Goal: Communication & Community: Answer question/provide support

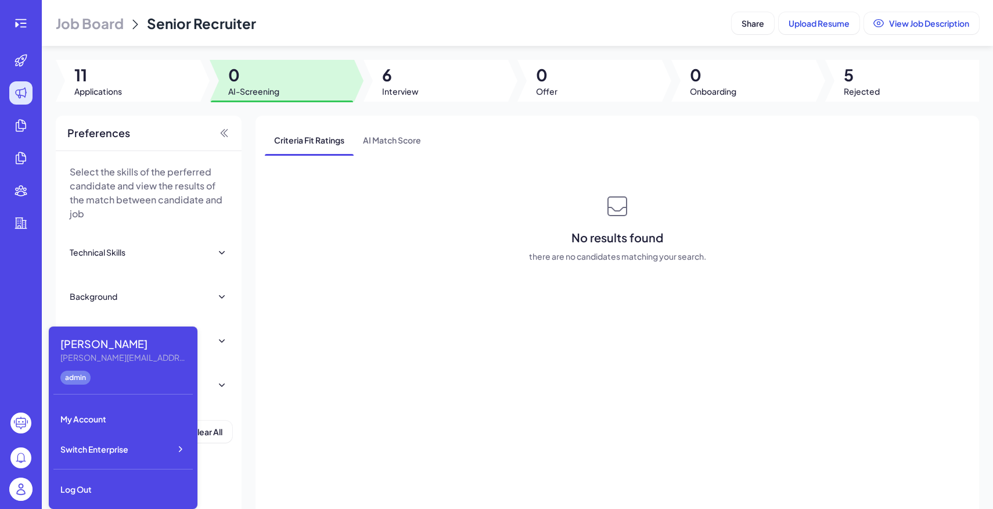
click at [87, 450] on span "Switch Enterprise" at bounding box center [94, 449] width 68 height 12
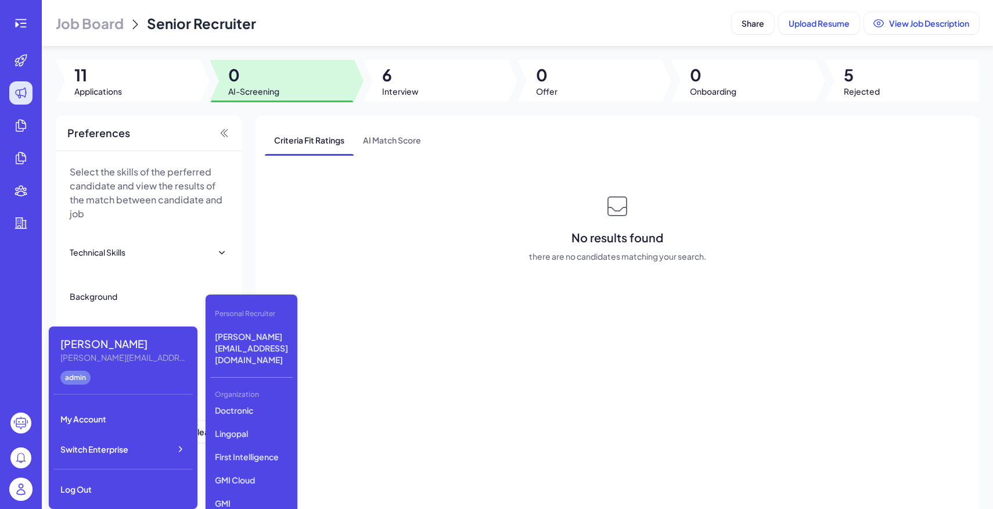
scroll to position [350, 0]
click at [253, 440] on p "First Intelligence" at bounding box center [251, 450] width 82 height 21
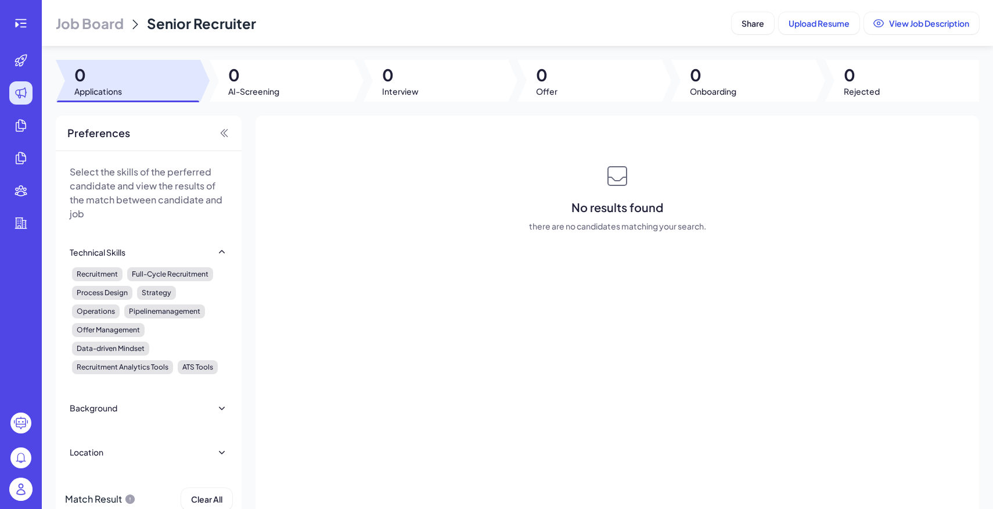
click at [77, 24] on span "Job Board" at bounding box center [90, 23] width 68 height 19
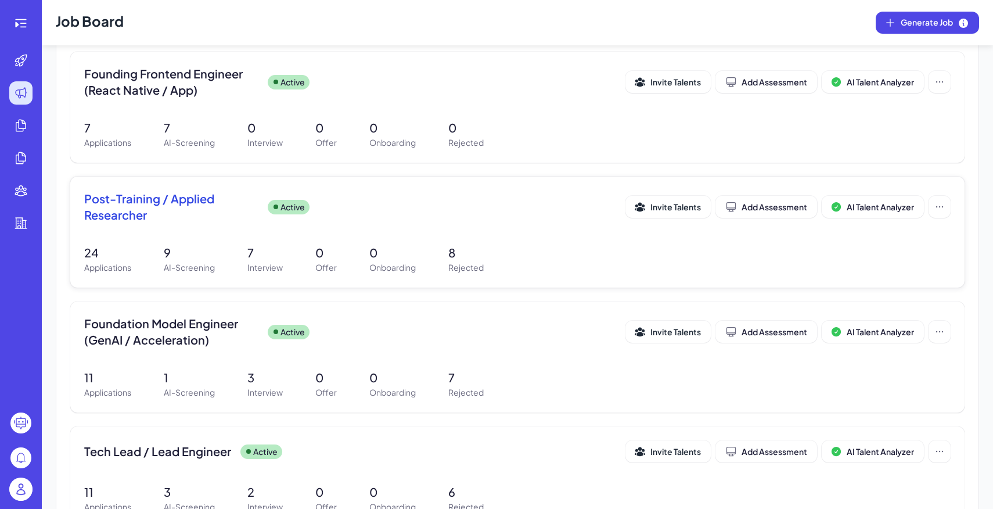
scroll to position [158, 0]
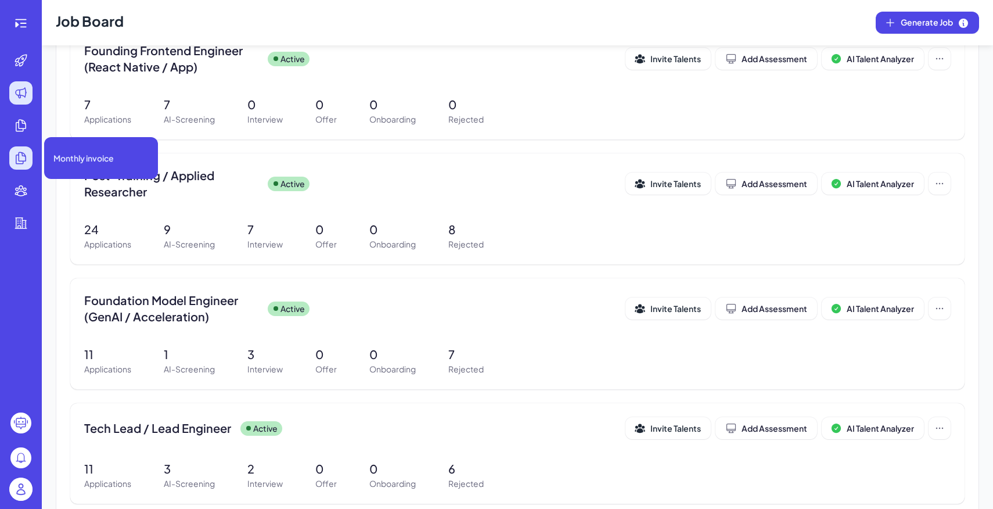
click at [27, 162] on icon at bounding box center [21, 158] width 14 height 14
click at [28, 105] on ul at bounding box center [20, 226] width 37 height 354
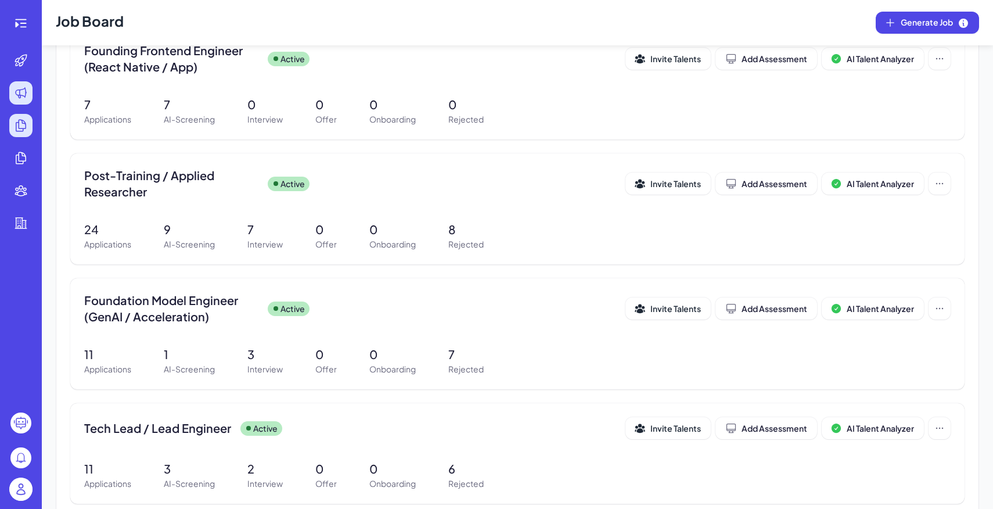
click at [23, 121] on icon at bounding box center [21, 126] width 10 height 12
click at [25, 200] on div at bounding box center [20, 190] width 23 height 23
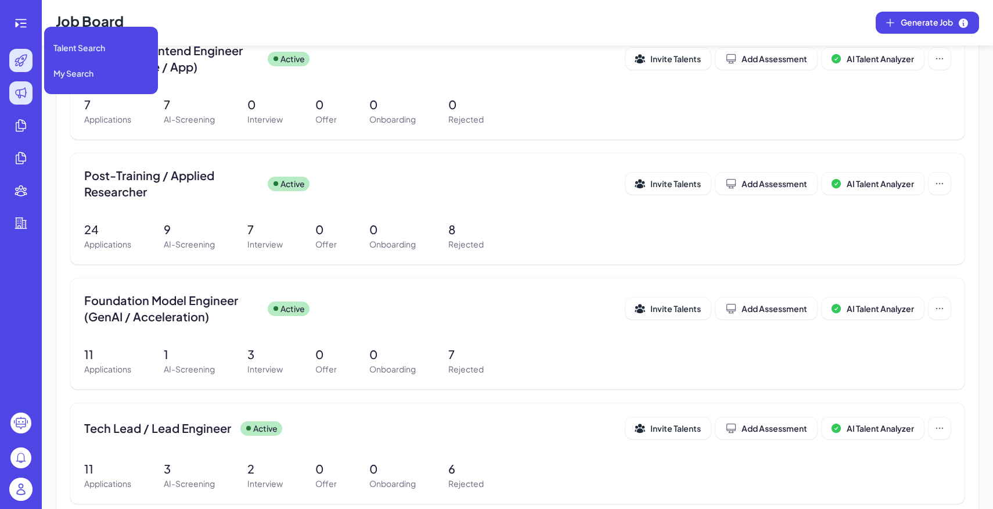
click at [22, 67] on icon at bounding box center [21, 60] width 14 height 14
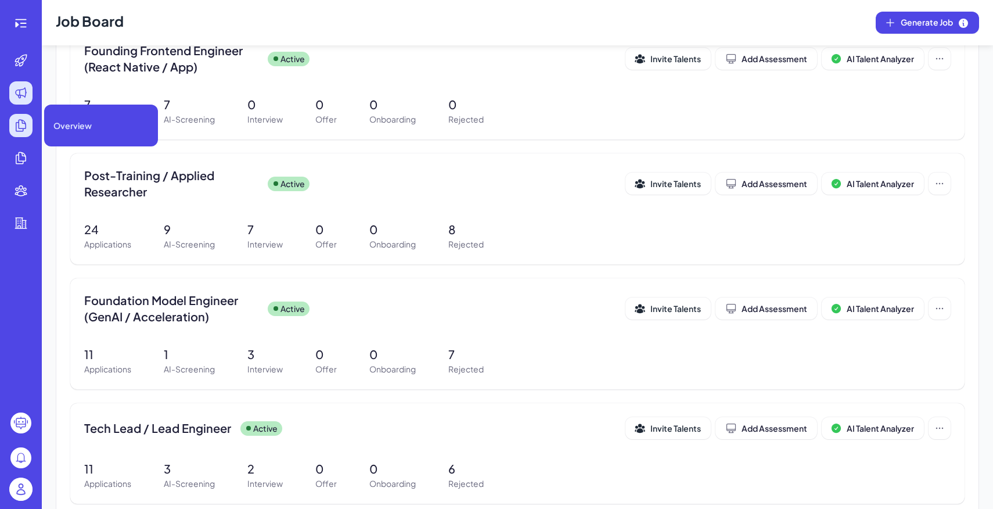
click at [27, 120] on icon at bounding box center [21, 125] width 14 height 14
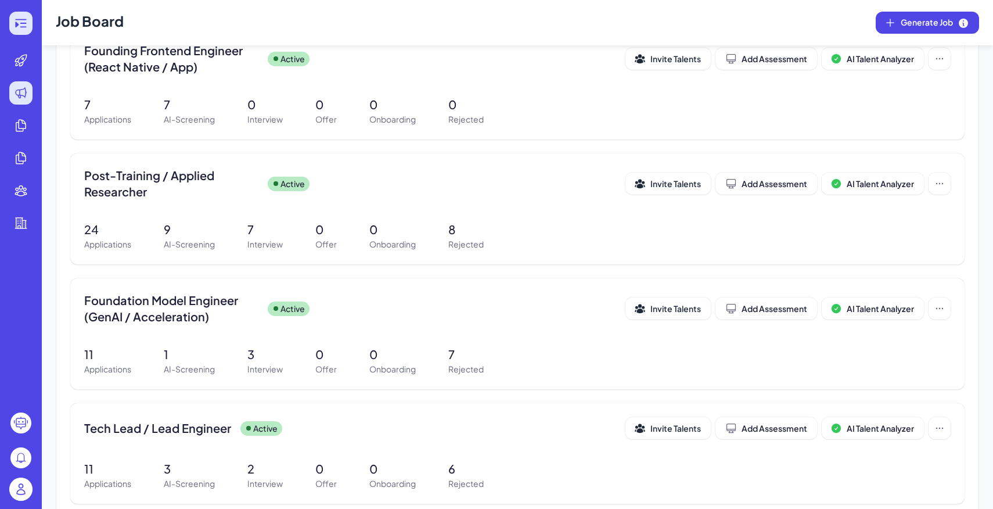
click at [27, 20] on icon at bounding box center [21, 23] width 14 height 14
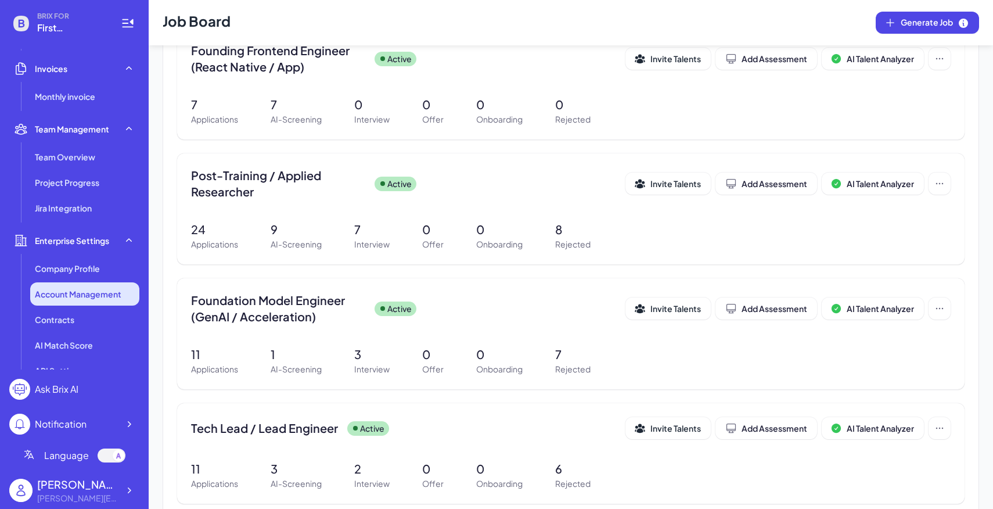
scroll to position [291, 0]
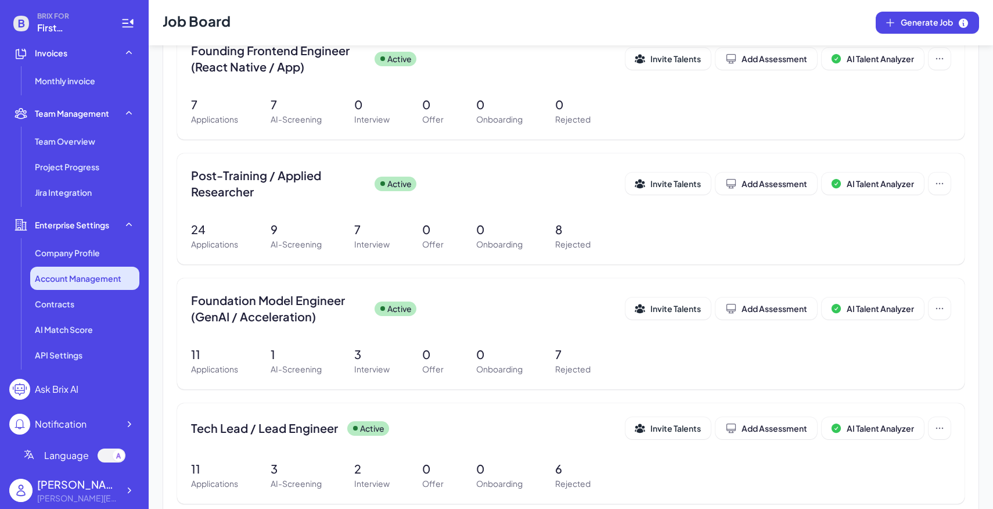
click at [95, 283] on span "Account Management" at bounding box center [78, 278] width 87 height 12
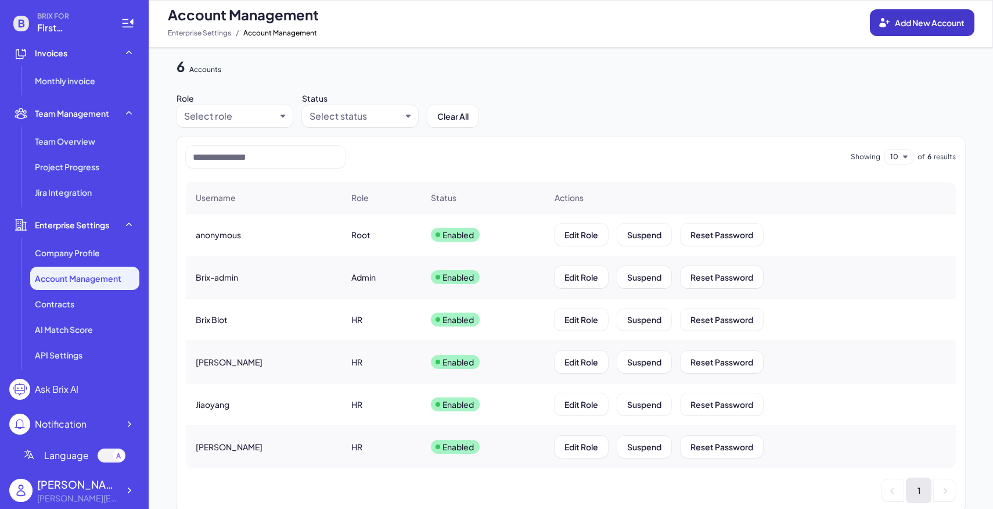
click at [897, 13] on button "Add New Account" at bounding box center [922, 22] width 105 height 27
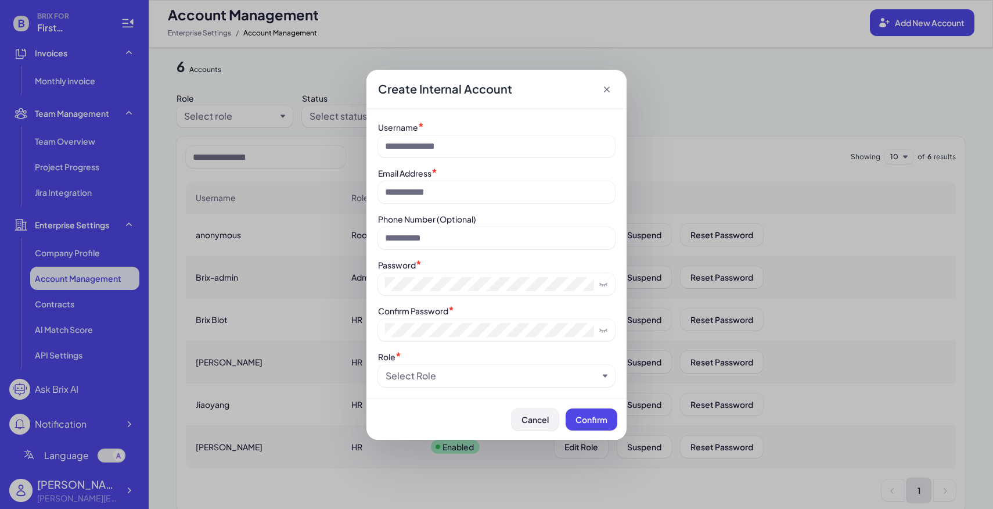
click at [532, 420] on span "Cancel" at bounding box center [535, 419] width 27 height 10
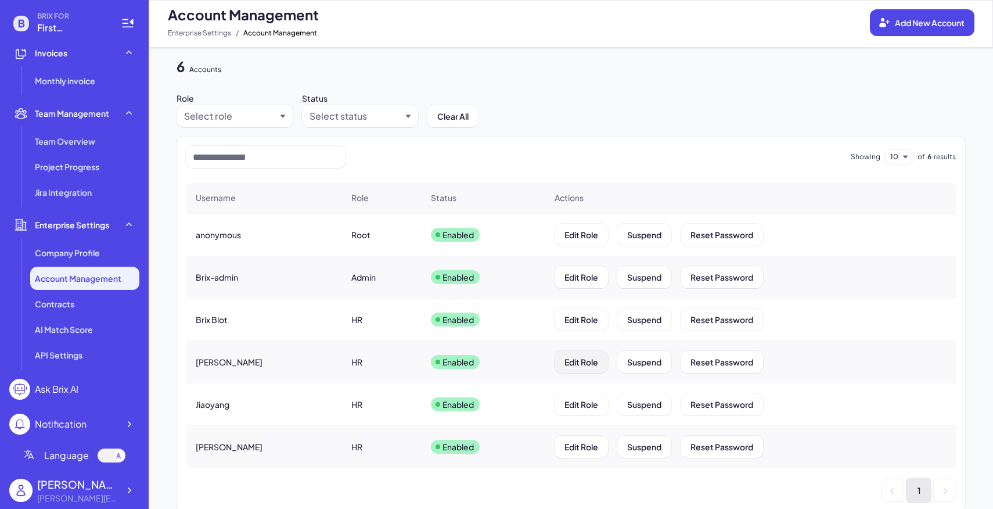
click at [582, 364] on button "Edit Role" at bounding box center [581, 362] width 53 height 22
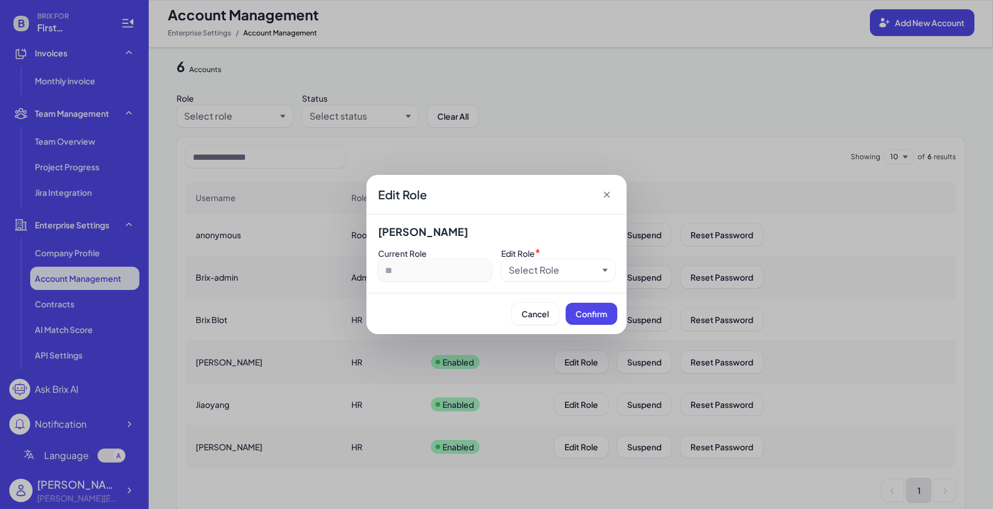
click at [554, 271] on div "Select Role" at bounding box center [534, 270] width 51 height 14
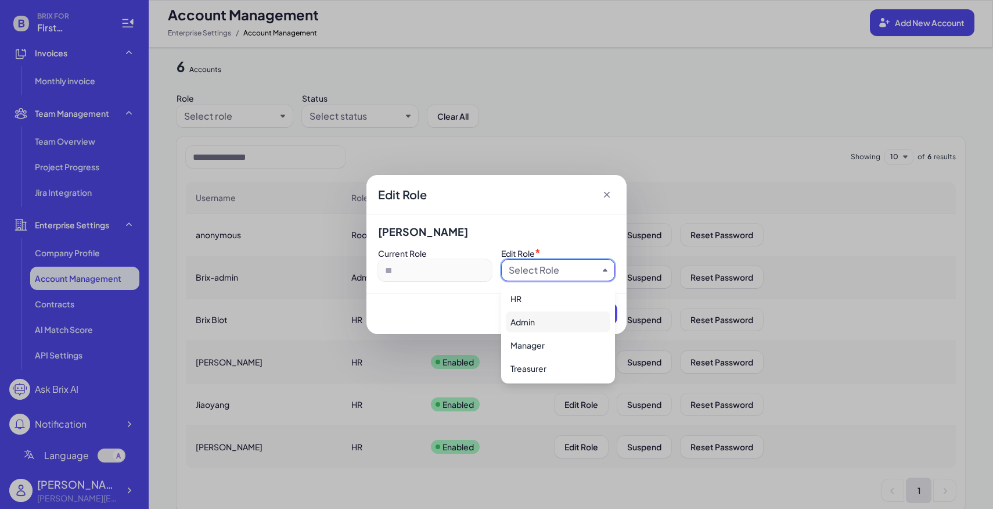
click at [532, 319] on div "Admin" at bounding box center [558, 321] width 105 height 21
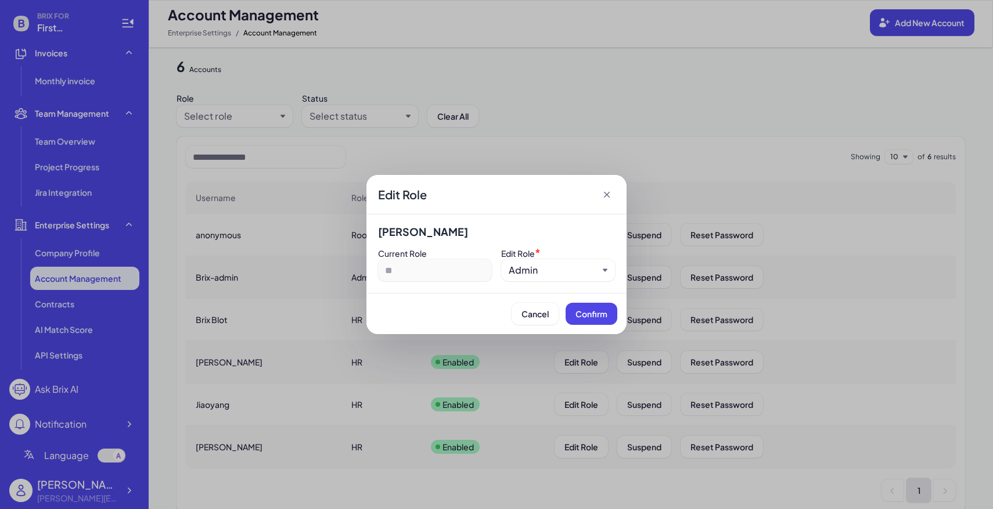
click at [595, 325] on div "Cancel Confirm" at bounding box center [496, 313] width 260 height 41
click at [592, 310] on span "Confirm" at bounding box center [592, 313] width 32 height 10
click at [607, 196] on icon at bounding box center [607, 195] width 12 height 12
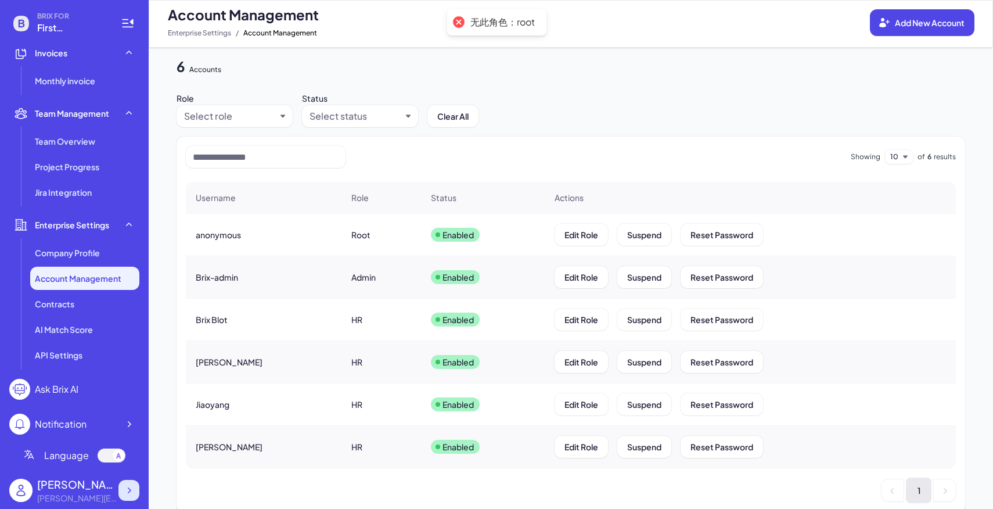
click at [131, 483] on div at bounding box center [128, 490] width 21 height 21
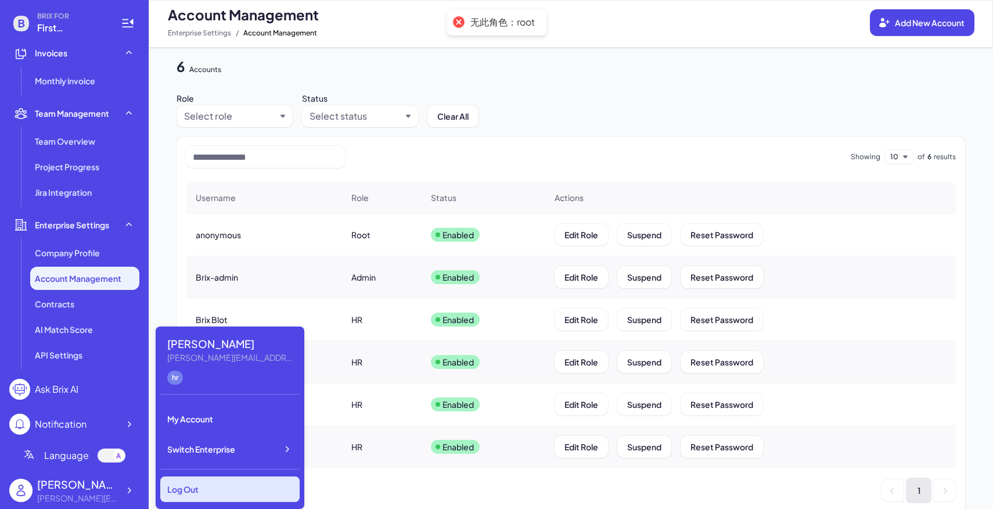
click at [204, 483] on div "Log Out" at bounding box center [229, 489] width 139 height 26
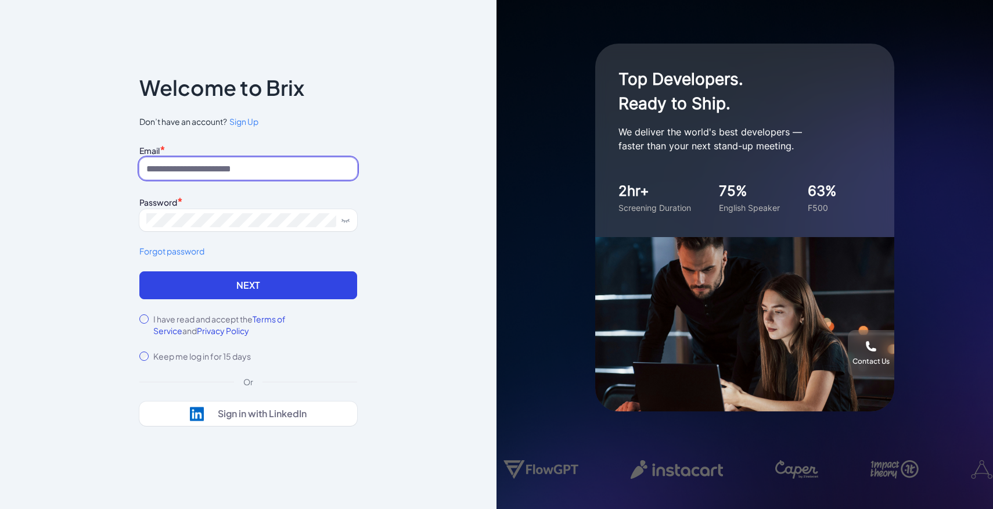
click at [304, 169] on input at bounding box center [248, 168] width 218 height 22
paste input "**********"
drag, startPoint x: 171, startPoint y: 168, endPoint x: 119, endPoint y: 163, distance: 52.5
click at [119, 163] on div "**********" at bounding box center [248, 254] width 497 height 509
type input "**********"
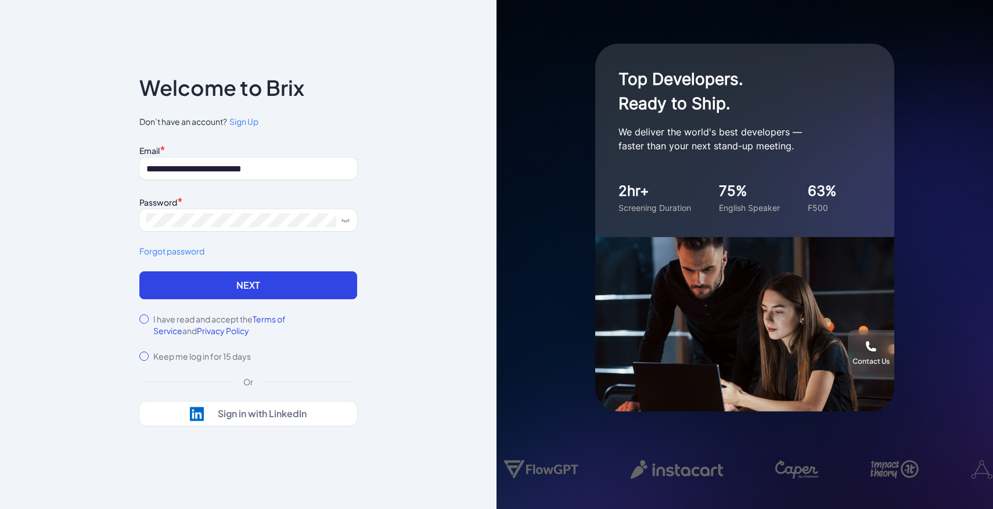
click at [196, 207] on div "Password *" at bounding box center [248, 201] width 218 height 16
click at [198, 211] on span at bounding box center [248, 220] width 218 height 22
click at [149, 315] on div "I have read and accept the Terms of Service and Privacy Policy" at bounding box center [248, 324] width 218 height 23
click at [147, 315] on div "I have read and accept the Terms of Service and Privacy Policy" at bounding box center [248, 324] width 218 height 23
click at [168, 290] on button "Next" at bounding box center [248, 285] width 218 height 28
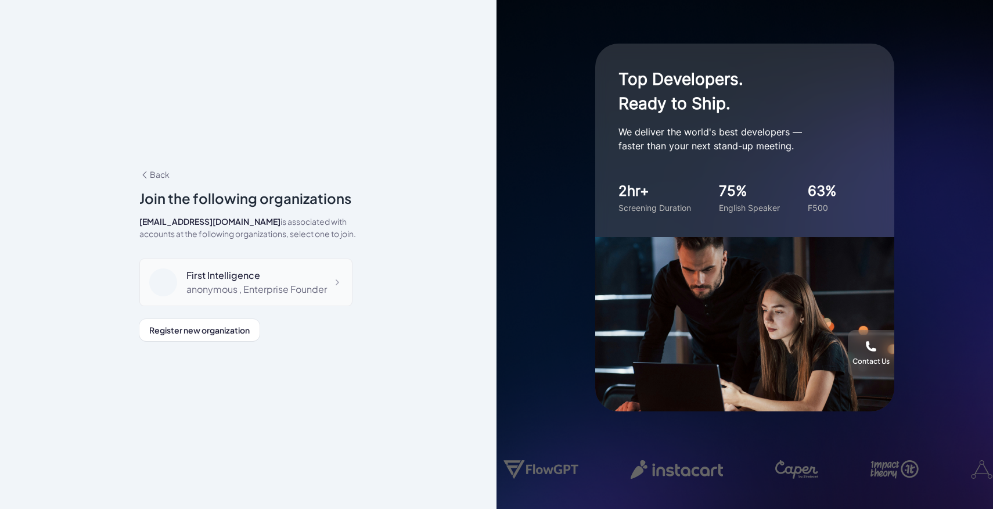
click at [213, 306] on div "First Intelligence anonymous , Enterprise Founder" at bounding box center [245, 282] width 213 height 48
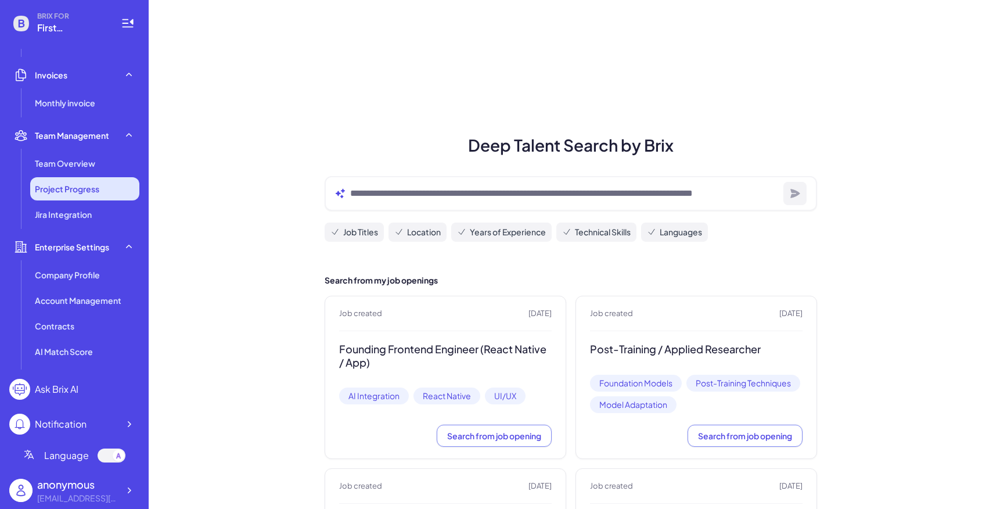
scroll to position [288, 0]
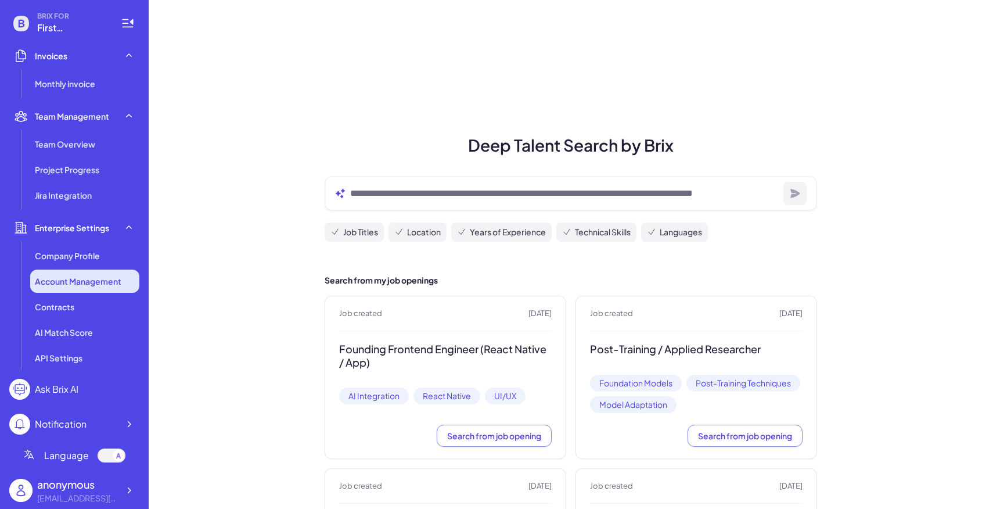
click at [82, 282] on span "Account Management" at bounding box center [78, 281] width 87 height 12
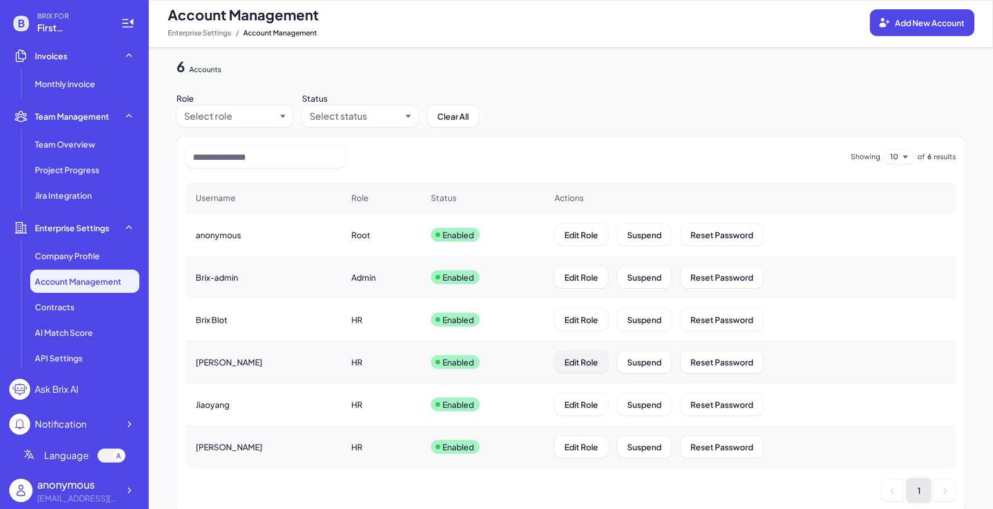
click at [566, 369] on button "Edit Role" at bounding box center [581, 362] width 53 height 22
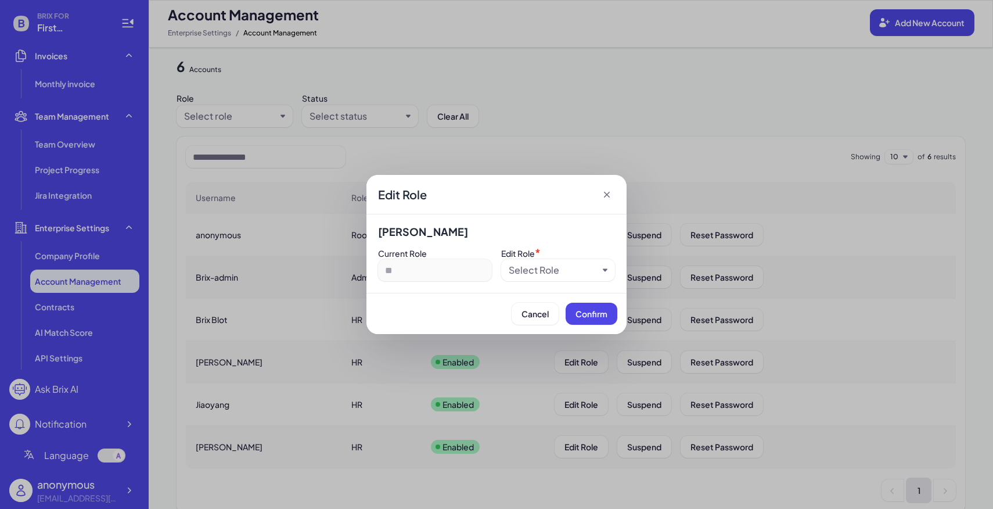
click at [568, 276] on div "Select Role" at bounding box center [553, 270] width 89 height 14
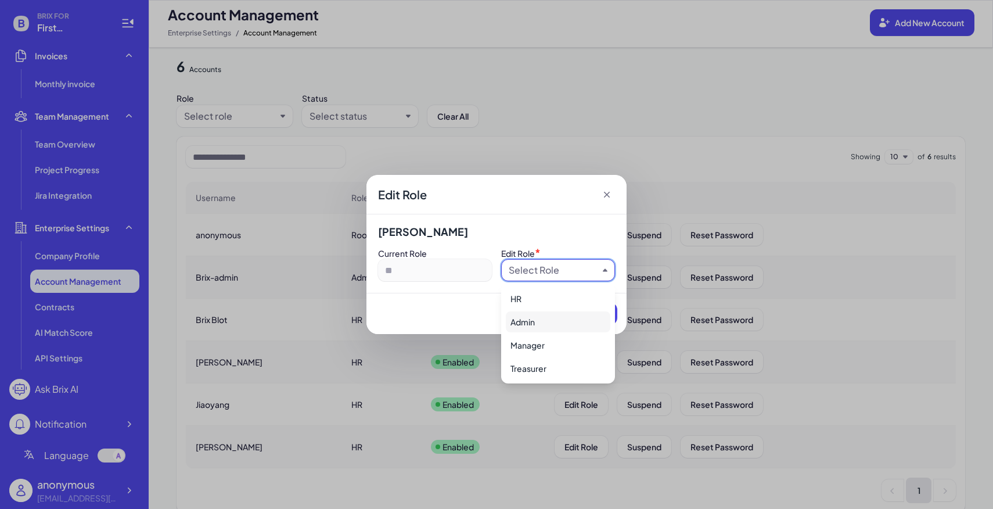
click at [541, 325] on div "Admin" at bounding box center [558, 321] width 105 height 21
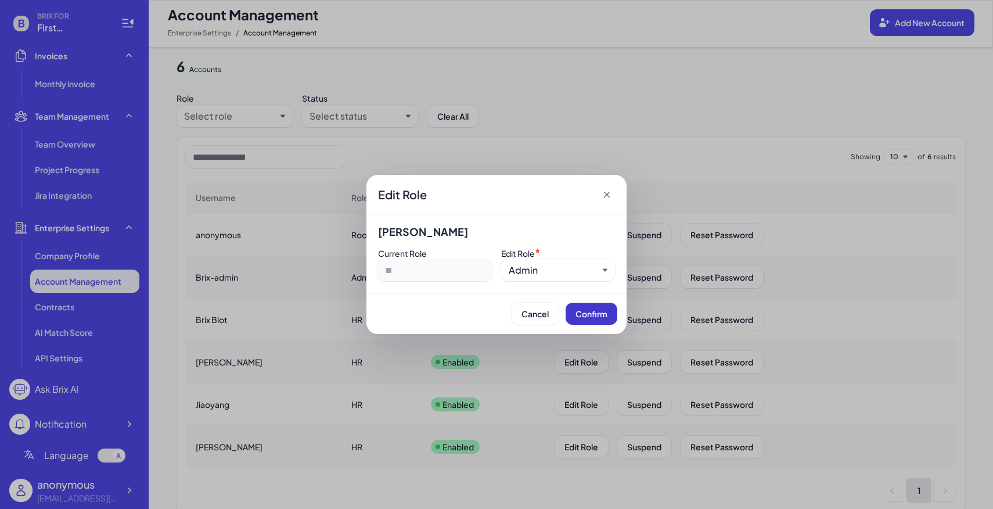
click at [587, 317] on span "Confirm" at bounding box center [592, 313] width 32 height 10
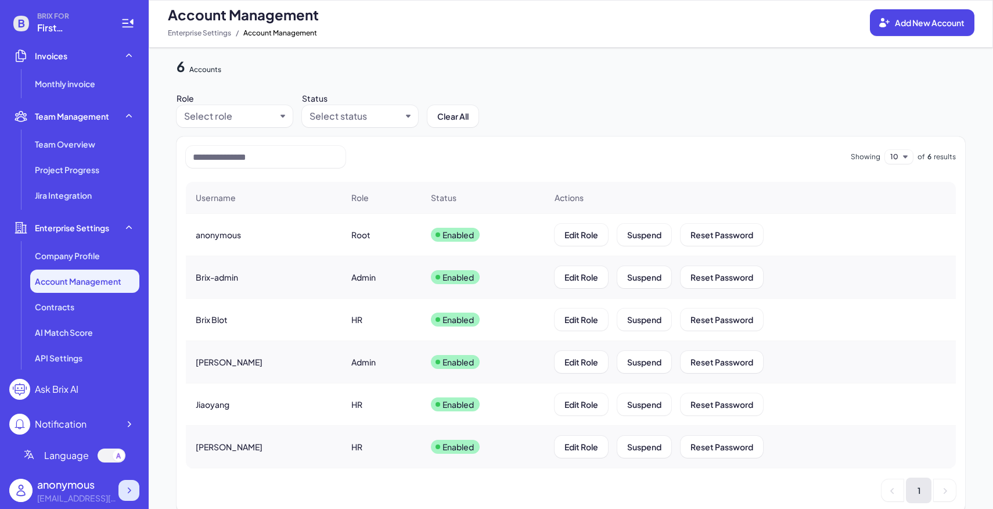
click at [137, 483] on div at bounding box center [128, 490] width 21 height 21
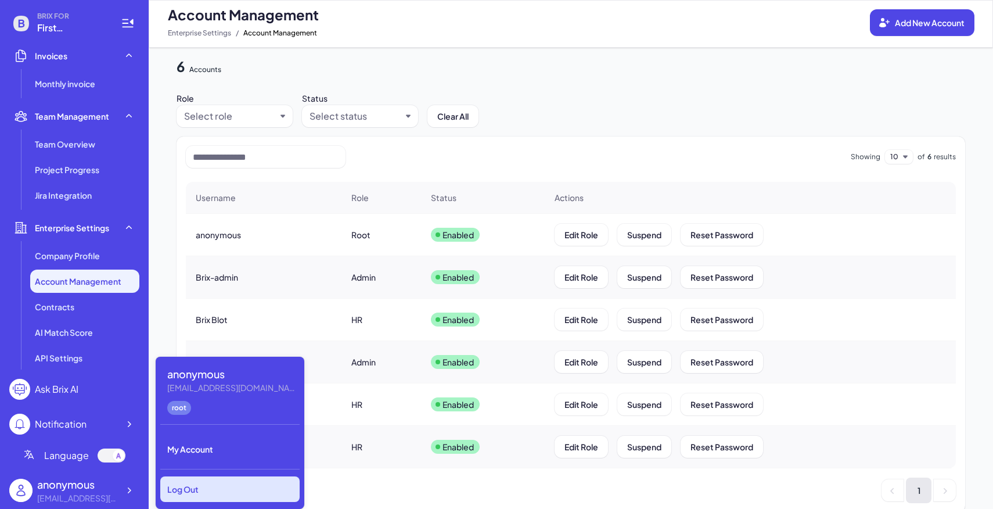
click at [216, 477] on div "Log Out" at bounding box center [229, 489] width 139 height 26
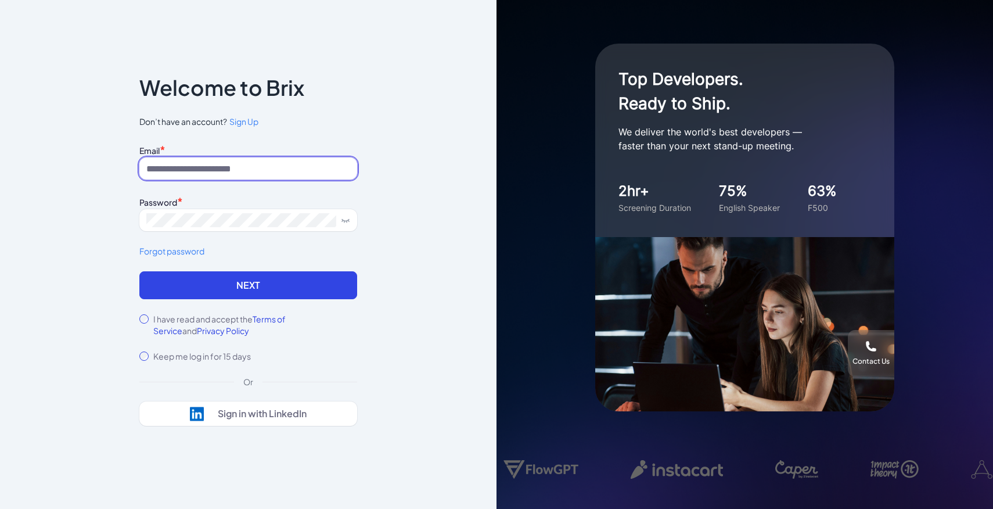
click at [268, 177] on input at bounding box center [248, 168] width 218 height 22
type input "**********"
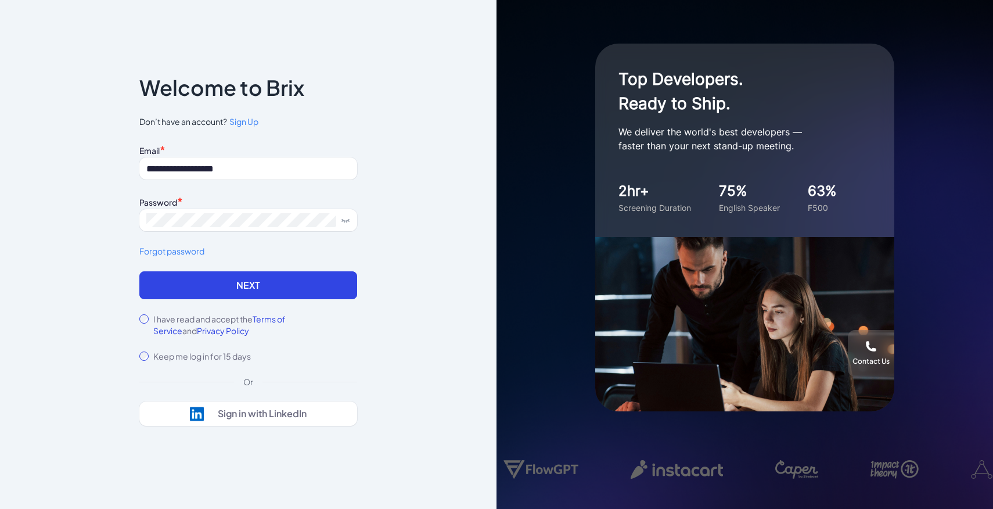
click at [253, 264] on div "**********" at bounding box center [248, 207] width 218 height 130
click at [250, 277] on button "Next" at bounding box center [248, 285] width 218 height 28
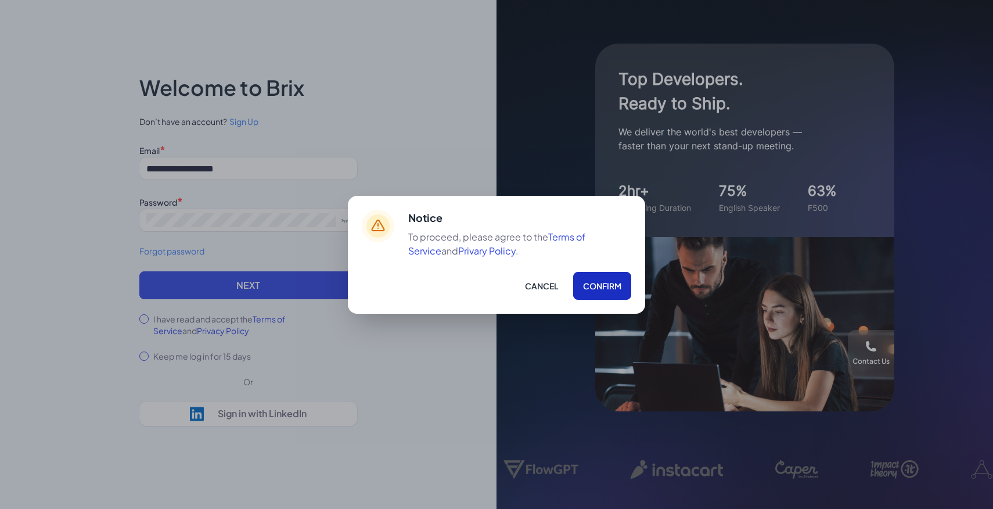
click at [600, 279] on button "Confirm" at bounding box center [602, 286] width 58 height 28
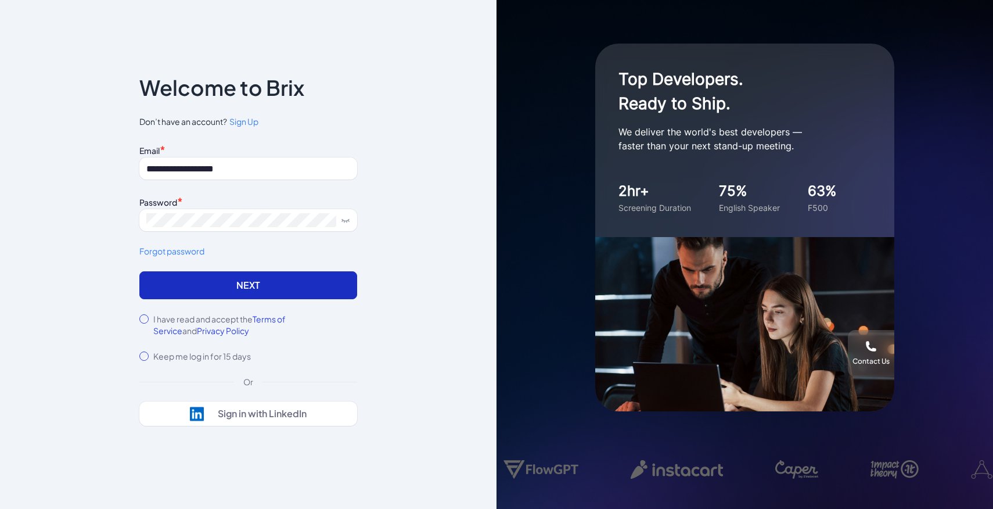
click at [282, 287] on button "Next" at bounding box center [248, 285] width 218 height 28
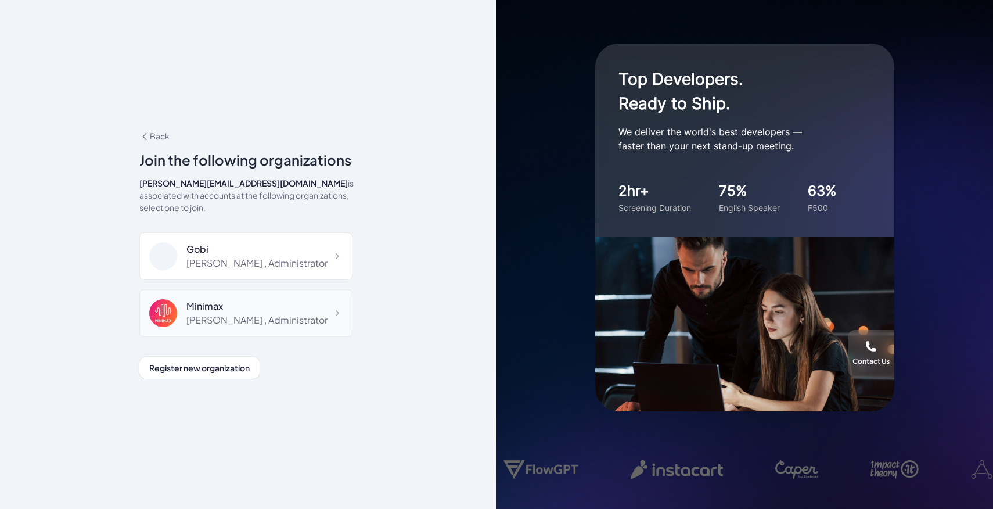
click at [254, 306] on div "Minimax" at bounding box center [256, 306] width 141 height 14
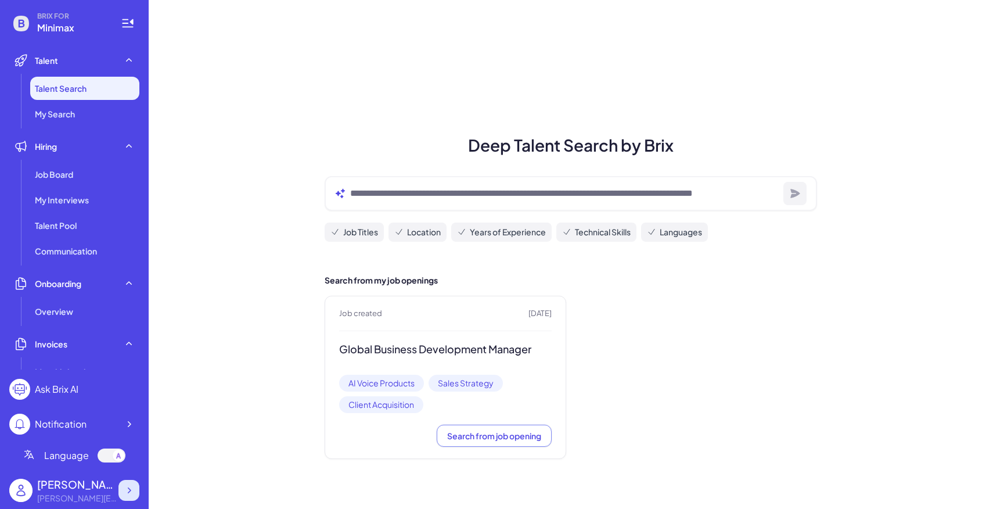
click at [132, 498] on div at bounding box center [128, 490] width 21 height 21
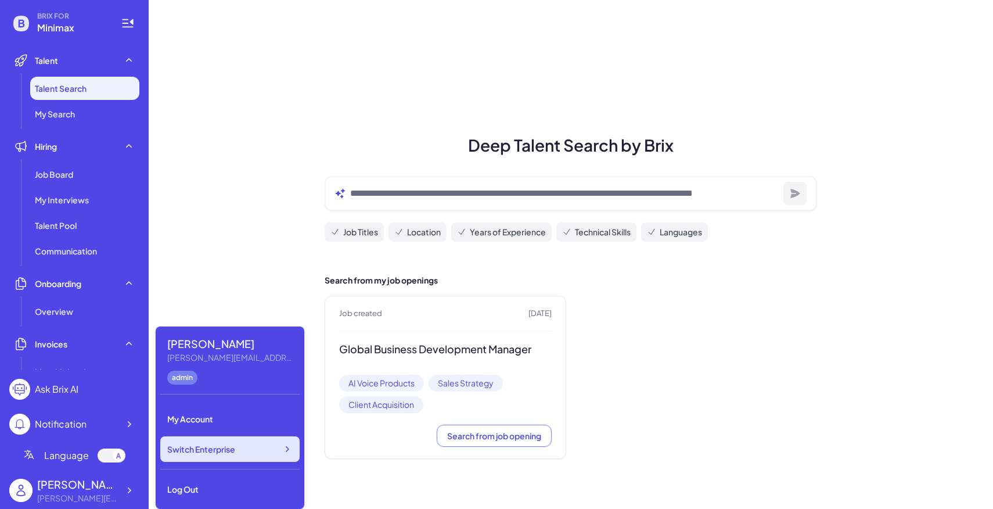
click at [256, 452] on div "Switch Enterprise" at bounding box center [229, 449] width 139 height 26
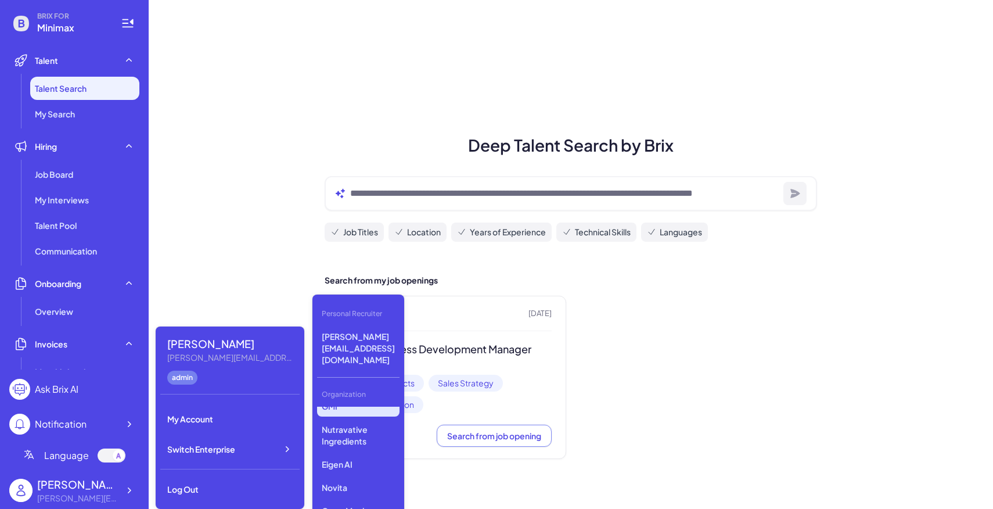
scroll to position [376, 0]
click at [357, 414] on p "First Intelligence" at bounding box center [358, 424] width 82 height 21
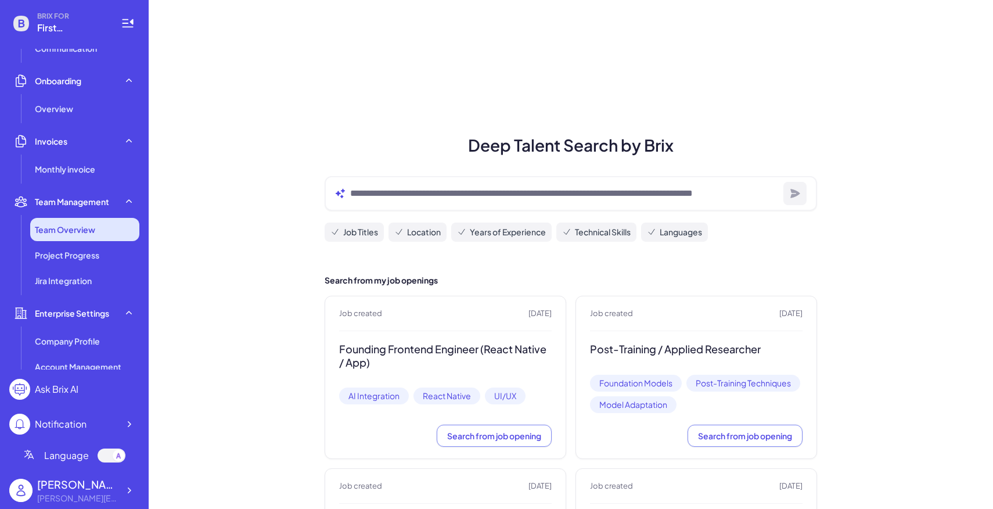
scroll to position [291, 0]
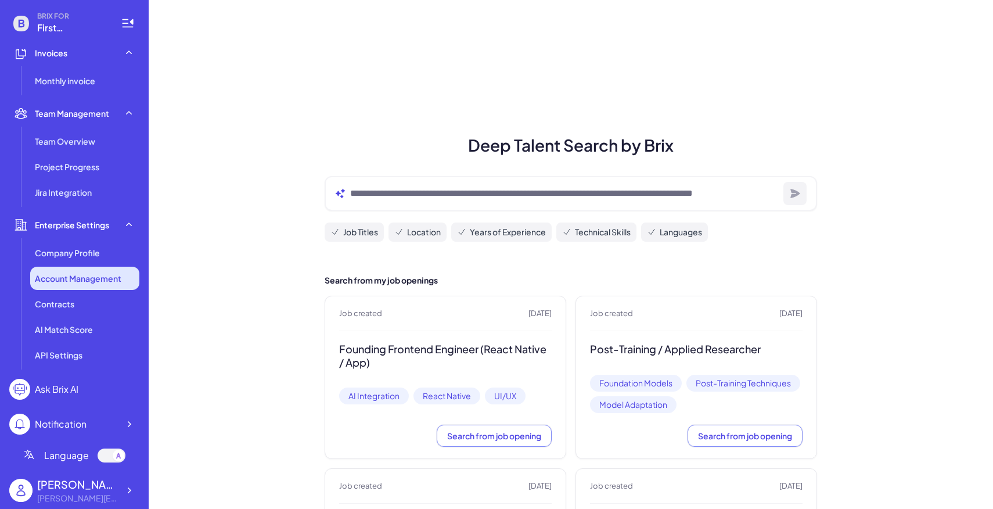
click at [73, 273] on span "Account Management" at bounding box center [78, 278] width 87 height 12
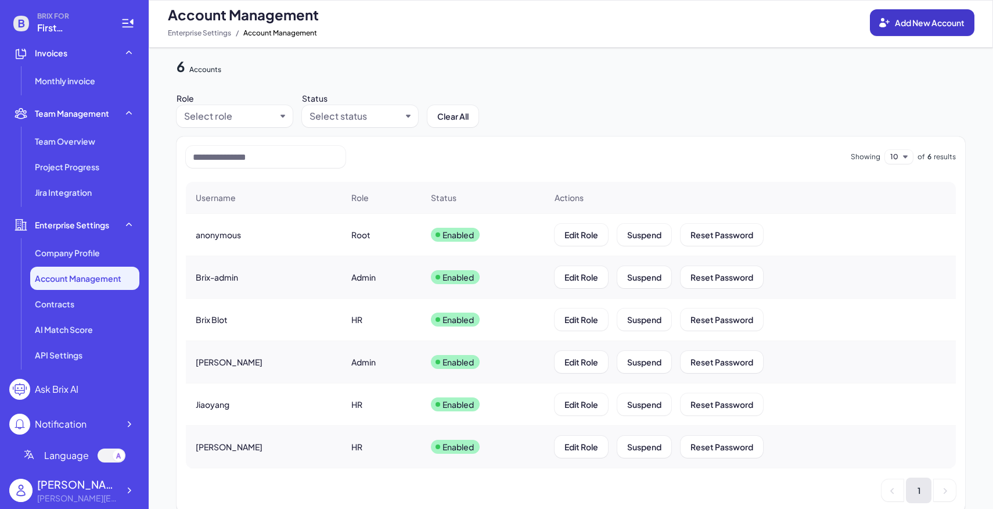
click at [904, 24] on span "Add New Account" at bounding box center [930, 22] width 70 height 10
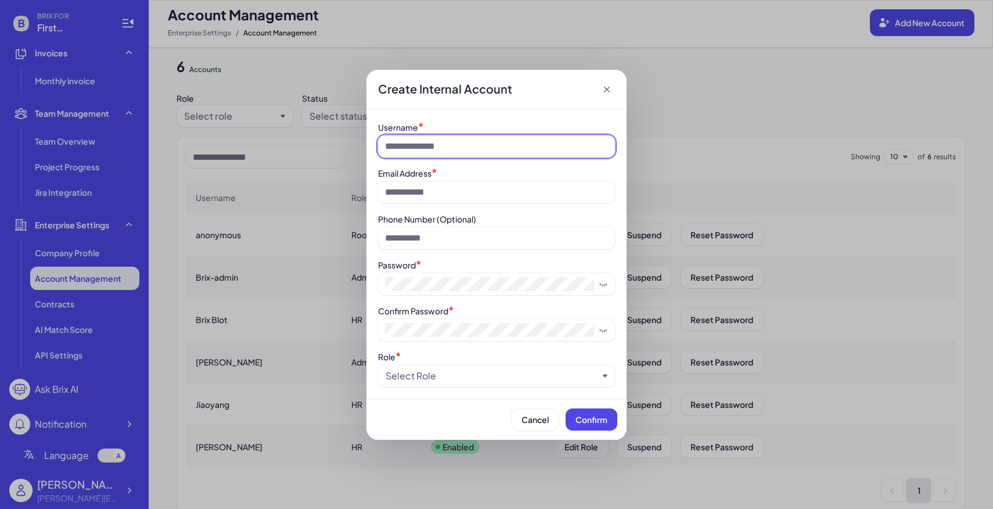
click at [542, 143] on input at bounding box center [496, 146] width 237 height 22
type input "*******"
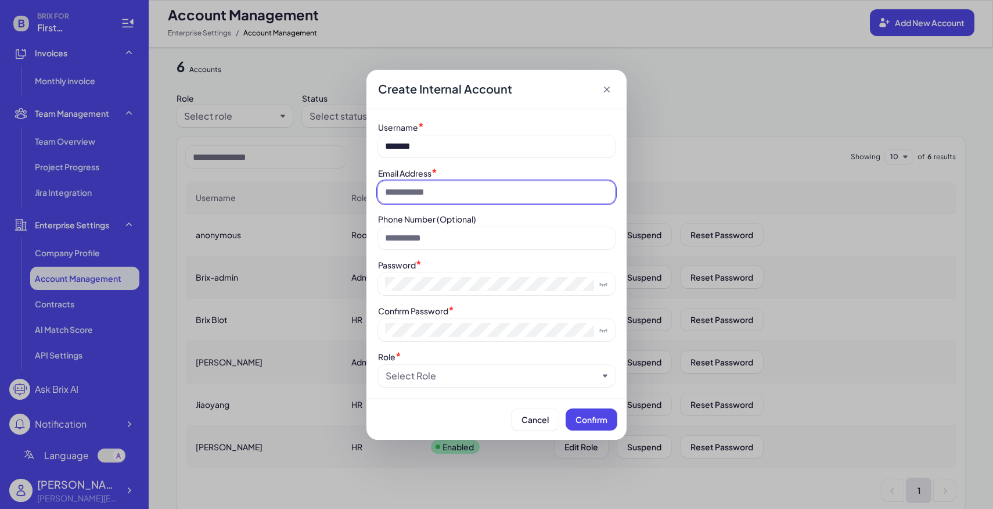
paste input "**********"
type input "**********"
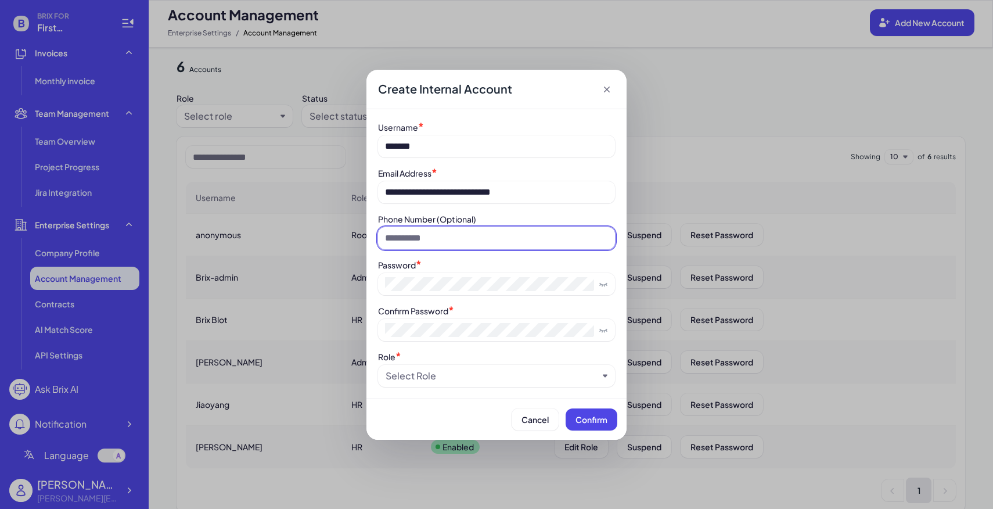
click at [473, 238] on input at bounding box center [496, 238] width 237 height 22
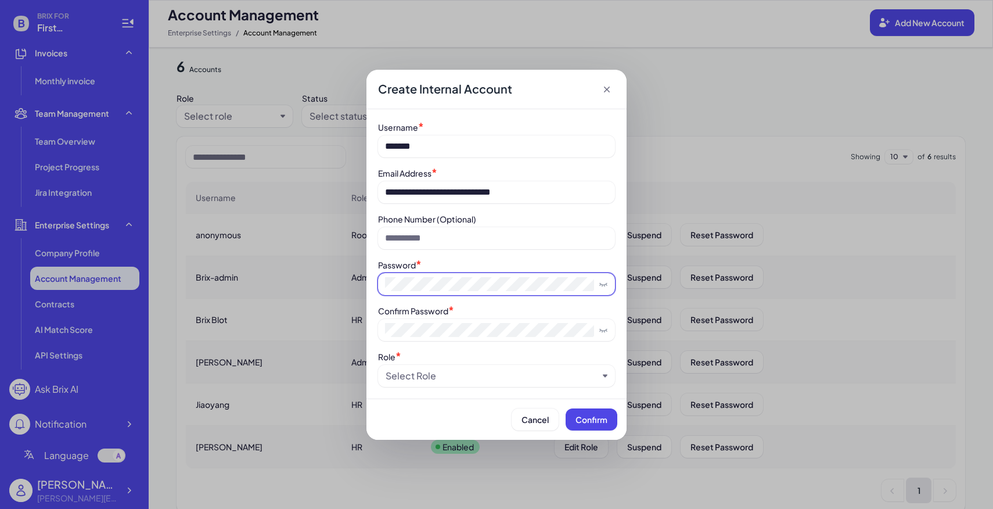
click at [458, 294] on span at bounding box center [496, 284] width 237 height 22
click at [466, 270] on div "Password *" at bounding box center [496, 264] width 237 height 12
click at [466, 274] on span at bounding box center [496, 284] width 237 height 22
click at [610, 287] on span at bounding box center [496, 284] width 237 height 22
click at [606, 287] on icon at bounding box center [603, 283] width 9 height 9
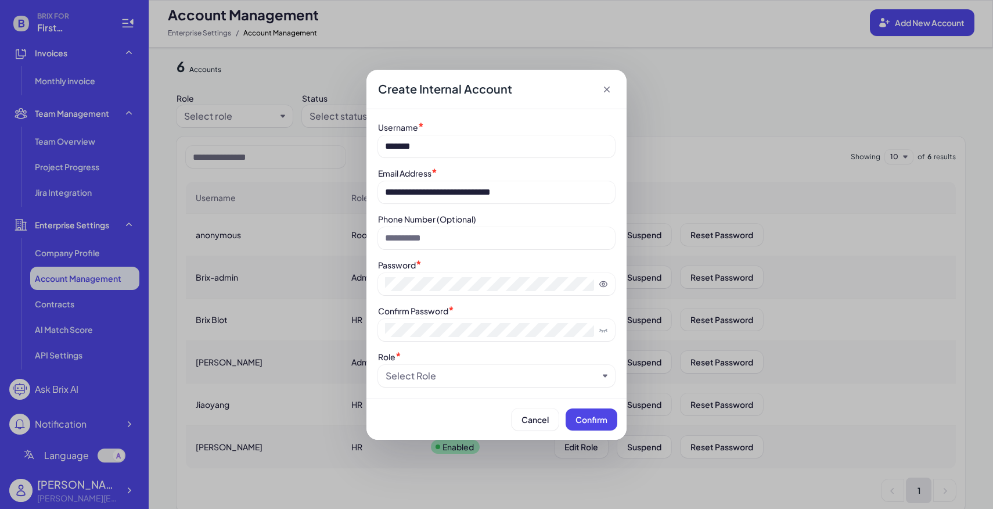
click at [433, 375] on div "Select Role" at bounding box center [411, 376] width 51 height 14
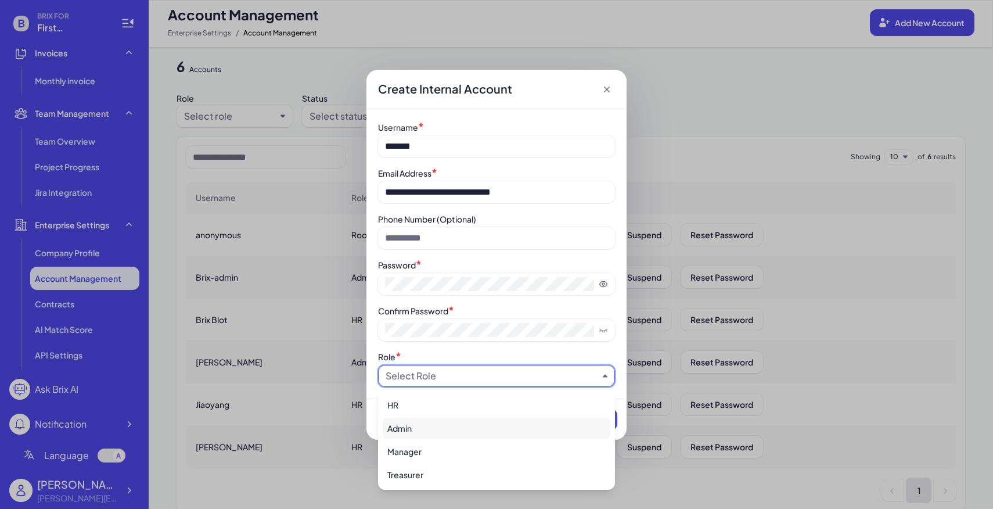
click at [462, 435] on div "Admin" at bounding box center [497, 428] width 228 height 21
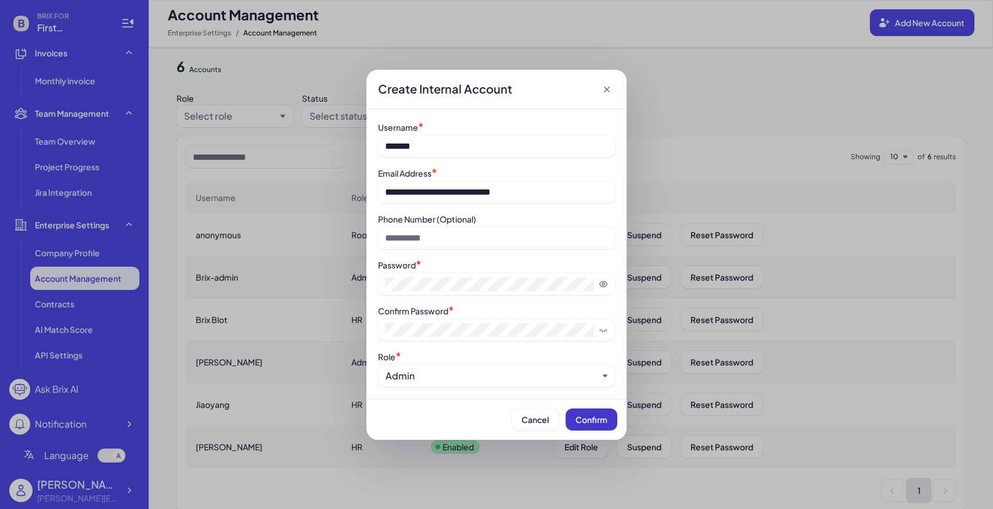
click at [576, 420] on span "Confirm" at bounding box center [592, 419] width 32 height 10
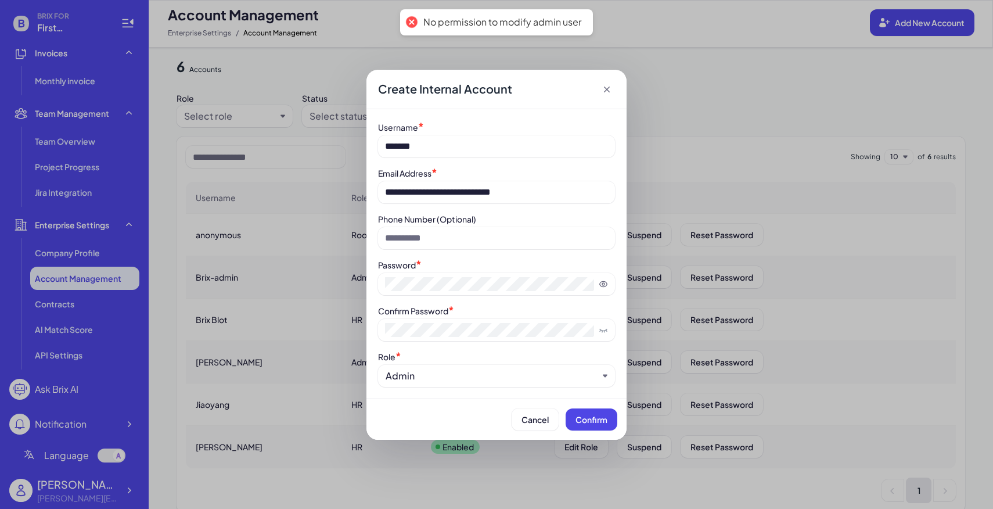
click at [432, 387] on div "**********" at bounding box center [496, 253] width 260 height 289
click at [433, 375] on div "Admin" at bounding box center [492, 376] width 213 height 14
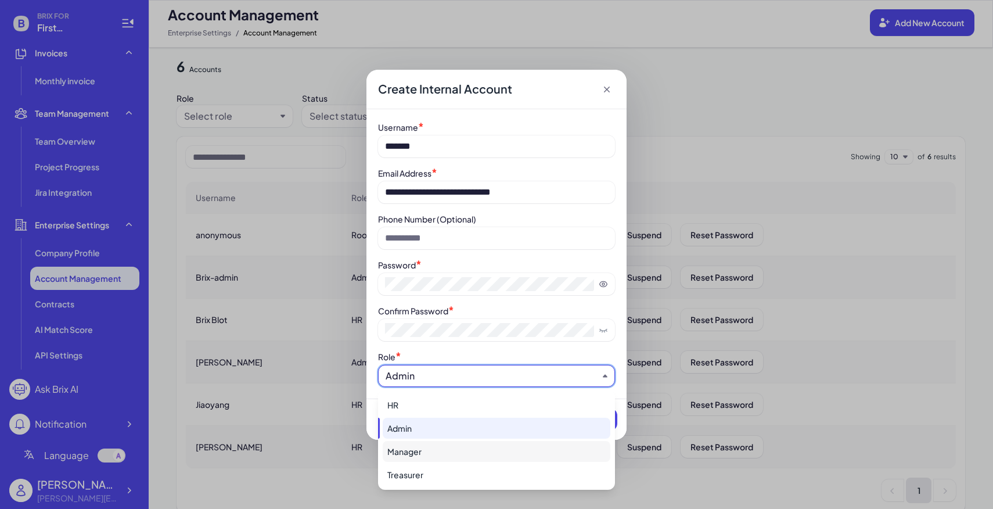
click at [413, 444] on div "Manager" at bounding box center [497, 451] width 228 height 21
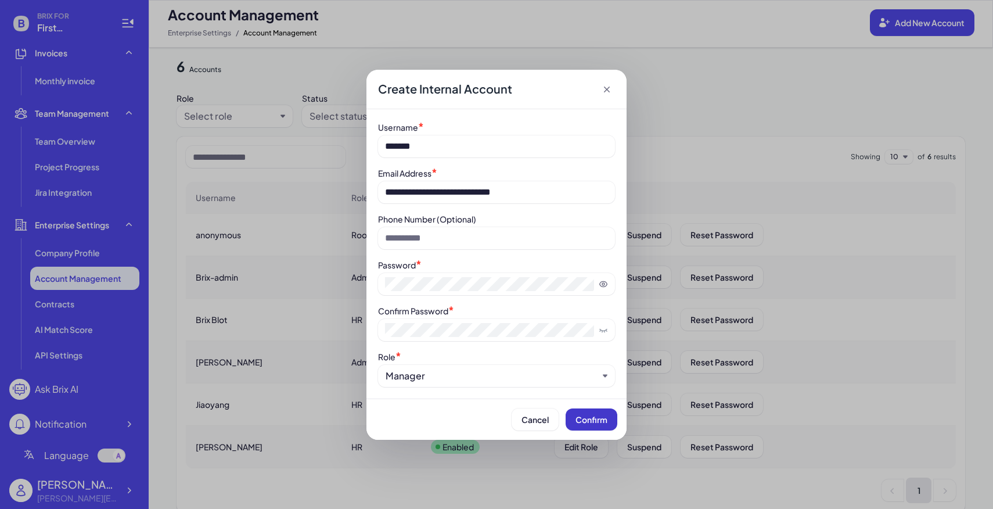
click at [594, 415] on span "Confirm" at bounding box center [592, 419] width 32 height 10
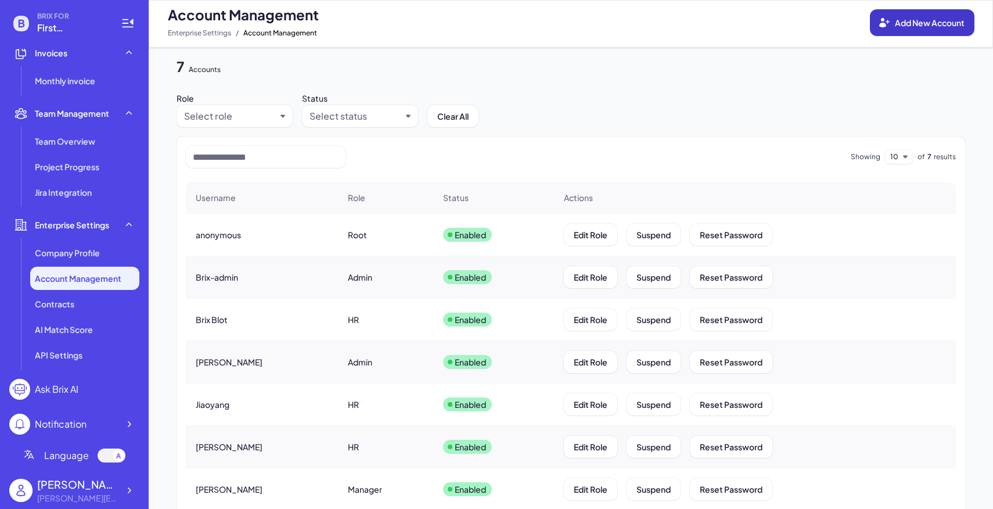
click at [903, 20] on span "Add New Account" at bounding box center [930, 22] width 70 height 10
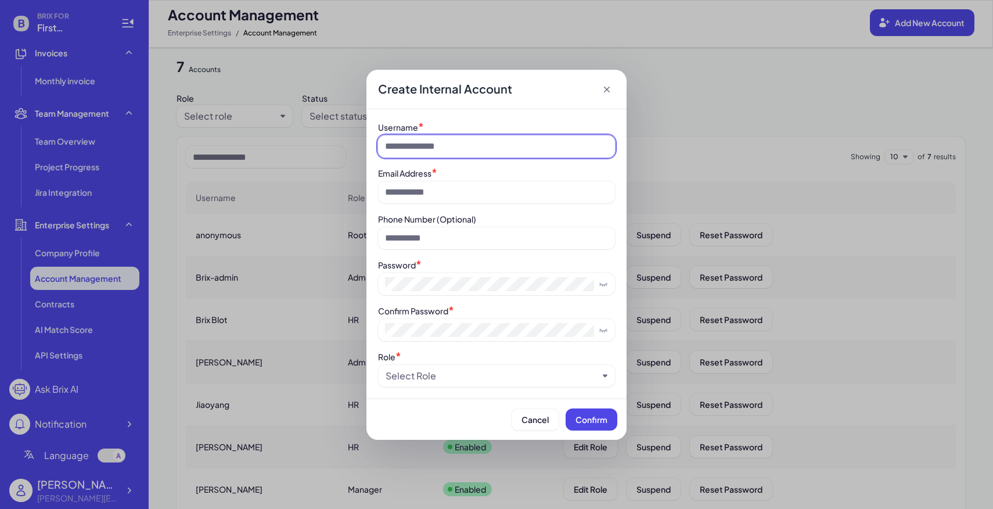
click at [436, 153] on input at bounding box center [496, 146] width 237 height 22
paste input "**********"
type input "**********"
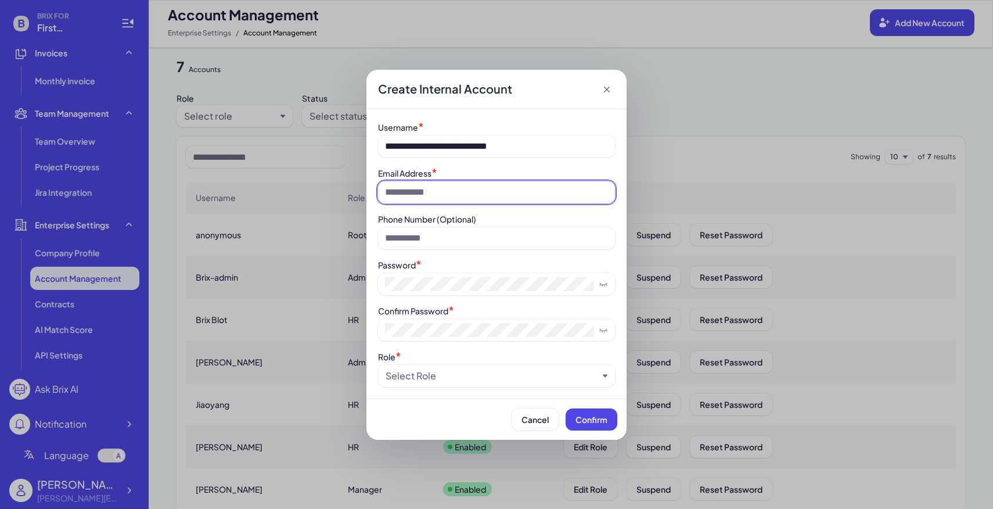
click at [427, 191] on input at bounding box center [496, 192] width 237 height 22
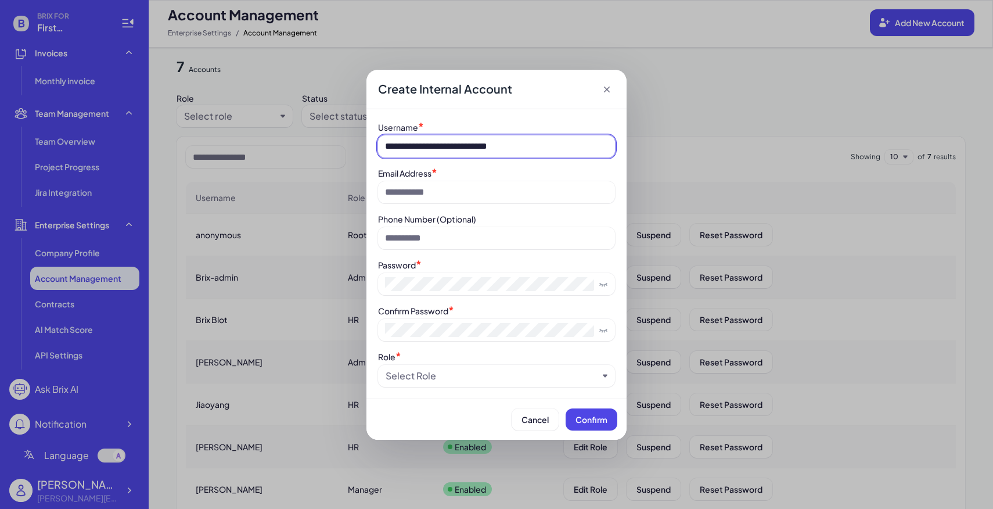
click at [551, 146] on input "**********" at bounding box center [496, 146] width 237 height 22
click at [477, 171] on div "Email Address *" at bounding box center [496, 173] width 237 height 12
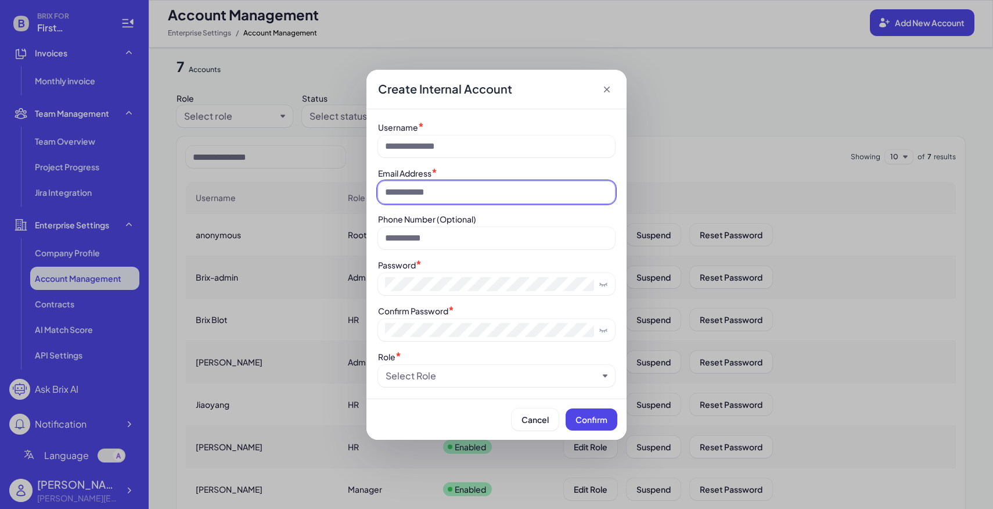
click at [477, 181] on input at bounding box center [496, 192] width 237 height 22
paste input "**********"
type input "**********"
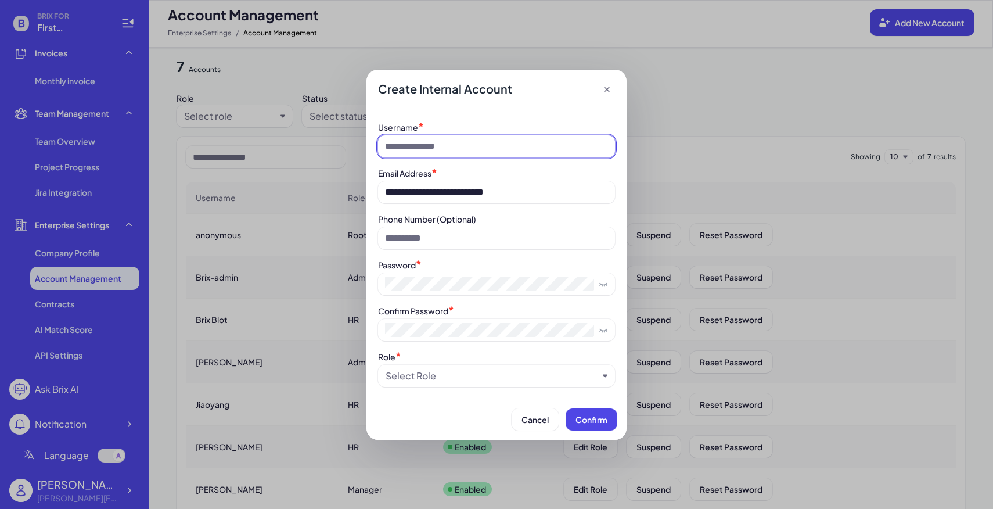
click at [468, 149] on input at bounding box center [496, 146] width 237 height 22
type input "*****"
click at [420, 364] on div "Role * Select Role" at bounding box center [496, 368] width 237 height 37
click at [425, 372] on div "Select Role" at bounding box center [411, 376] width 51 height 14
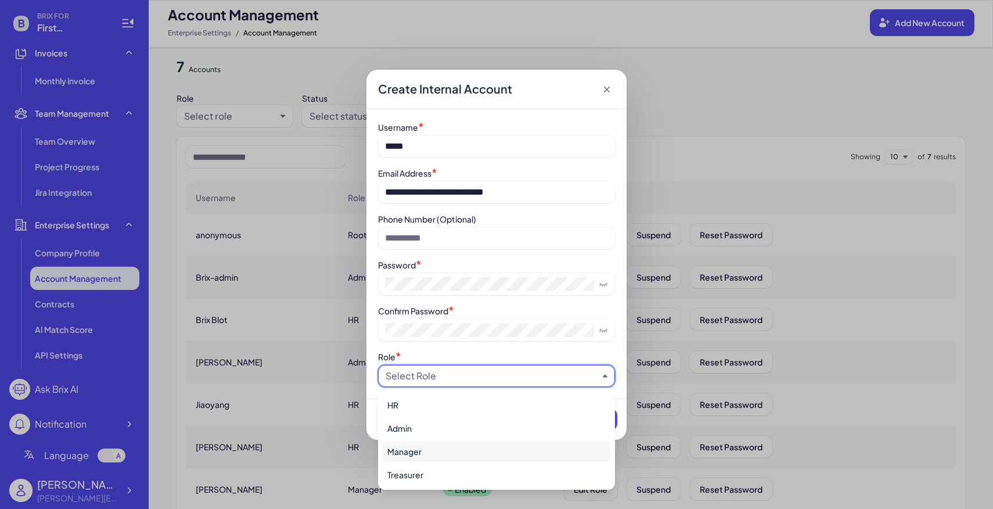
click at [447, 443] on div "Manager" at bounding box center [497, 451] width 228 height 21
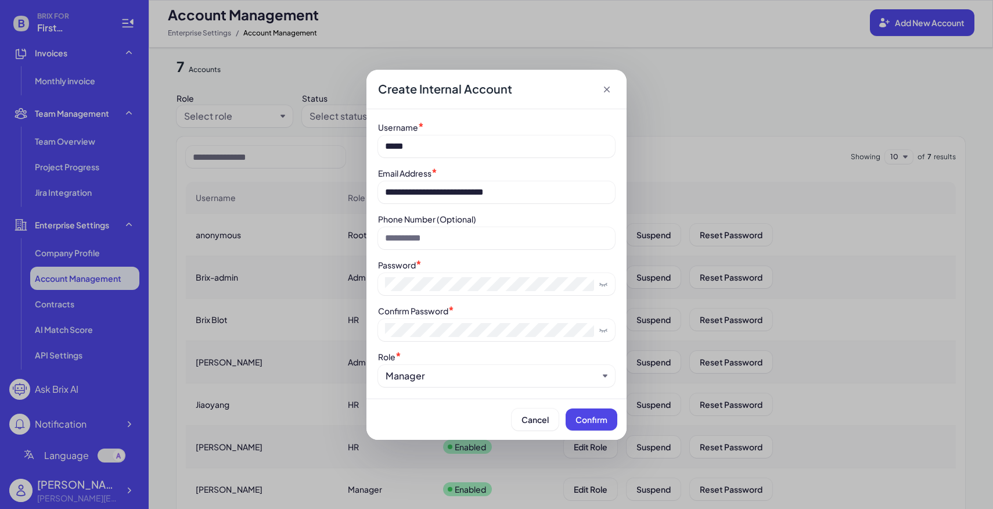
click at [594, 431] on div "Cancel Confirm" at bounding box center [496, 418] width 260 height 41
click at [592, 420] on span "Confirm" at bounding box center [592, 419] width 32 height 10
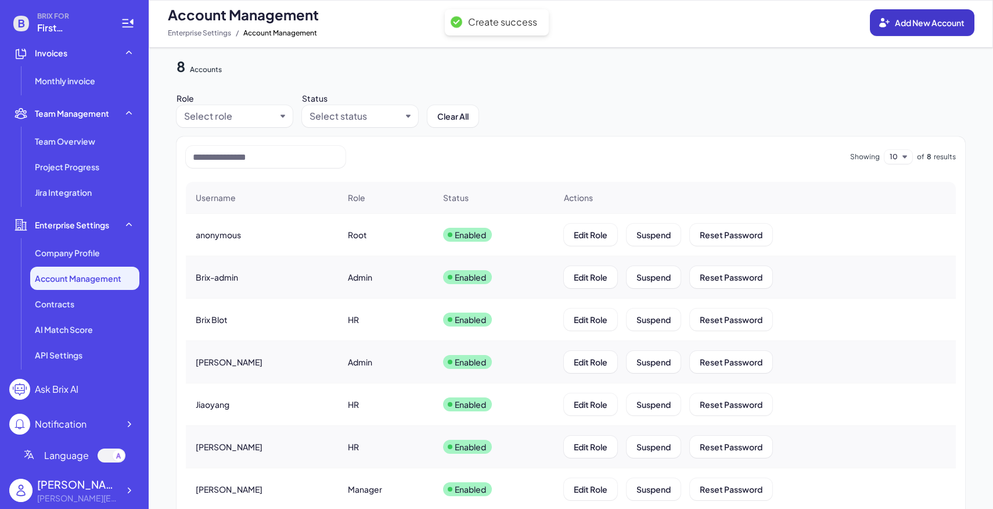
click at [971, 19] on button "Add New Account" at bounding box center [922, 22] width 105 height 27
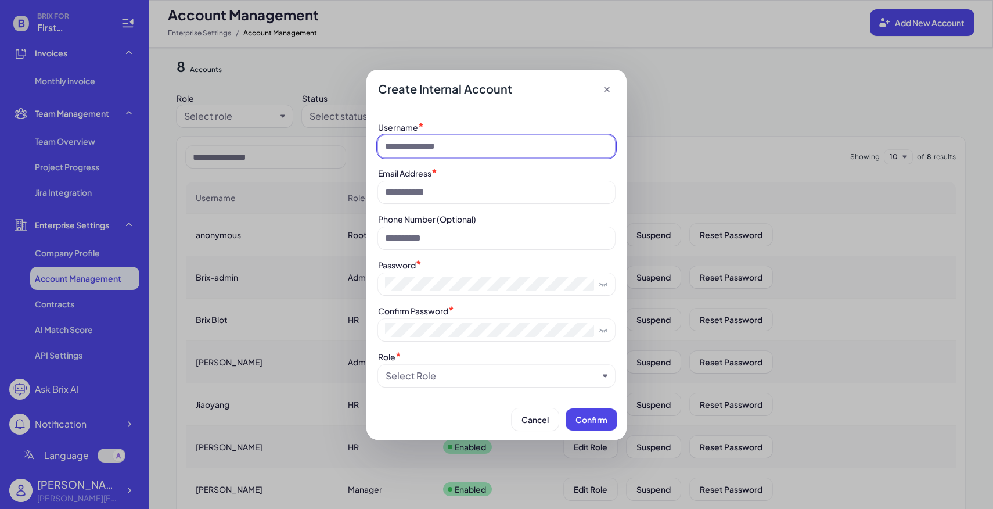
click at [437, 149] on input at bounding box center [496, 146] width 237 height 22
paste input "**********"
type input "**********"
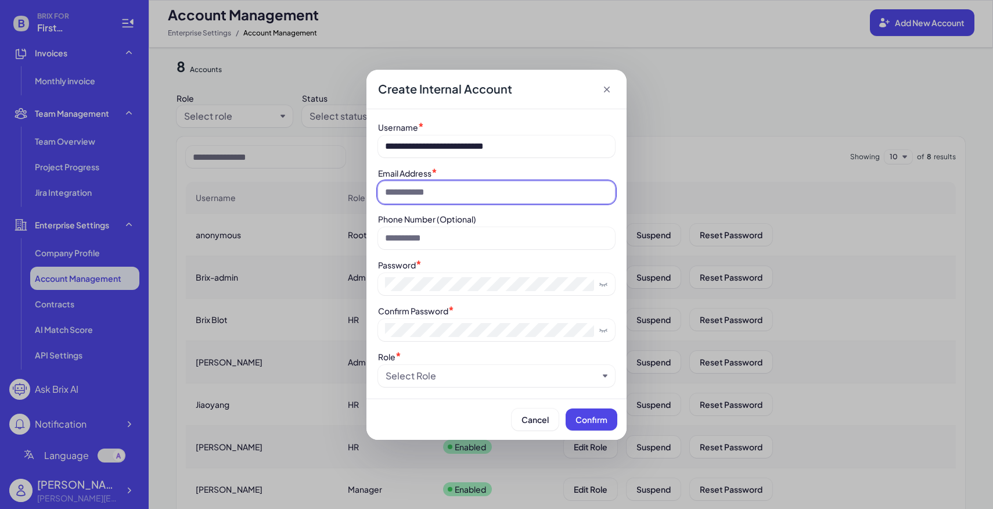
click at [436, 190] on input at bounding box center [496, 192] width 237 height 22
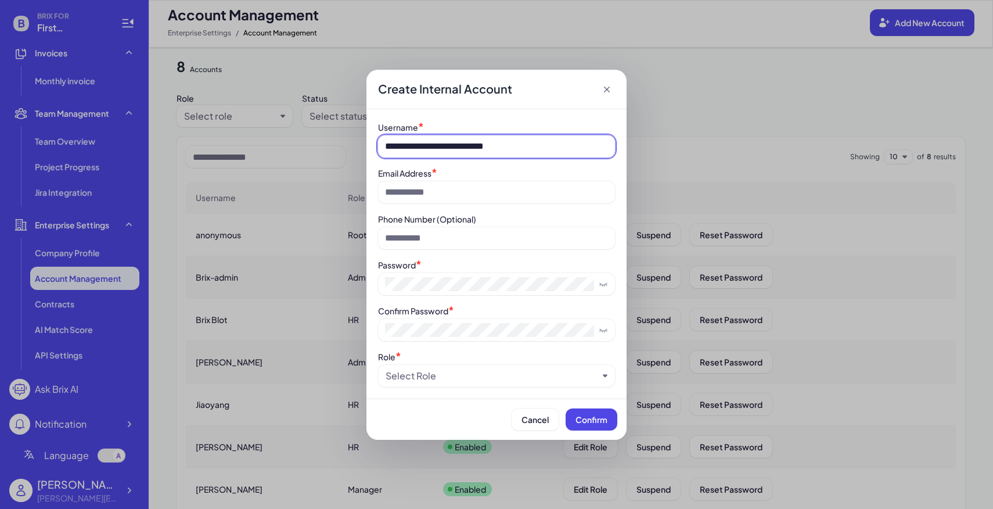
click at [483, 150] on input "**********" at bounding box center [496, 146] width 237 height 22
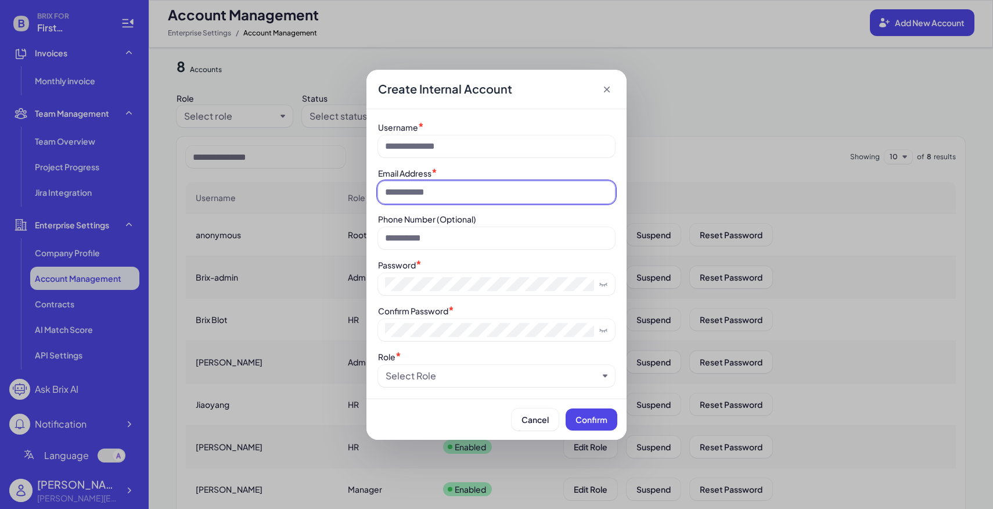
click at [480, 194] on input at bounding box center [496, 192] width 237 height 22
paste input "**********"
type input "**********"
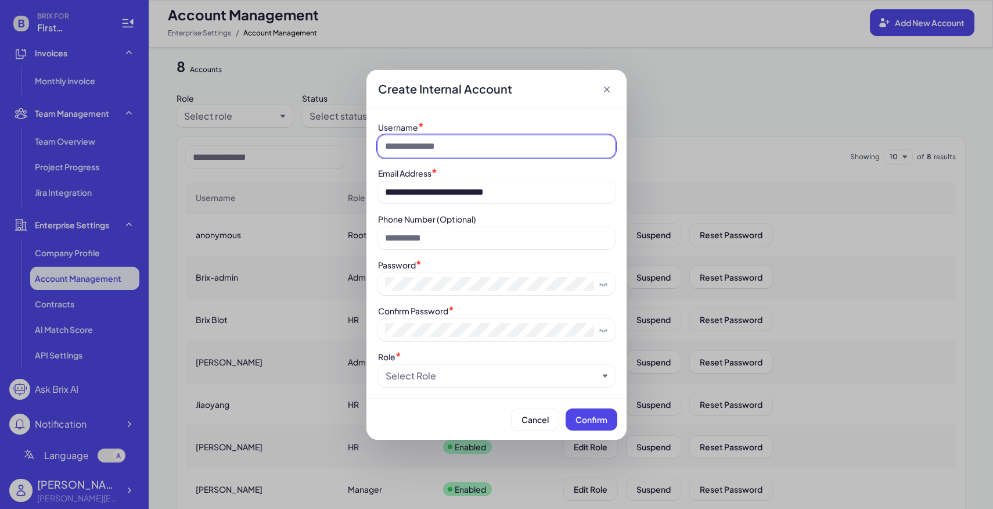
click at [466, 143] on input at bounding box center [496, 146] width 237 height 22
type input "*****"
click at [415, 386] on div "Select Role" at bounding box center [496, 376] width 237 height 22
click at [427, 375] on div "Select Role" at bounding box center [411, 376] width 51 height 14
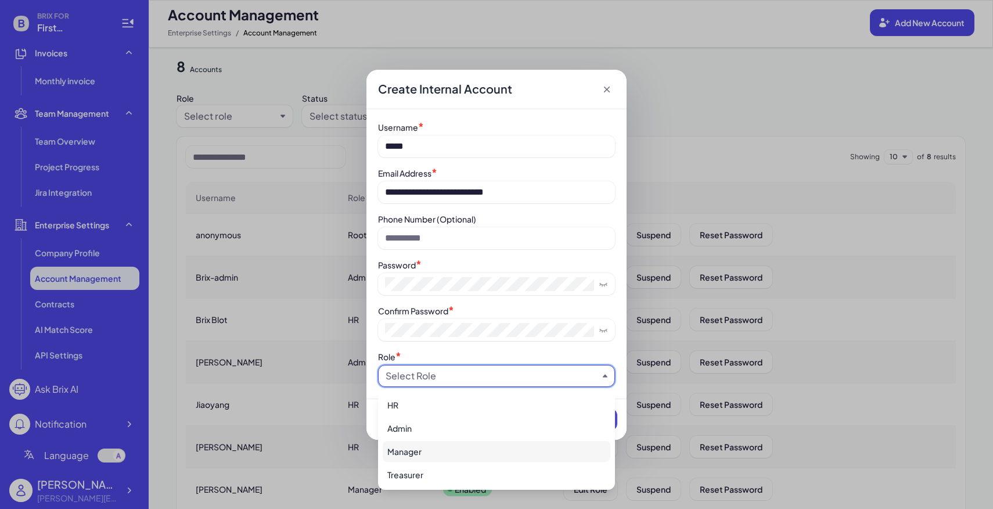
click at [426, 449] on div "Manager" at bounding box center [497, 451] width 228 height 21
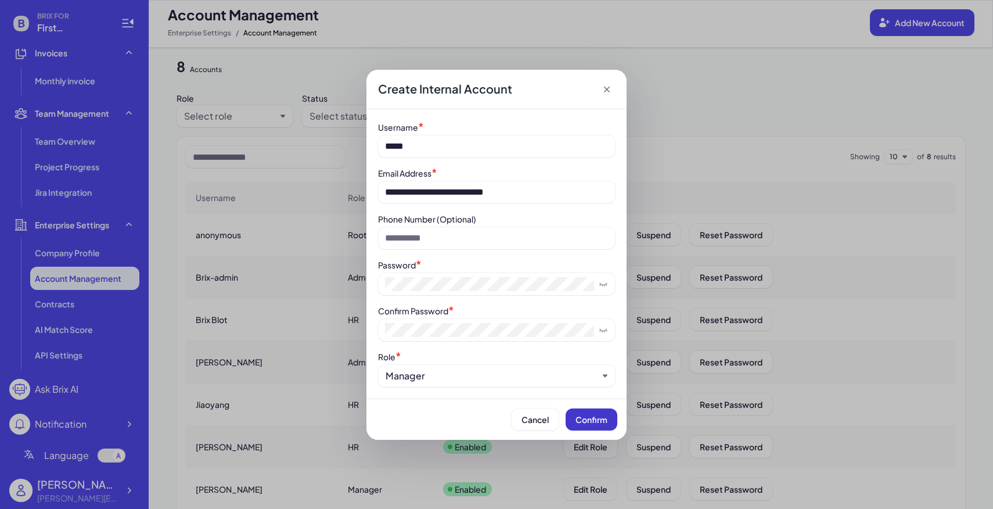
click at [591, 425] on span "Confirm" at bounding box center [592, 419] width 32 height 10
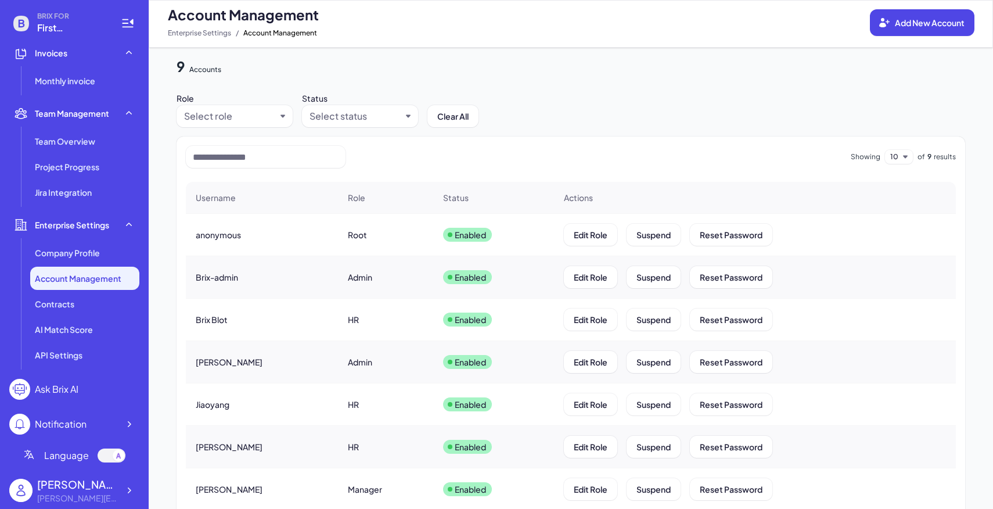
click at [932, 36] on div "Account Management Add New Account Enterprise Settings / Account Management" at bounding box center [571, 24] width 844 height 48
click at [916, 29] on button "Add New Account" at bounding box center [922, 22] width 105 height 27
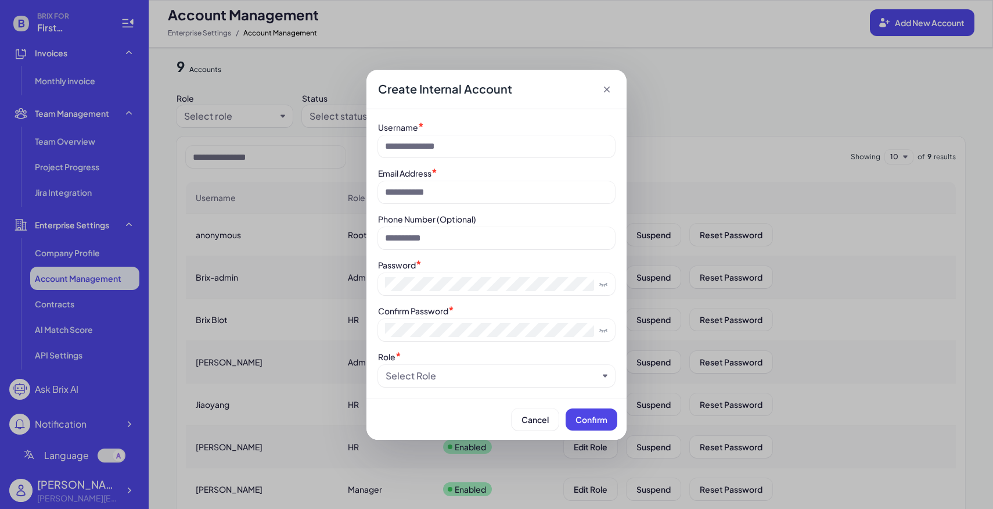
click at [445, 132] on div "Username *" at bounding box center [496, 139] width 237 height 37
click at [445, 141] on input at bounding box center [496, 146] width 237 height 22
paste input "**********"
type input "**********"
click at [454, 185] on input at bounding box center [496, 192] width 237 height 22
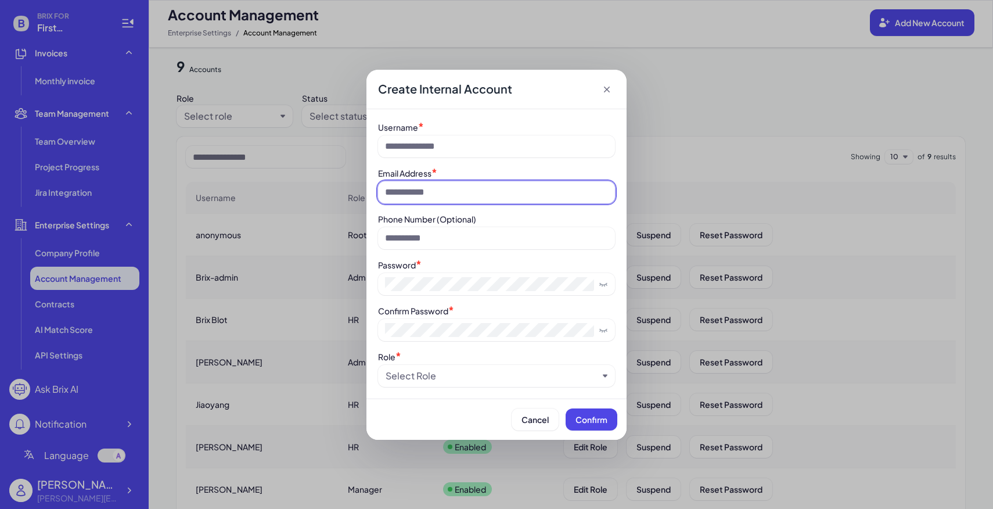
paste input "**********"
type input "**********"
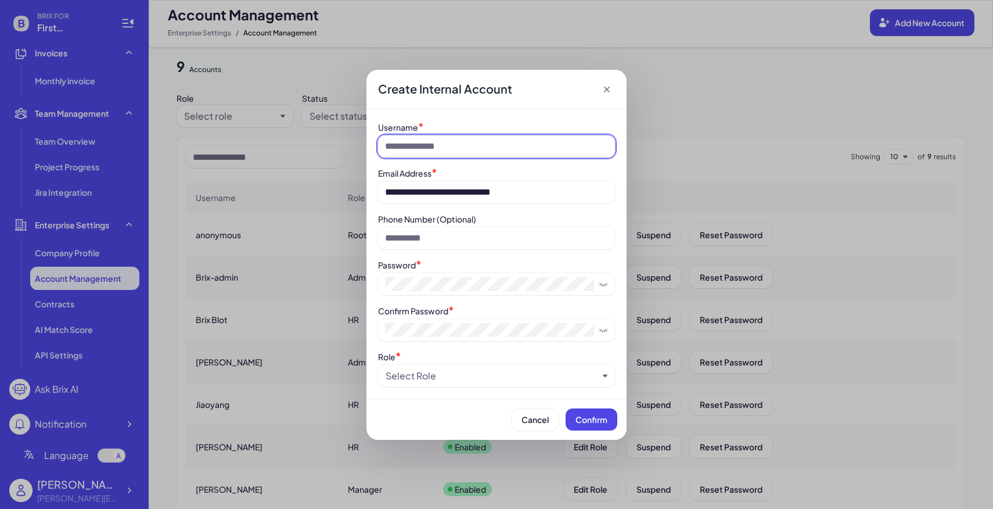
click at [450, 136] on input at bounding box center [496, 146] width 237 height 22
type input "******"
click at [447, 385] on div "Select Role" at bounding box center [496, 376] width 237 height 22
click at [440, 378] on div "Select Role" at bounding box center [492, 376] width 213 height 14
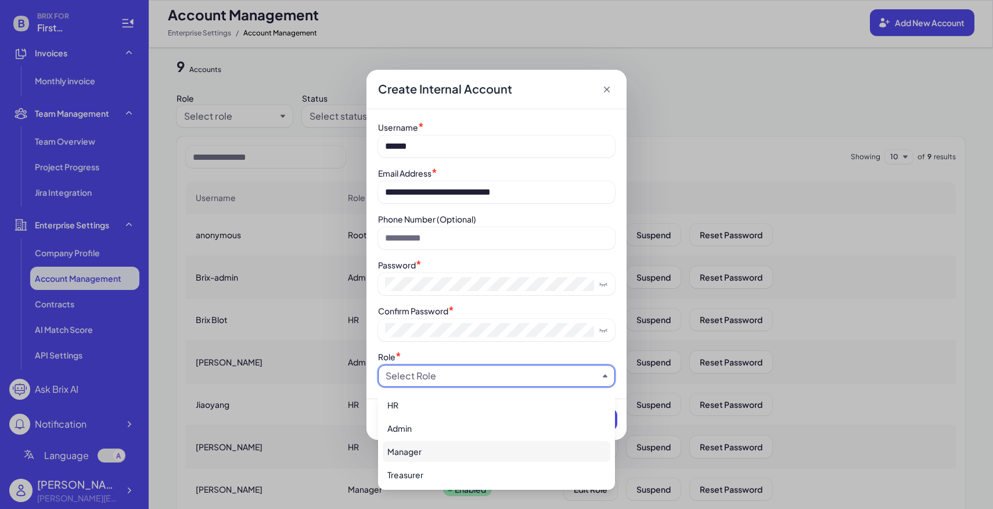
click at [429, 450] on div "Manager" at bounding box center [497, 451] width 228 height 21
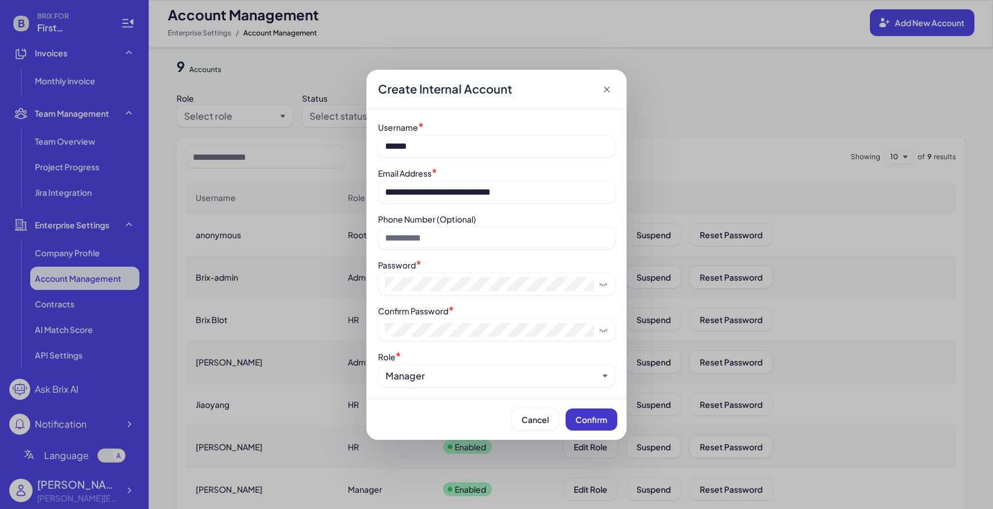
click at [606, 420] on span "Confirm" at bounding box center [592, 419] width 32 height 10
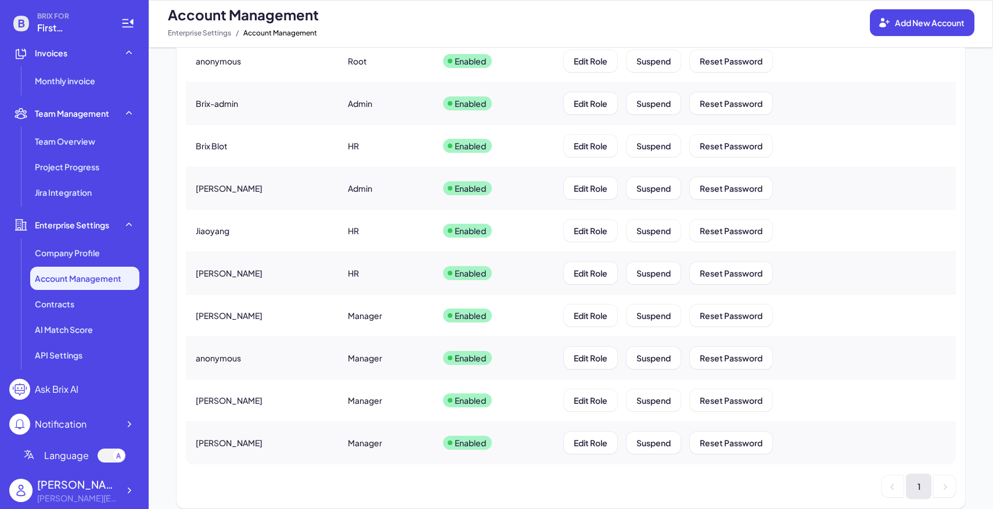
scroll to position [196, 0]
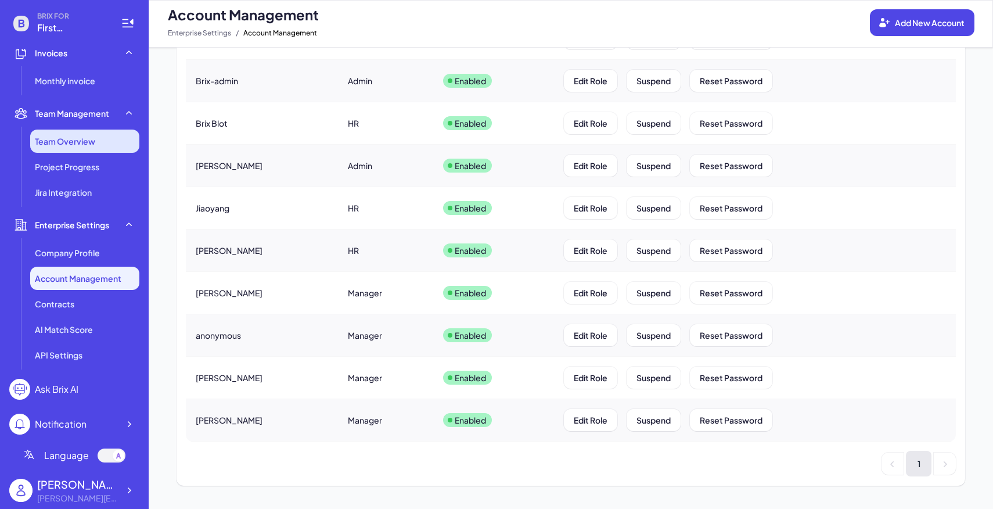
click at [96, 143] on li "Team Overview" at bounding box center [84, 141] width 109 height 23
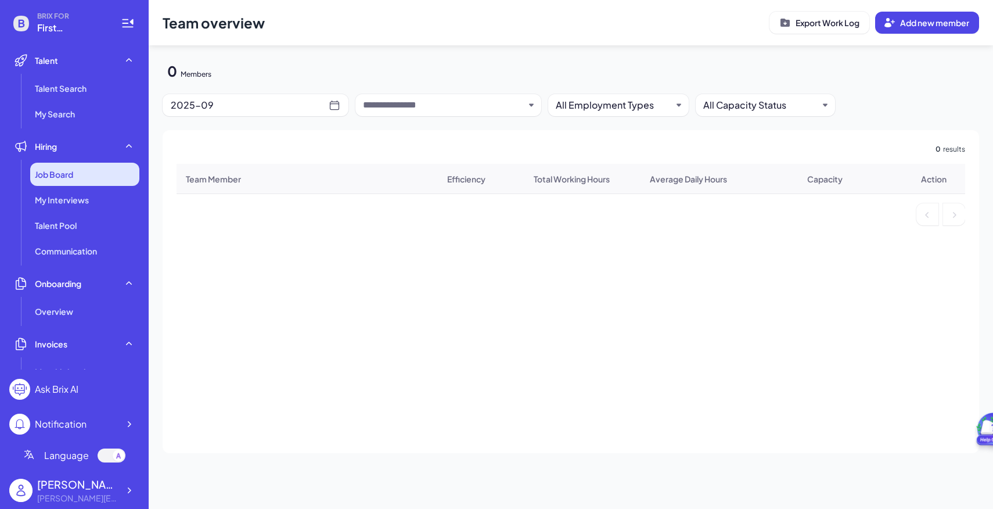
click at [59, 163] on div "Job Board" at bounding box center [84, 174] width 109 height 23
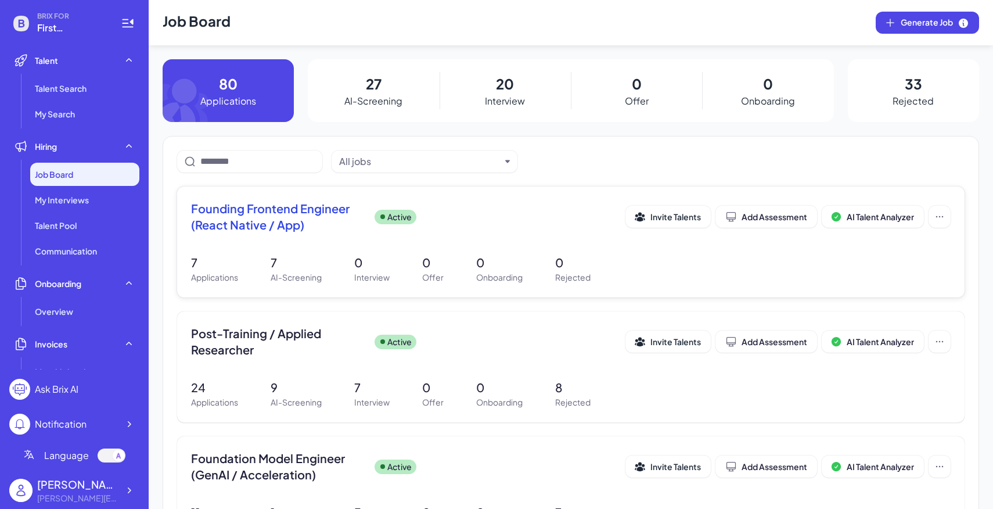
click at [355, 232] on span "Founding Frontend Engineer (React Native / App)" at bounding box center [278, 216] width 174 height 33
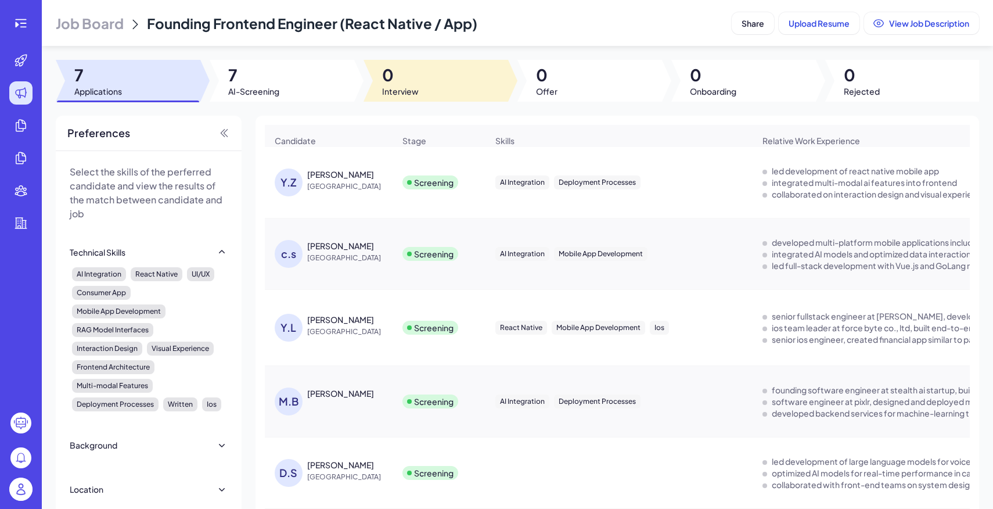
click at [293, 86] on div at bounding box center [282, 81] width 145 height 42
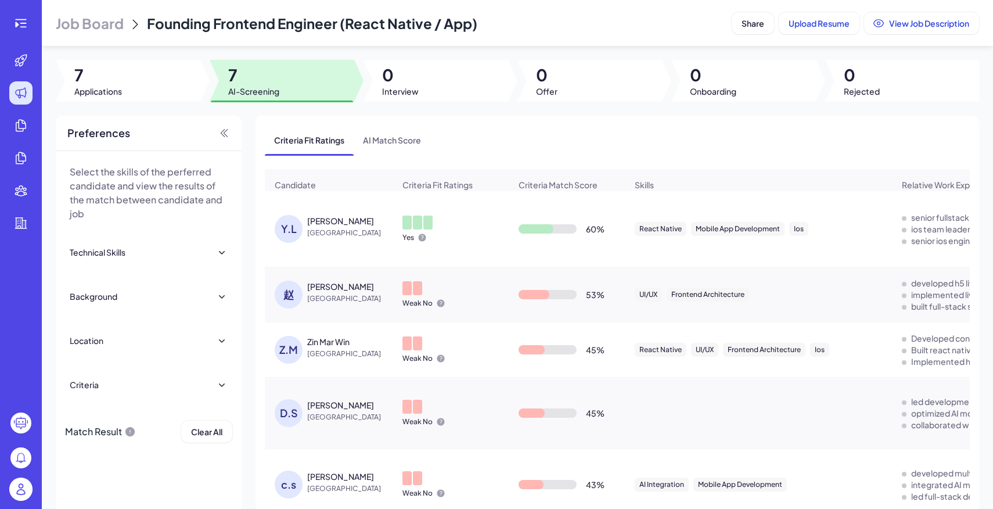
scroll to position [106, 0]
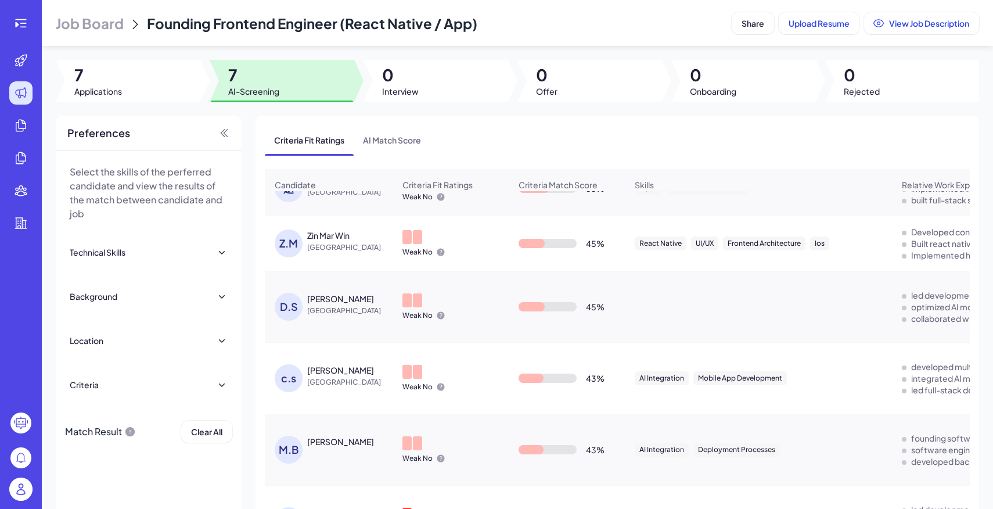
click at [116, 17] on span "Job Board" at bounding box center [90, 23] width 68 height 19
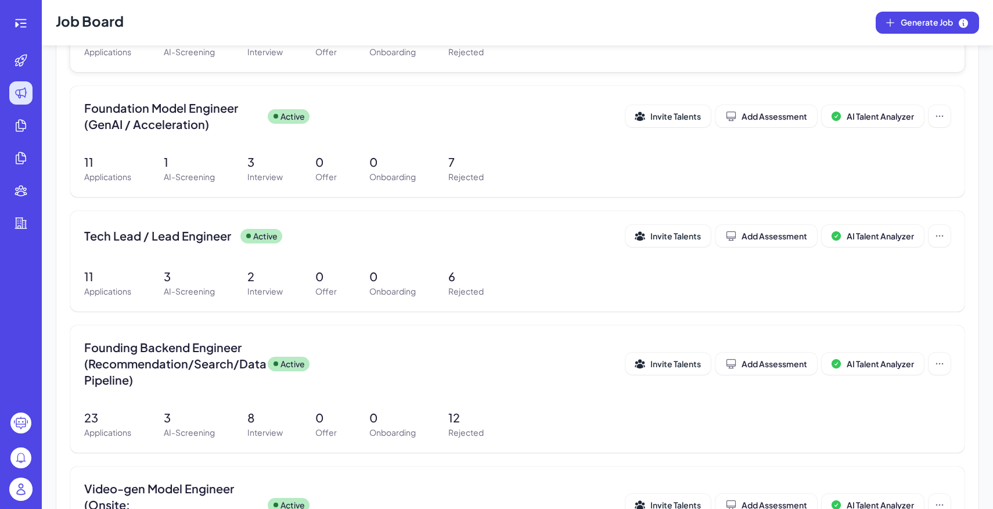
scroll to position [351, 0]
click at [303, 258] on div "Tech Lead / Lead Engineer Active Invite Talents Add Assessment AI Talent Analyz…" at bounding box center [517, 260] width 894 height 100
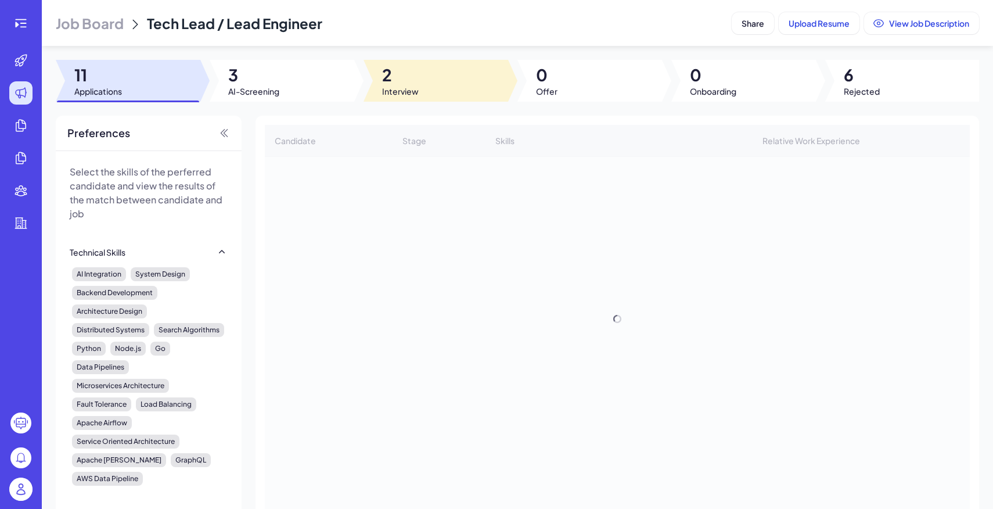
click at [460, 84] on div at bounding box center [436, 81] width 145 height 42
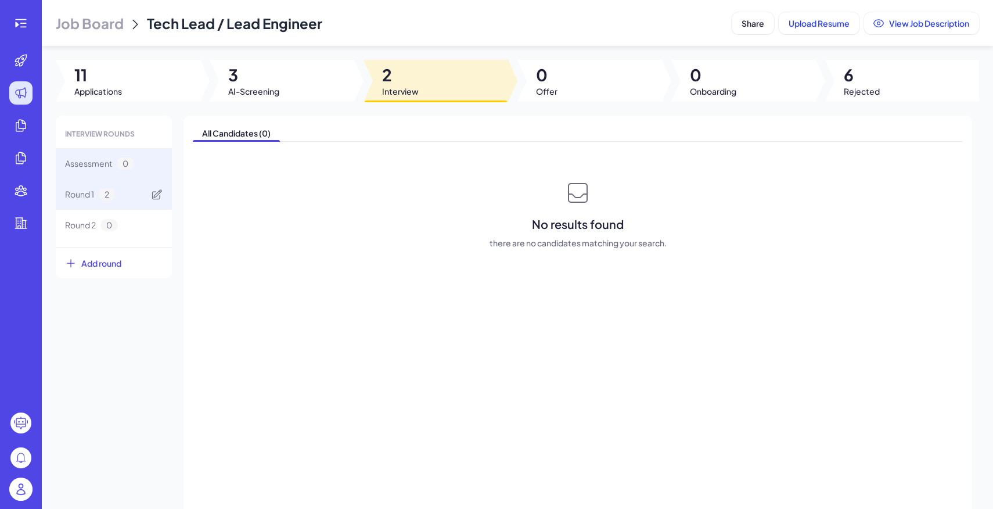
click at [127, 196] on div "Round 1 2" at bounding box center [114, 194] width 116 height 31
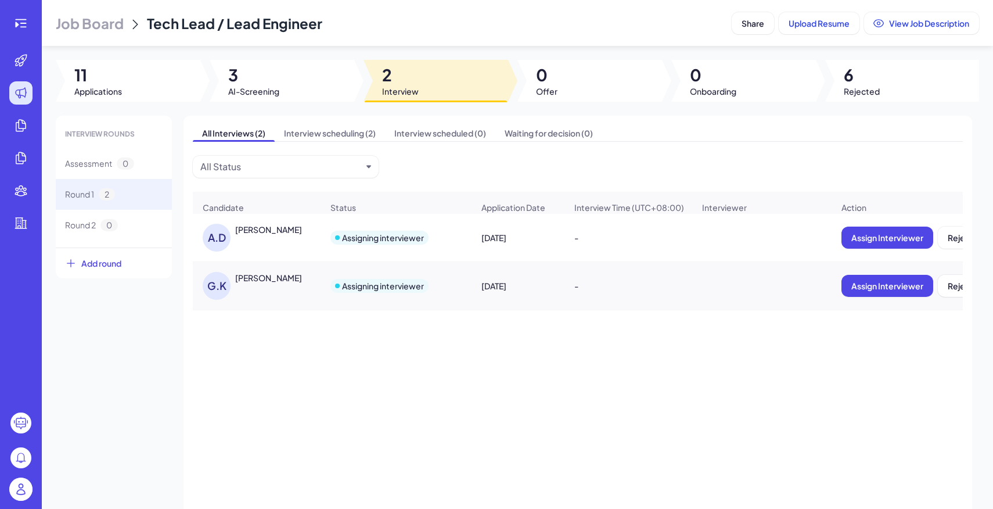
click at [99, 26] on span "Job Board" at bounding box center [90, 23] width 68 height 19
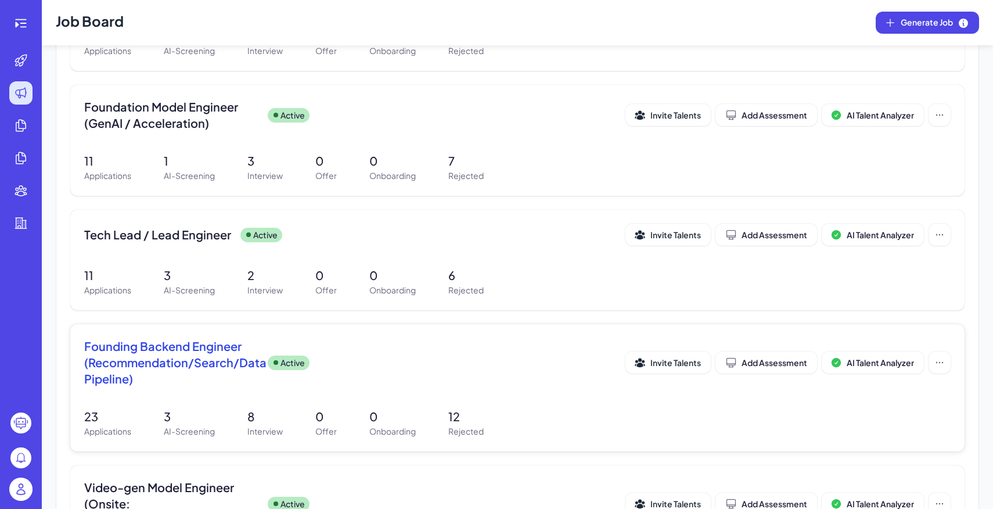
scroll to position [425, 0]
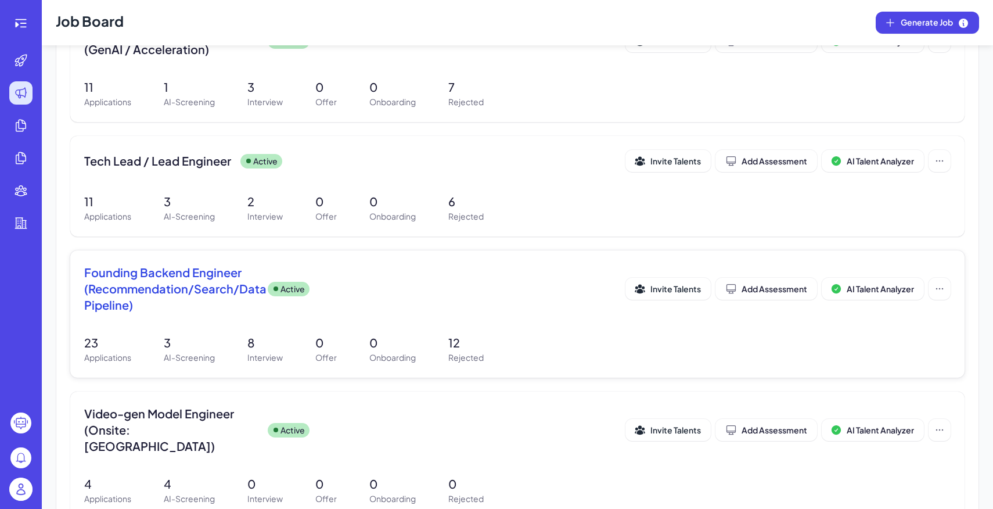
click at [310, 329] on div "Founding Backend Engineer (Recommendation/Search/Data Pipeline) Active Invite T…" at bounding box center [517, 313] width 894 height 127
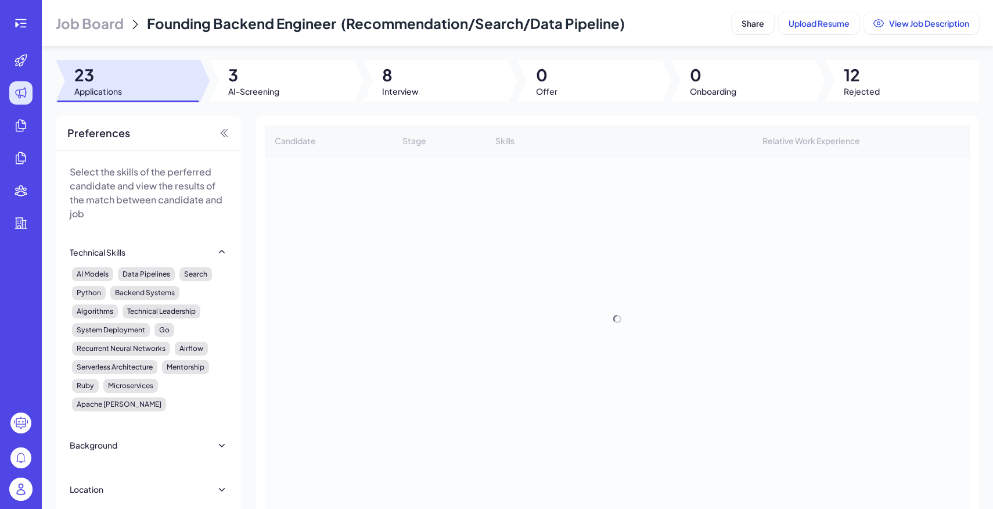
click at [426, 57] on div "Job Board Founding Backend Engineer (Recommendation/Search/Data Pipeline) Share…" at bounding box center [517, 254] width 951 height 509
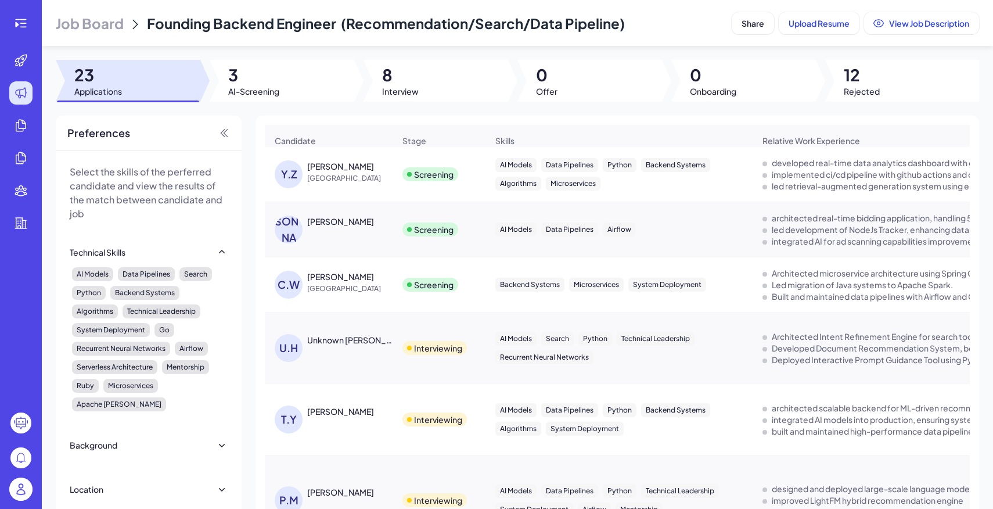
click at [433, 77] on div at bounding box center [436, 81] width 145 height 42
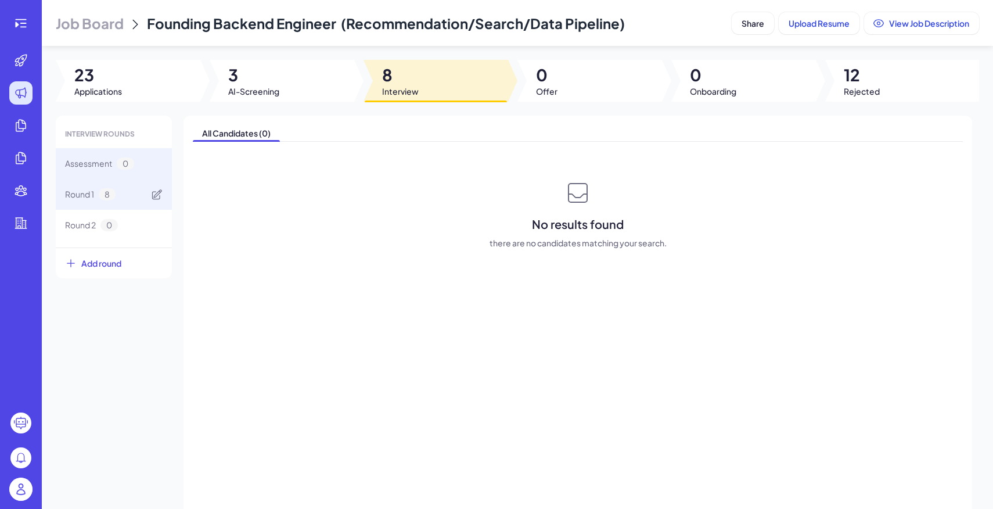
click at [128, 196] on div "Round 1 8" at bounding box center [114, 194] width 116 height 31
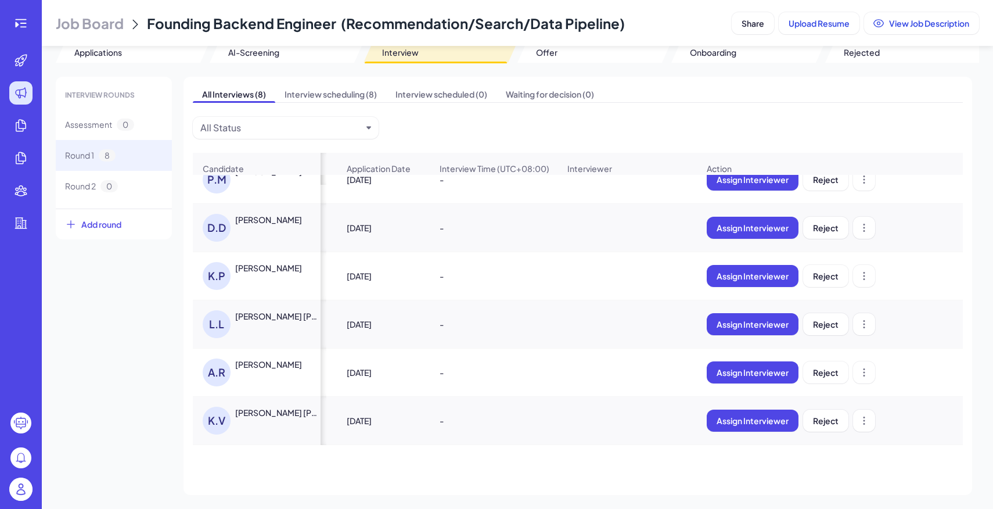
scroll to position [0, 139]
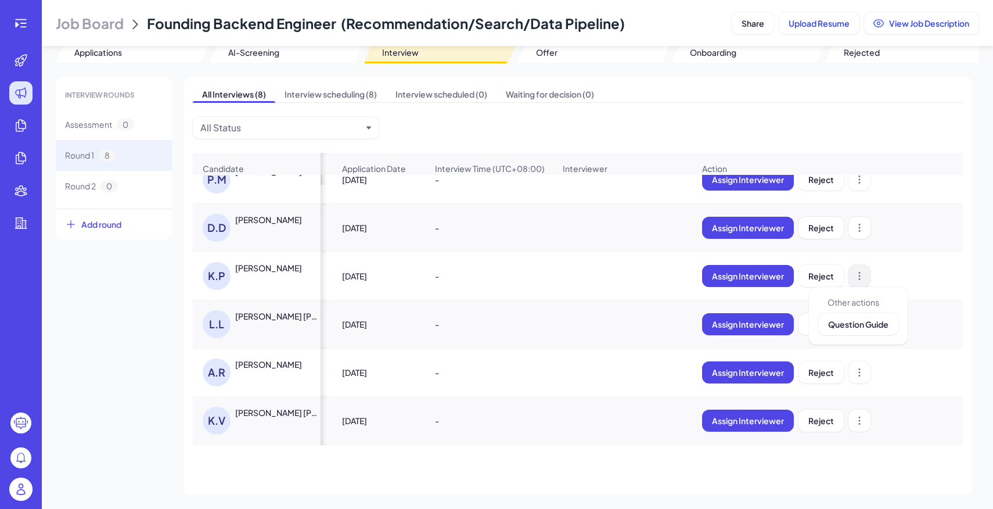
click at [866, 278] on button at bounding box center [859, 276] width 22 height 22
click at [255, 264] on div "[PERSON_NAME]" at bounding box center [268, 268] width 67 height 12
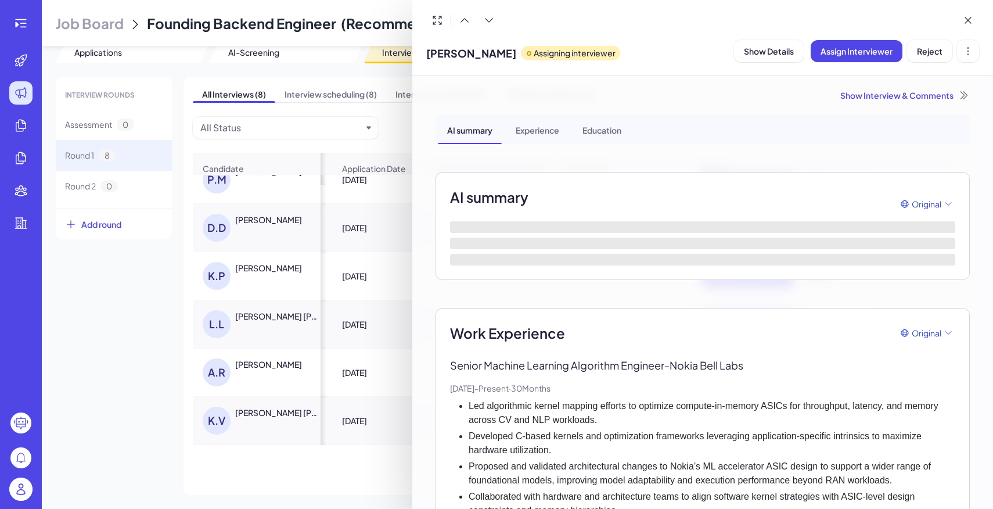
click at [882, 95] on div "Show Interview & Comments" at bounding box center [703, 95] width 534 height 12
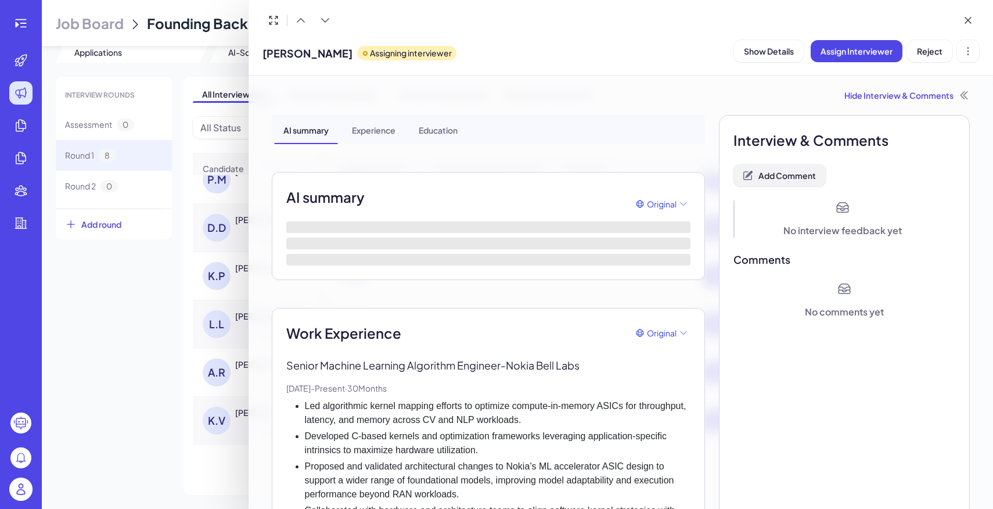
click at [777, 180] on span "Add Comment" at bounding box center [786, 175] width 57 height 10
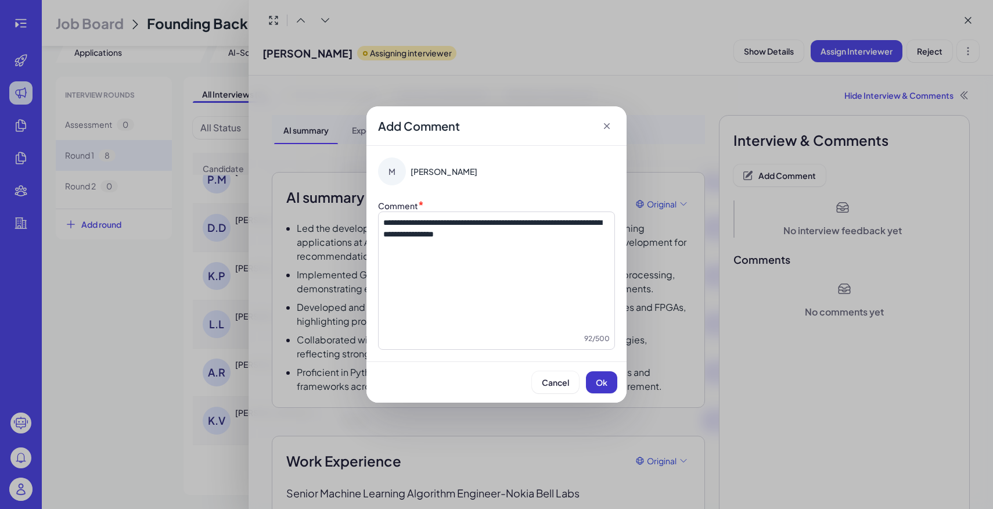
click at [606, 384] on span "Ok" at bounding box center [602, 382] width 12 height 10
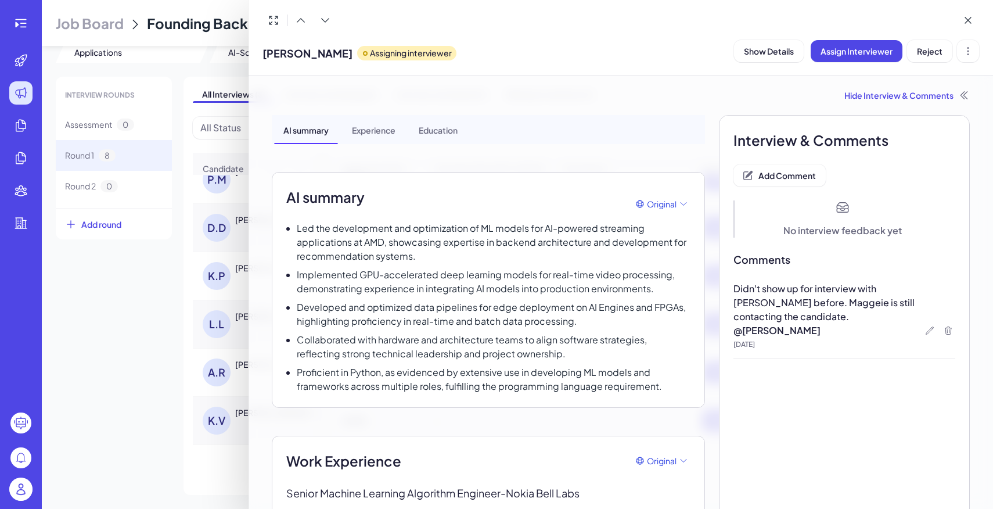
click at [190, 347] on div at bounding box center [496, 254] width 993 height 509
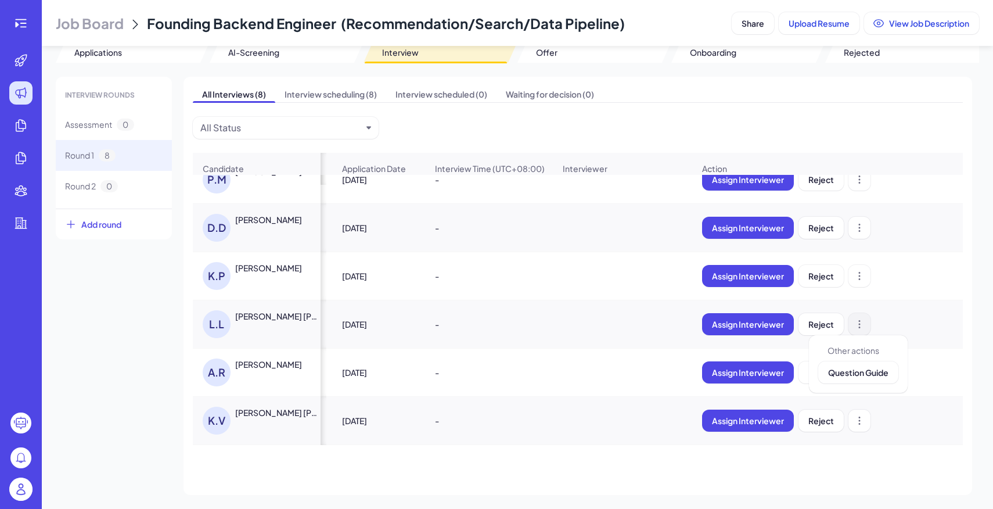
click at [862, 322] on icon at bounding box center [860, 324] width 12 height 12
click at [414, 333] on div "[DATE]" at bounding box center [379, 324] width 92 height 33
click at [188, 319] on div "All Interviews (8) Interview scheduling (8) Interview scheduled (0) Waiting for…" at bounding box center [578, 286] width 789 height 418
click at [232, 320] on div "L.L" at bounding box center [219, 324] width 33 height 28
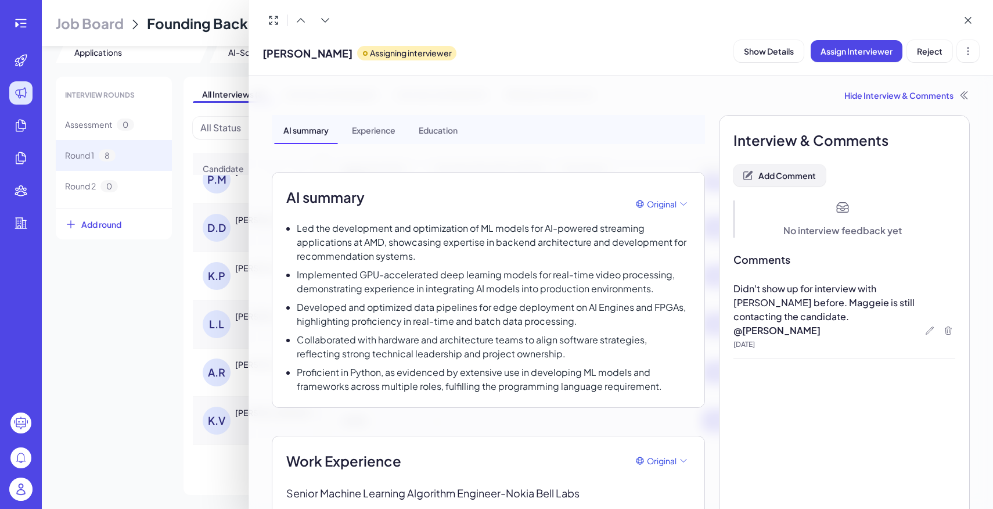
click at [769, 182] on button "Add Comment" at bounding box center [779, 175] width 92 height 22
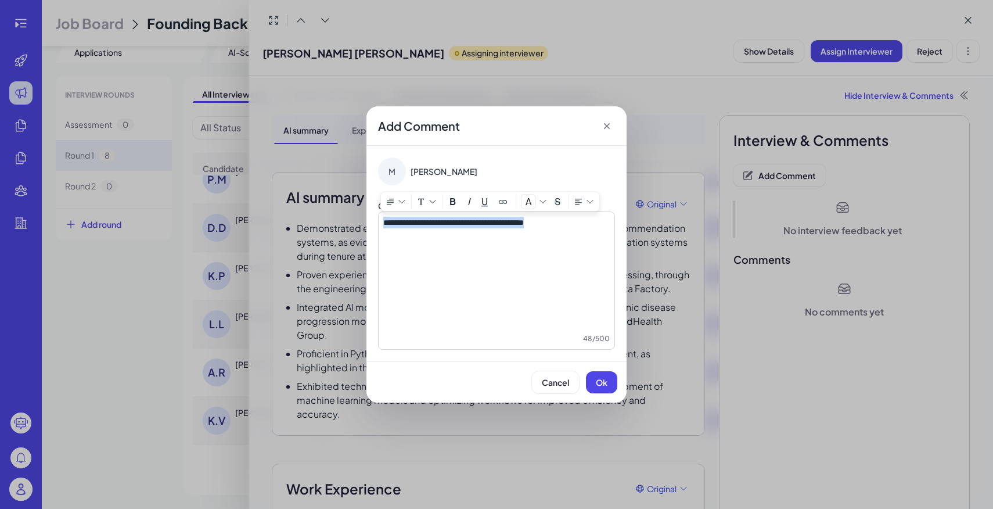
copy span "**********"
click at [609, 391] on button "Ok" at bounding box center [601, 382] width 31 height 22
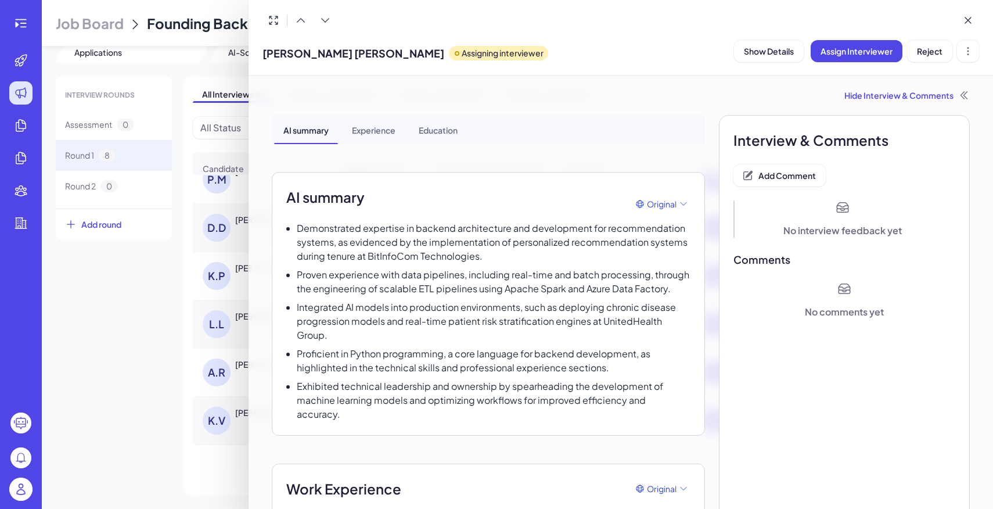
click at [135, 368] on div at bounding box center [496, 254] width 993 height 509
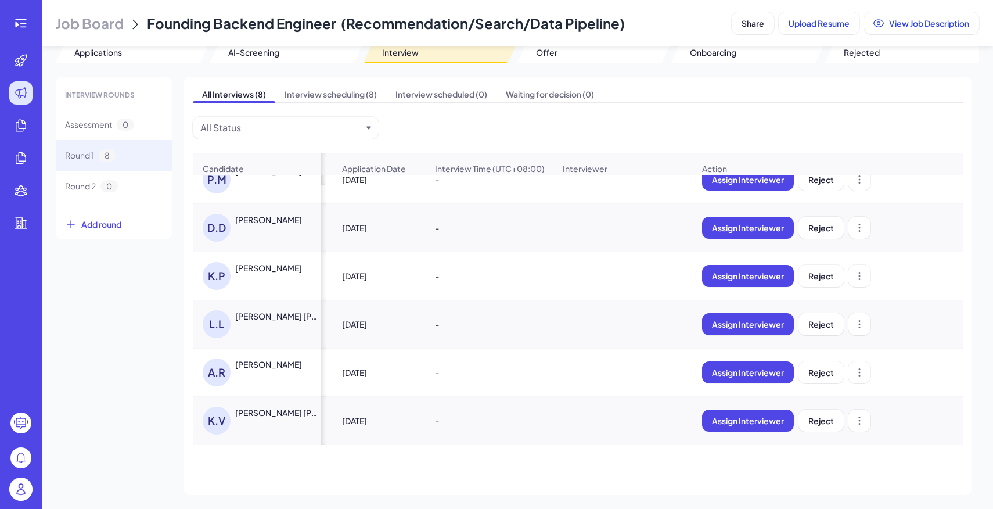
click at [261, 372] on div "[PERSON_NAME]" at bounding box center [263, 372] width 120 height 28
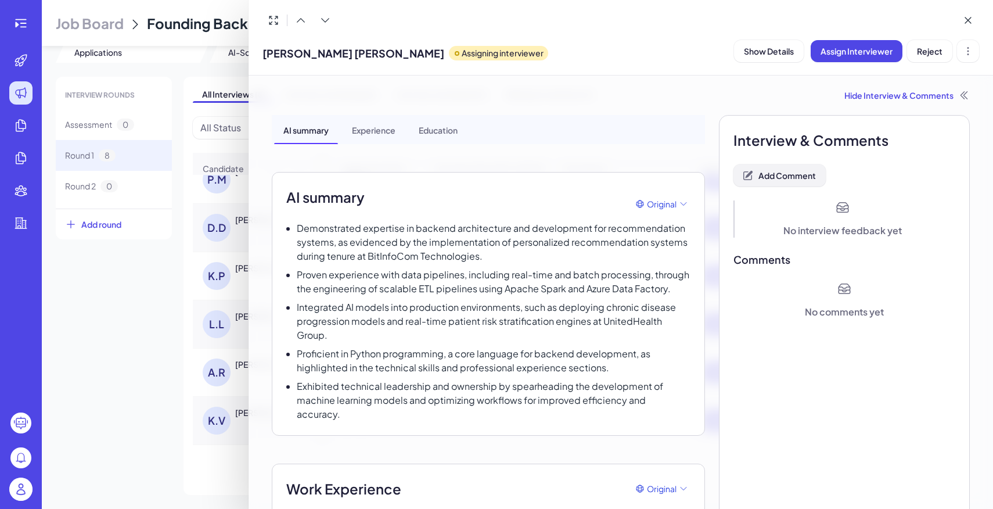
click at [776, 171] on span "Add Comment" at bounding box center [786, 175] width 57 height 10
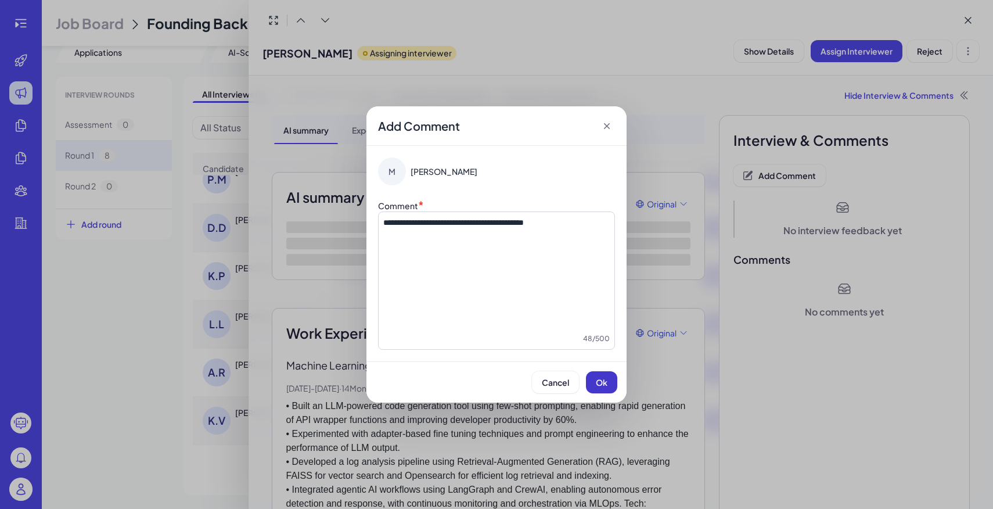
click at [613, 390] on button "Ok" at bounding box center [601, 382] width 31 height 22
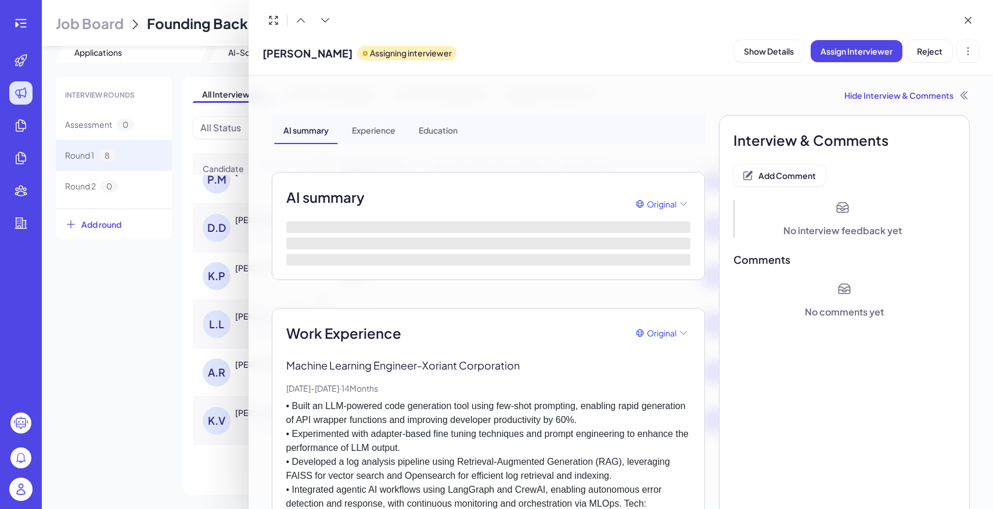
click at [156, 368] on div at bounding box center [496, 254] width 993 height 509
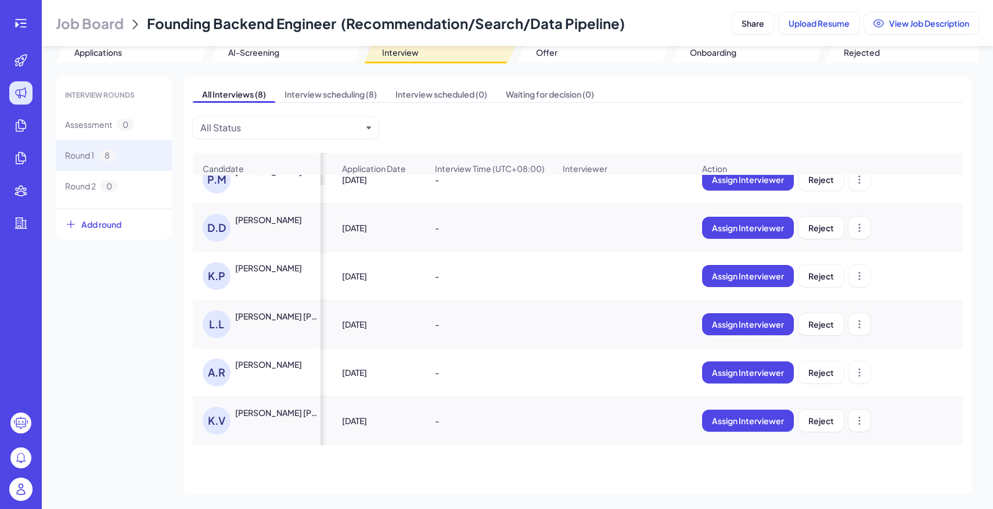
click at [265, 416] on div "[PERSON_NAME] [PERSON_NAME]" at bounding box center [278, 413] width 86 height 12
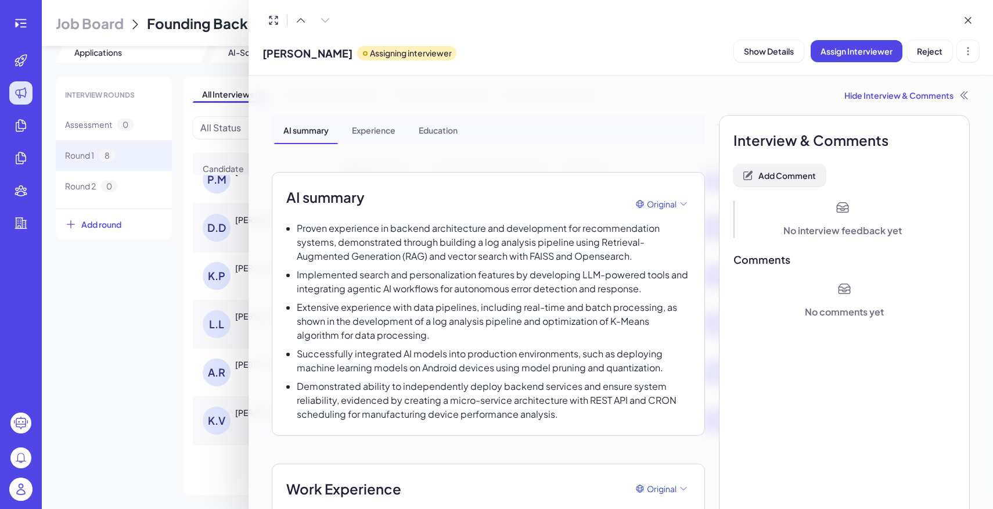
click at [769, 170] on button "Add Comment" at bounding box center [779, 175] width 92 height 22
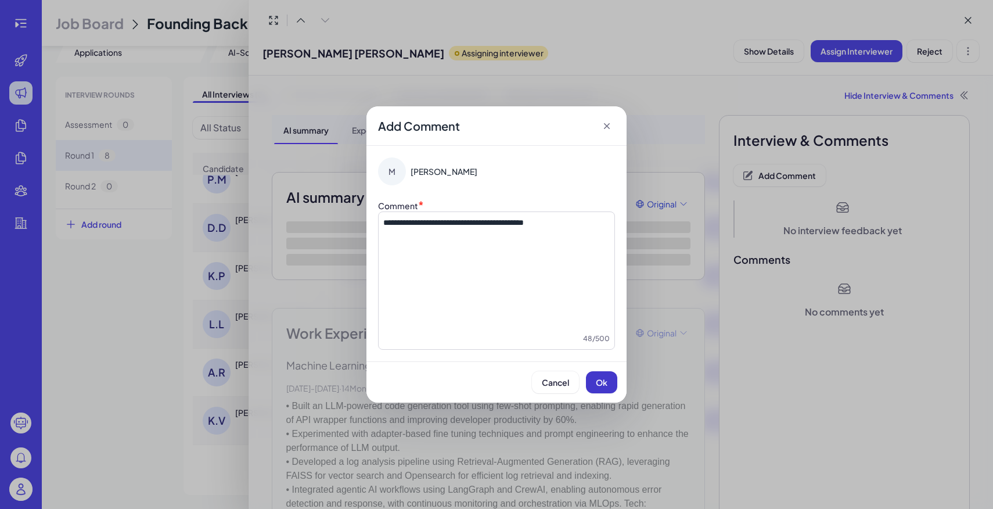
click at [607, 382] on span "Ok" at bounding box center [602, 382] width 12 height 10
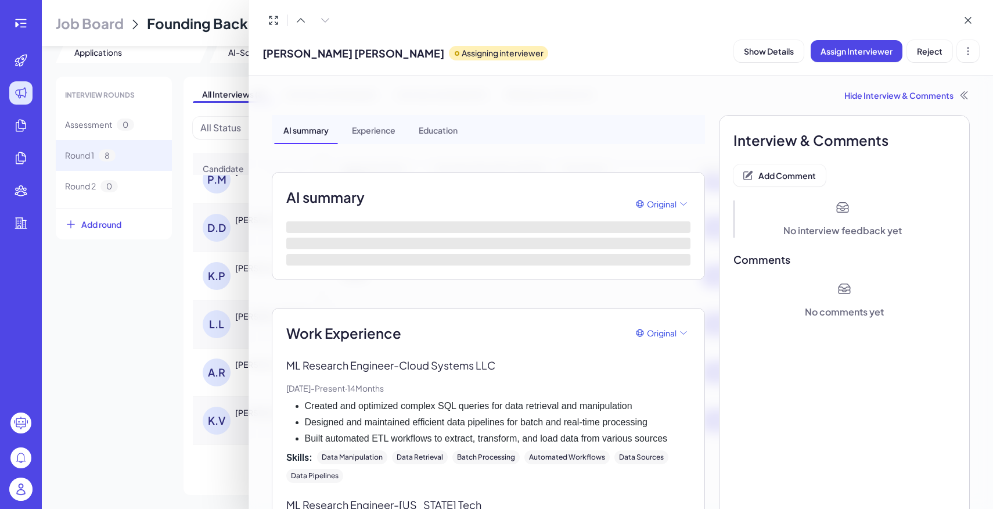
click at [148, 346] on div at bounding box center [496, 254] width 993 height 509
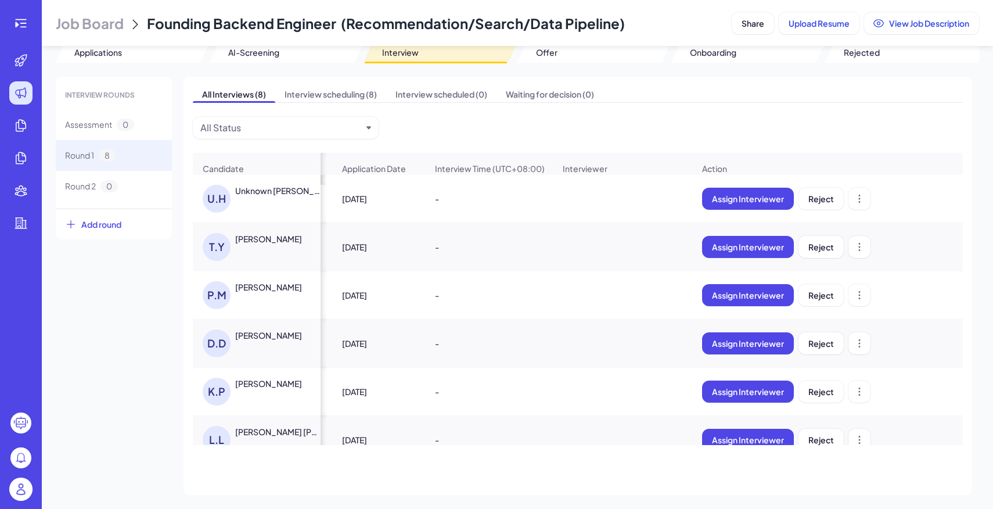
click at [281, 245] on div "T.Y [PERSON_NAME]" at bounding box center [263, 247] width 120 height 28
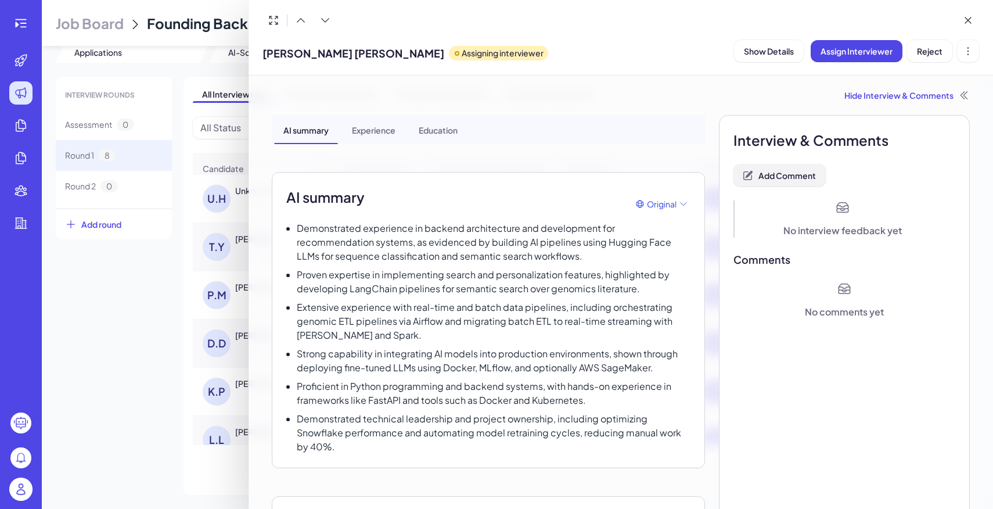
click at [801, 175] on span "Add Comment" at bounding box center [786, 175] width 57 height 10
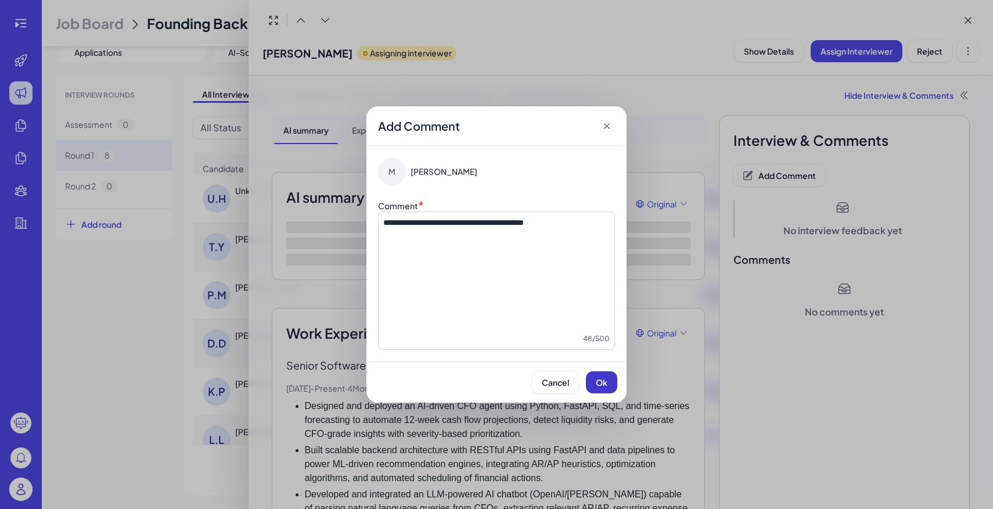
click at [593, 386] on button "Ok" at bounding box center [601, 382] width 31 height 22
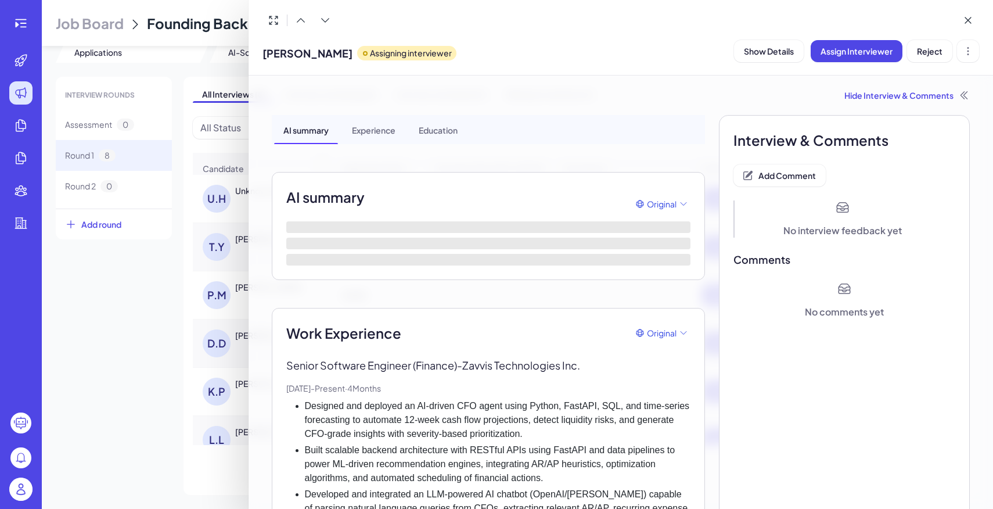
click at [109, 279] on div at bounding box center [496, 254] width 993 height 509
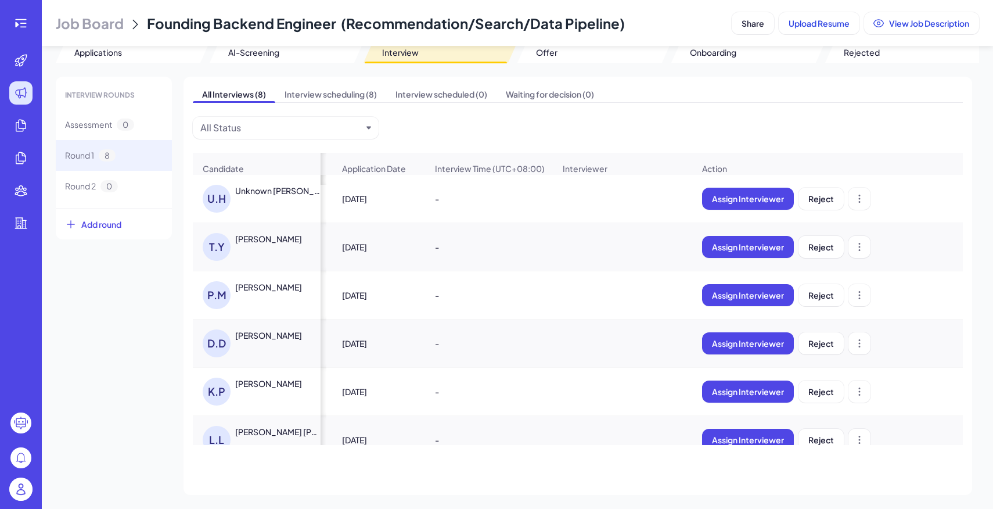
click at [266, 196] on div "Unknown [PERSON_NAME]" at bounding box center [278, 191] width 87 height 12
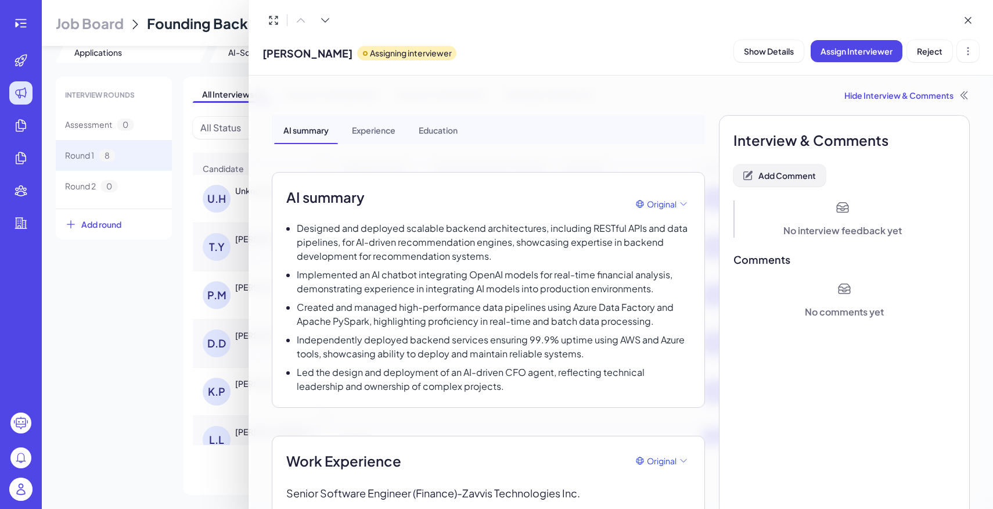
click at [795, 181] on button "Add Comment" at bounding box center [779, 175] width 92 height 22
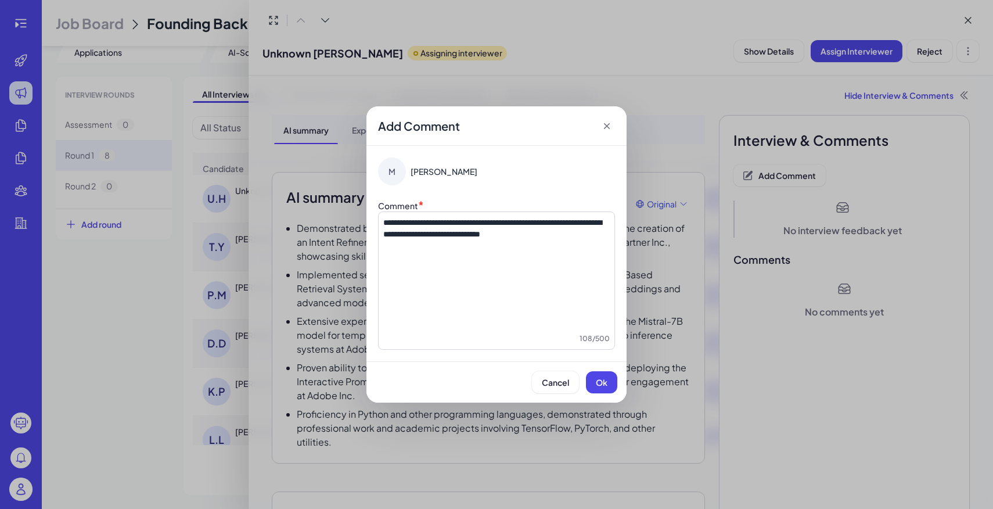
click at [616, 396] on div "Cancel Ok" at bounding box center [496, 381] width 260 height 41
click at [609, 385] on button "Ok" at bounding box center [601, 382] width 31 height 22
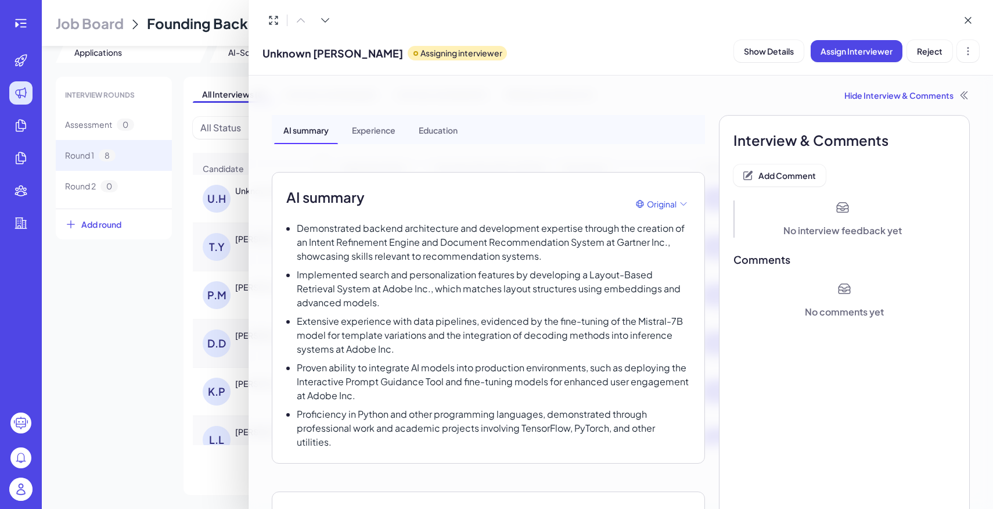
click at [37, 322] on div at bounding box center [496, 254] width 993 height 509
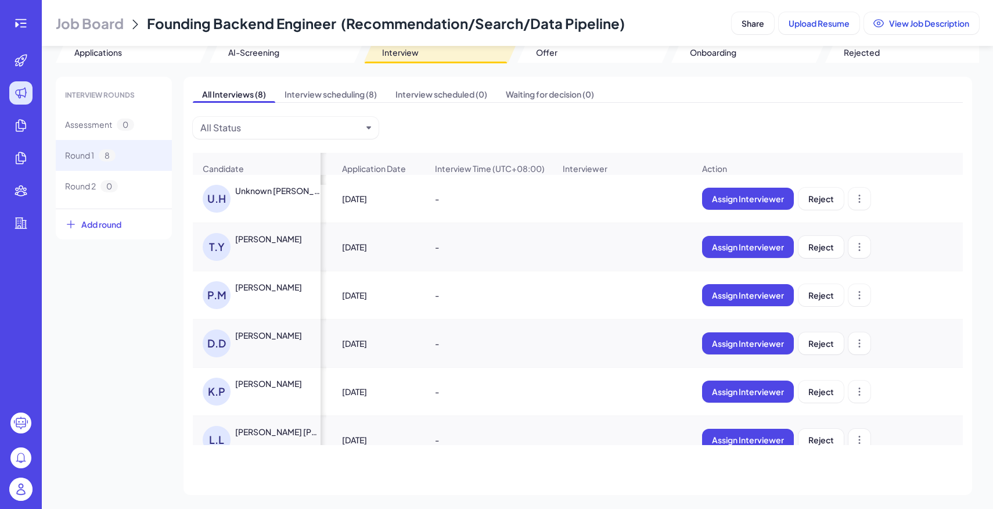
scroll to position [0, 0]
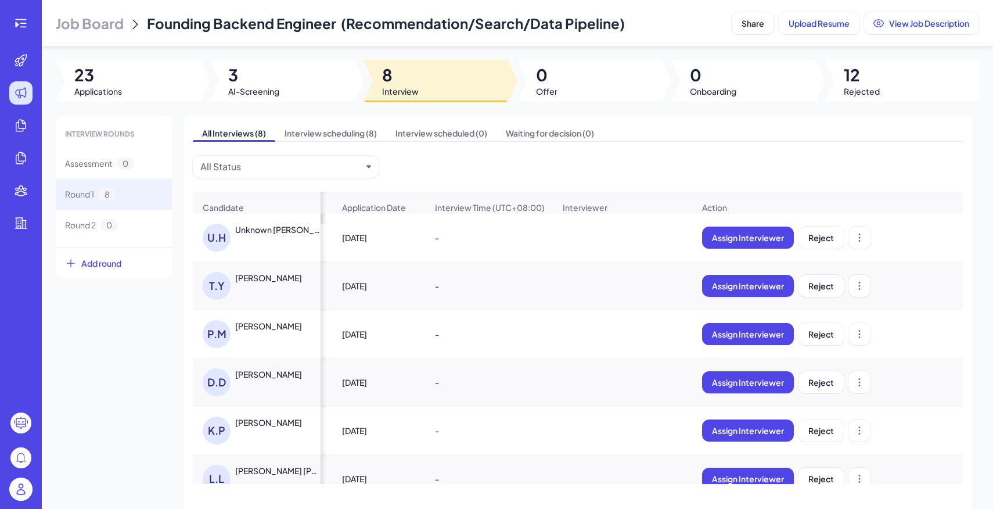
click at [267, 281] on div "[PERSON_NAME]" at bounding box center [268, 278] width 67 height 12
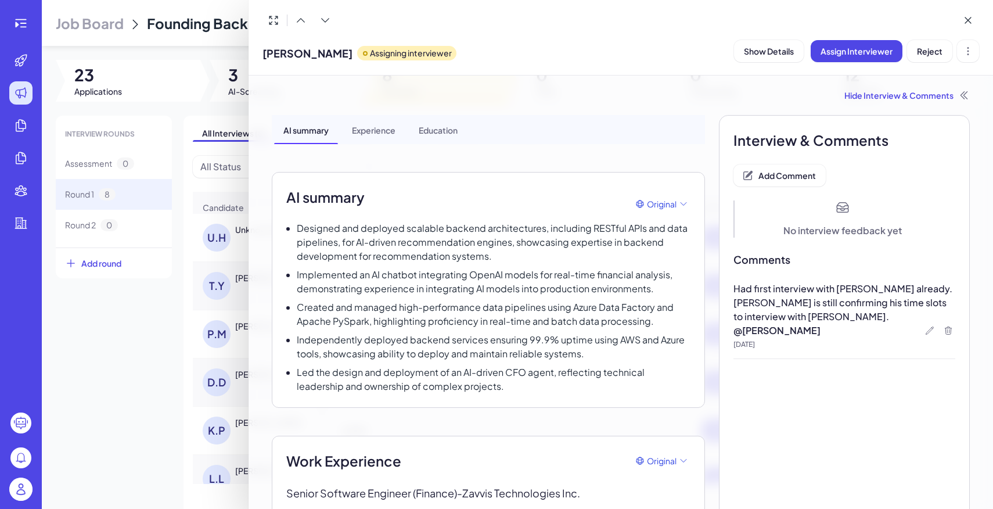
click at [164, 366] on div at bounding box center [496, 254] width 993 height 509
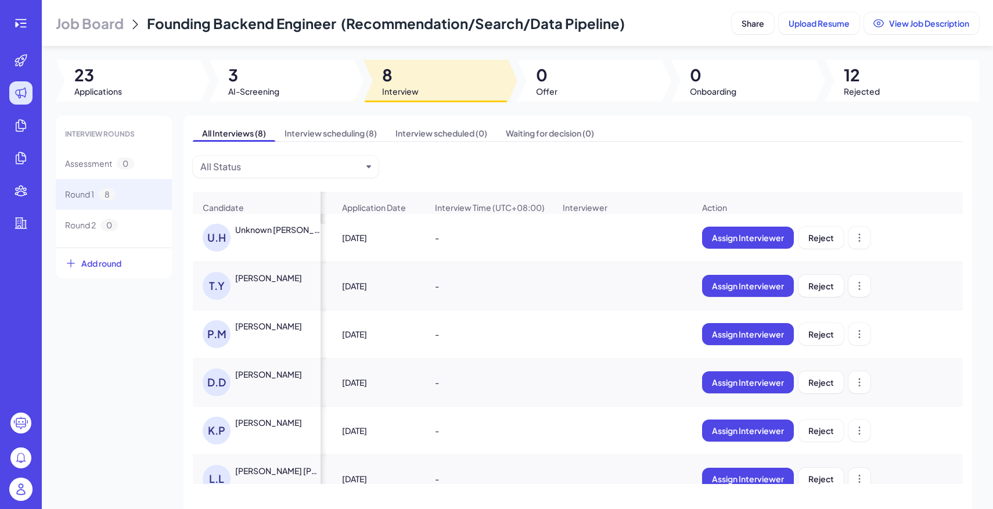
click at [279, 276] on div "[PERSON_NAME]" at bounding box center [268, 278] width 67 height 12
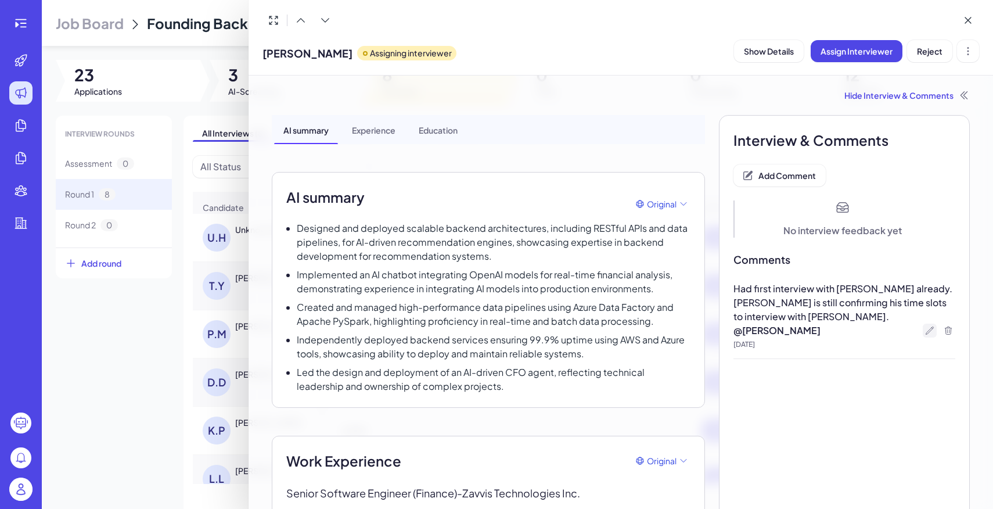
click at [932, 334] on icon at bounding box center [929, 330] width 9 height 9
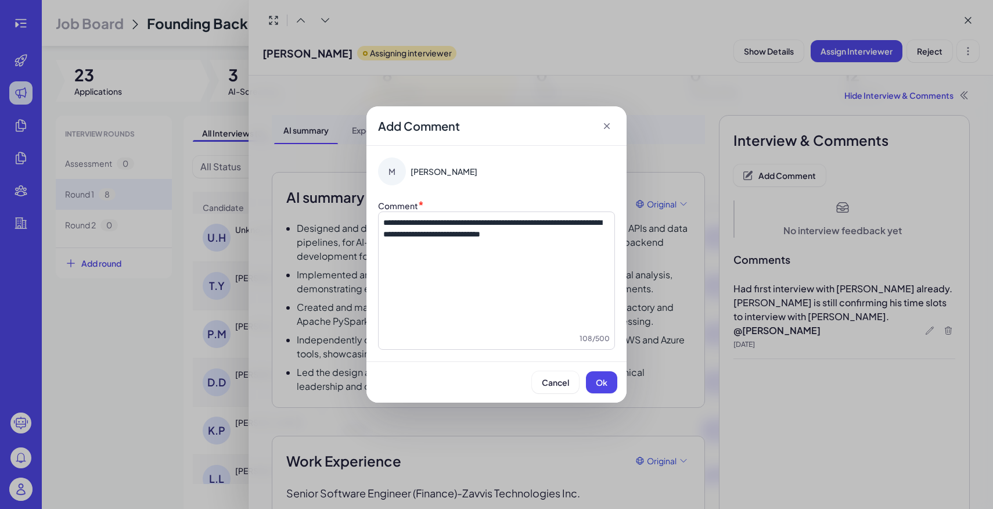
click at [550, 233] on span "**********" at bounding box center [492, 228] width 218 height 20
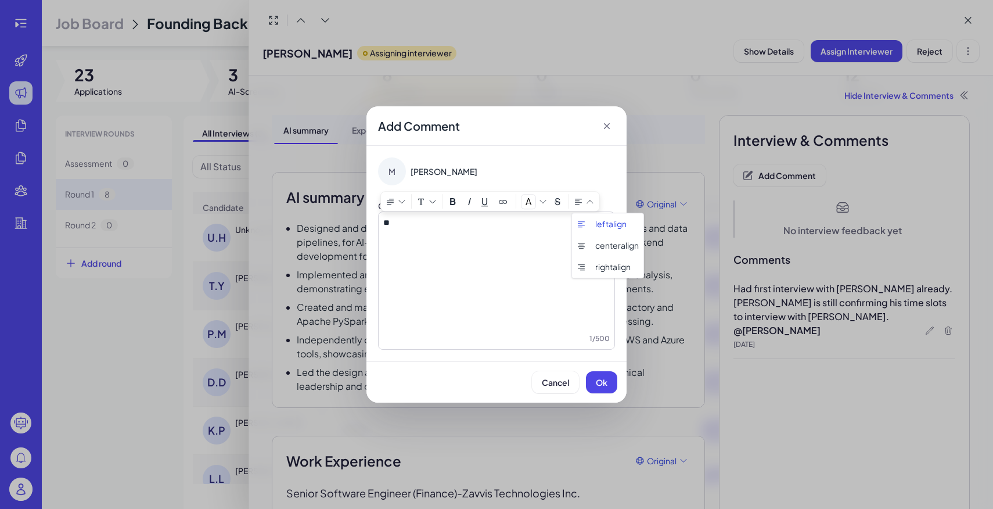
click at [570, 226] on p "**" at bounding box center [496, 223] width 226 height 12
click at [534, 248] on div "*" at bounding box center [496, 275] width 226 height 116
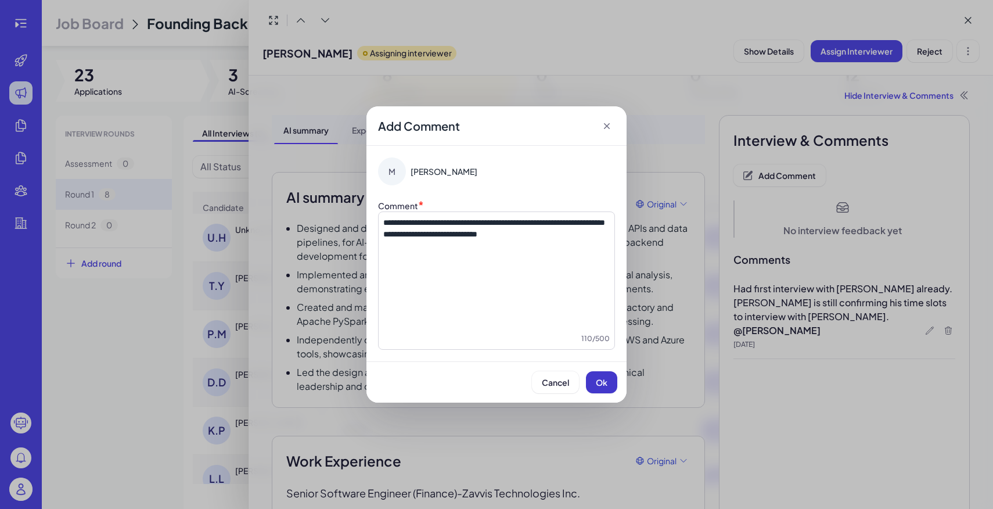
click at [593, 382] on button "Ok" at bounding box center [601, 382] width 31 height 22
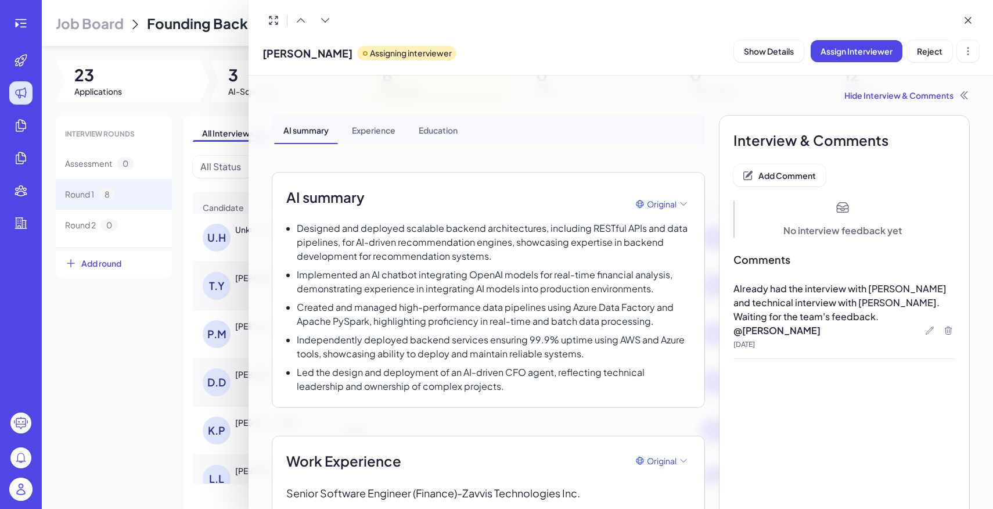
click at [93, 349] on div at bounding box center [496, 254] width 993 height 509
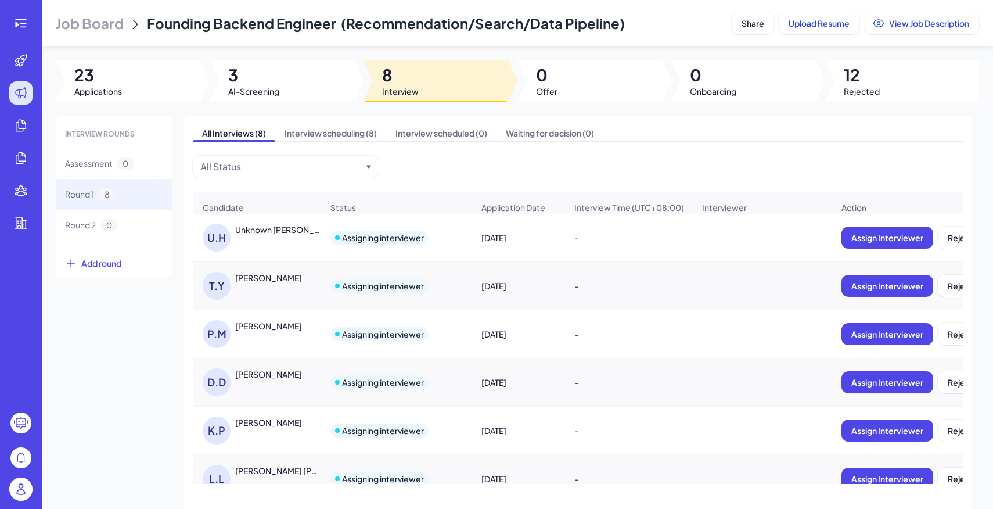
click at [273, 215] on div "U.H Unknown [PERSON_NAME]" at bounding box center [256, 237] width 127 height 46
click at [273, 228] on div "Unknown [PERSON_NAME]" at bounding box center [278, 230] width 86 height 12
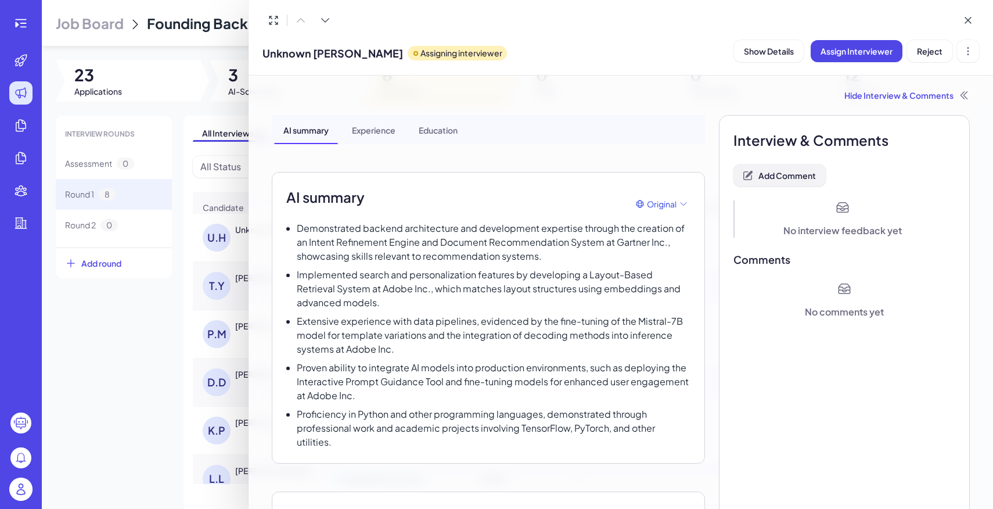
click at [796, 171] on span "Add Comment" at bounding box center [786, 175] width 57 height 10
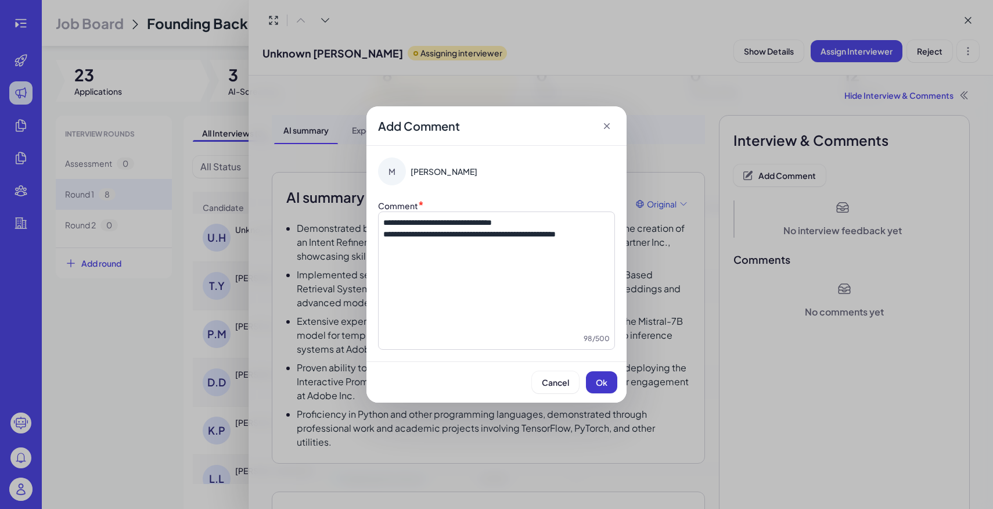
click at [608, 379] on button "Ok" at bounding box center [601, 382] width 31 height 22
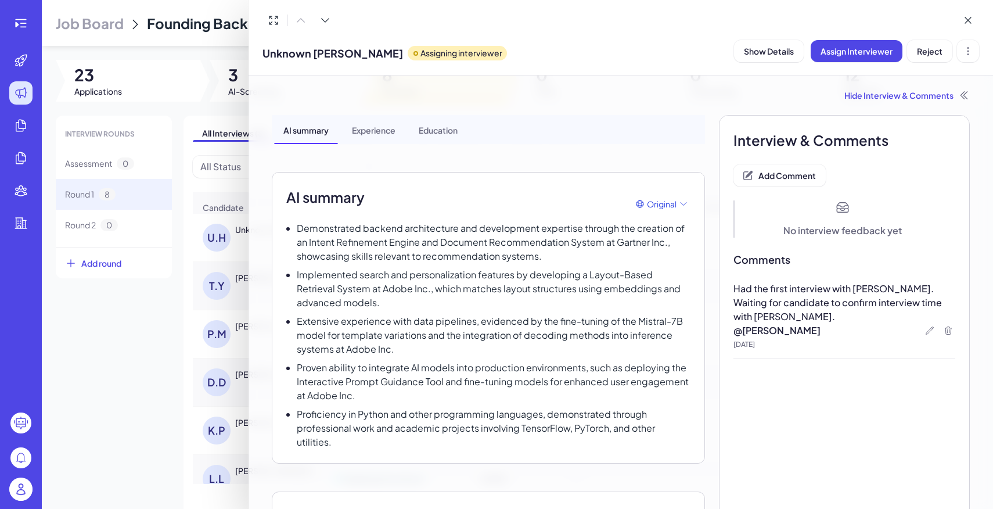
click at [130, 355] on div at bounding box center [496, 254] width 993 height 509
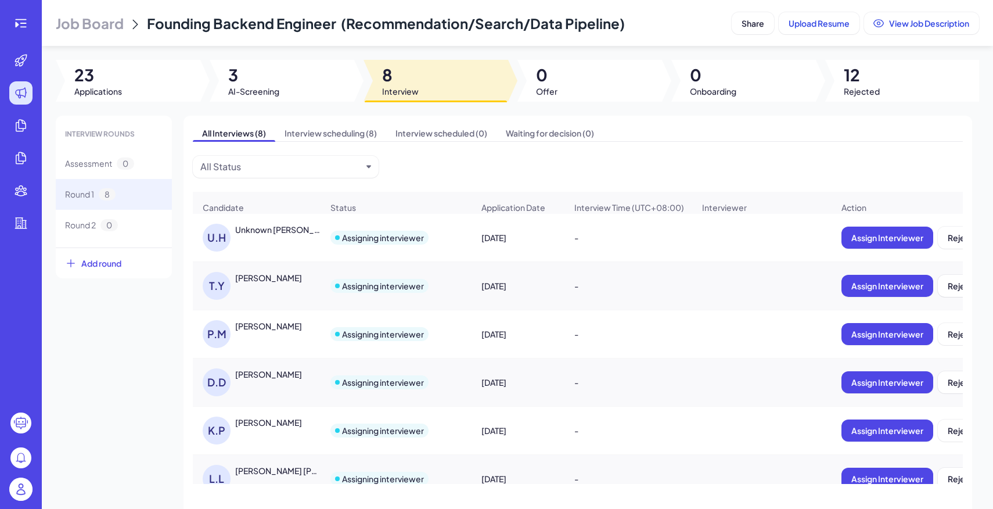
click at [289, 333] on div "P.M [PERSON_NAME]" at bounding box center [263, 334] width 120 height 28
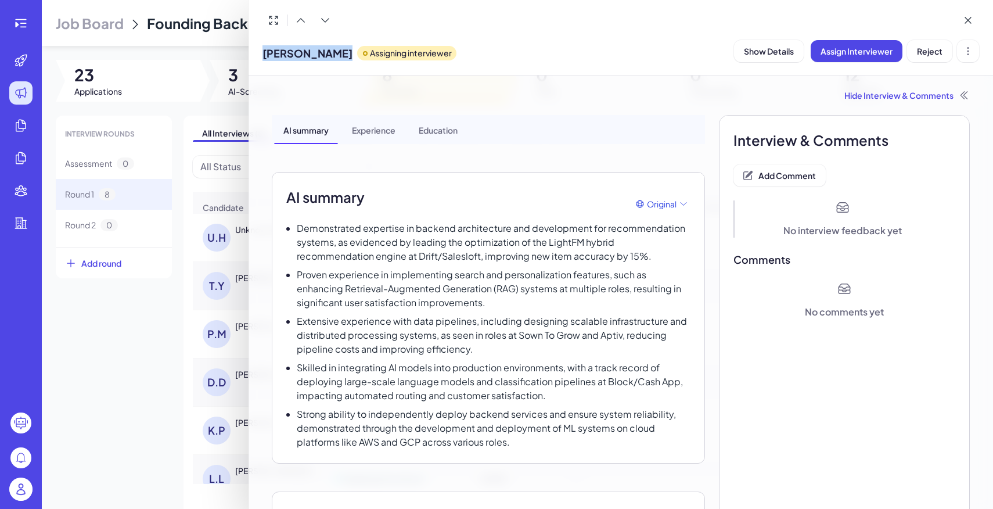
drag, startPoint x: 264, startPoint y: 56, endPoint x: 364, endPoint y: 52, distance: 99.9
click at [364, 52] on div "[PERSON_NAME] Assigning interviewer" at bounding box center [359, 51] width 194 height 30
copy span "[PERSON_NAME]"
click at [191, 125] on div at bounding box center [496, 254] width 993 height 509
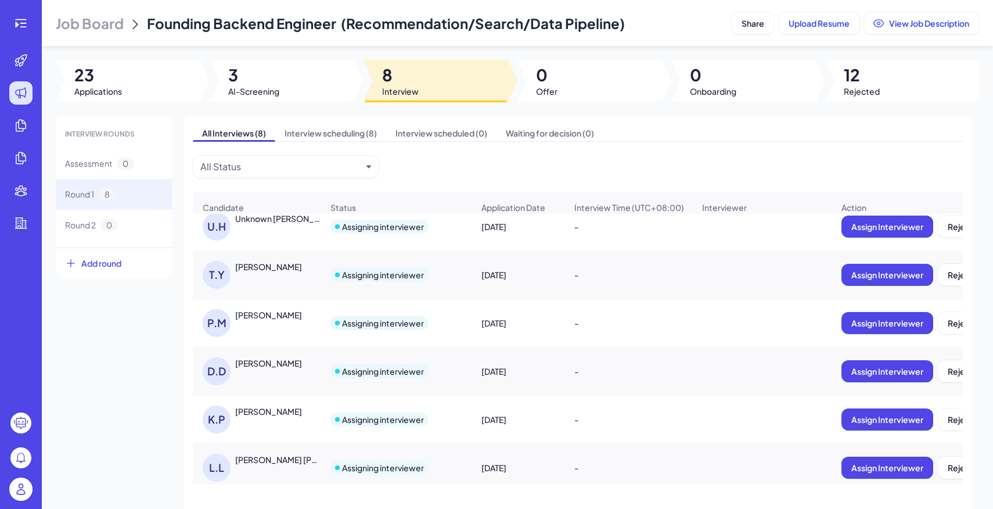
scroll to position [1, 0]
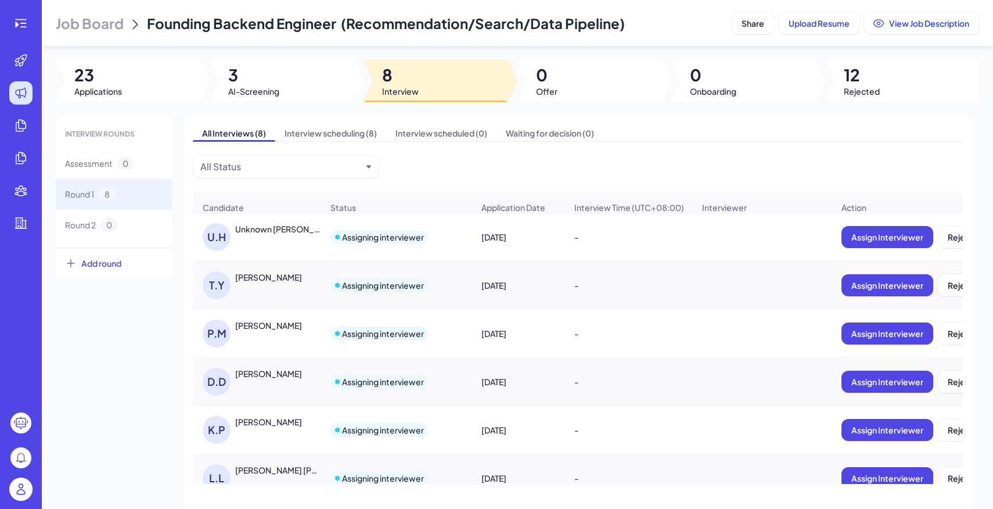
click at [232, 326] on div "P.M" at bounding box center [219, 333] width 33 height 28
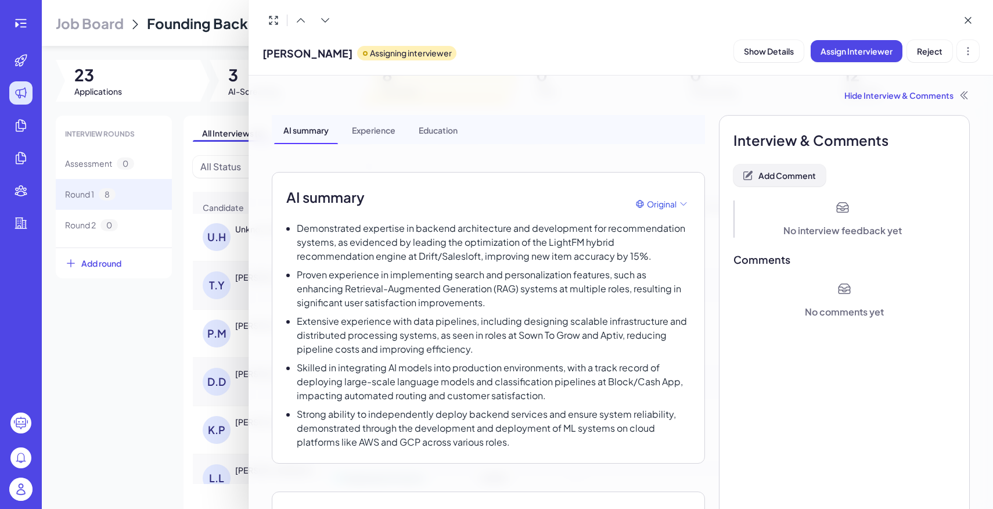
click at [783, 177] on span "Add Comment" at bounding box center [786, 175] width 57 height 10
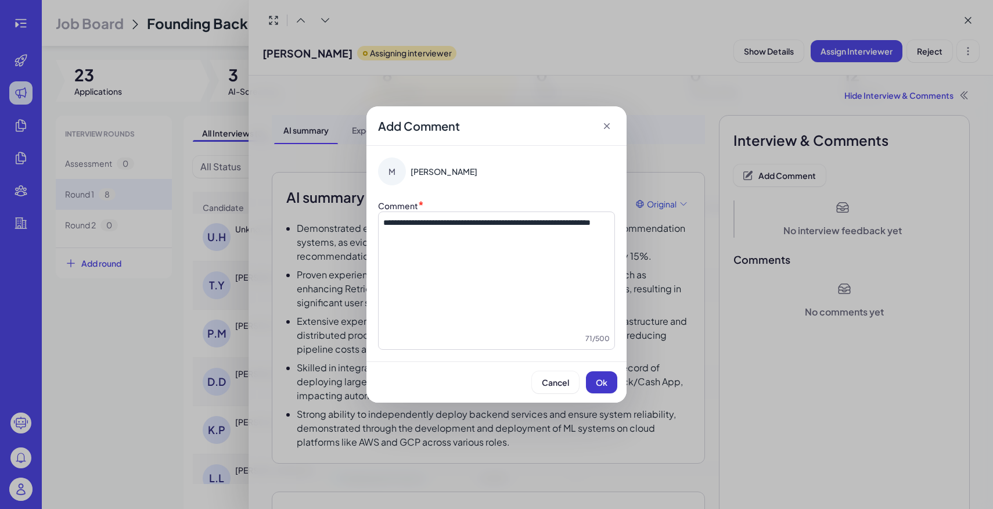
click at [601, 380] on span "Ok" at bounding box center [602, 382] width 12 height 10
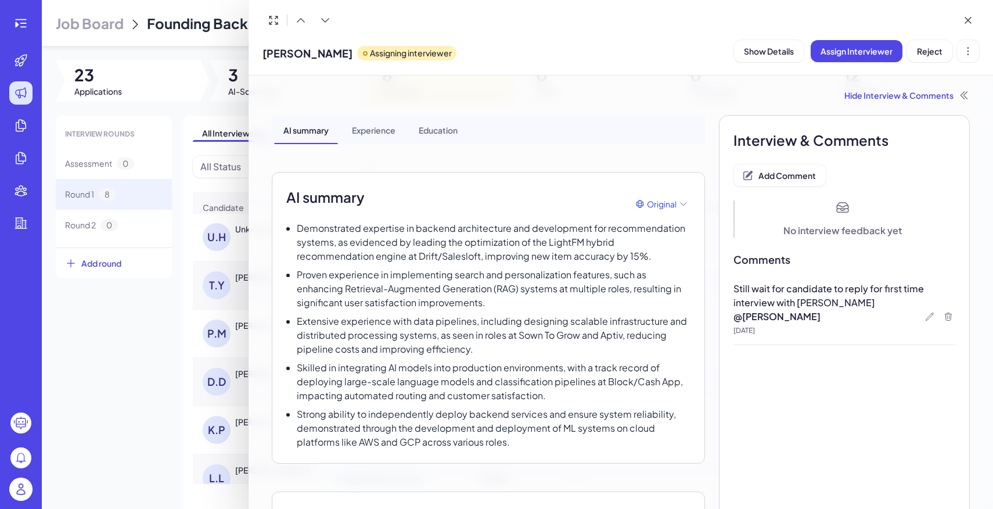
click at [107, 328] on div at bounding box center [496, 254] width 993 height 509
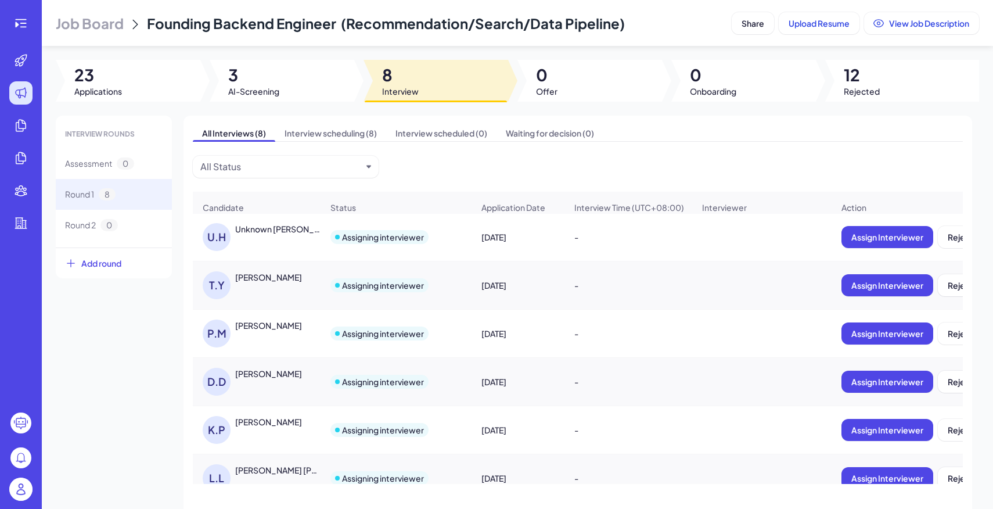
click at [93, 27] on span "Job Board" at bounding box center [90, 23] width 68 height 19
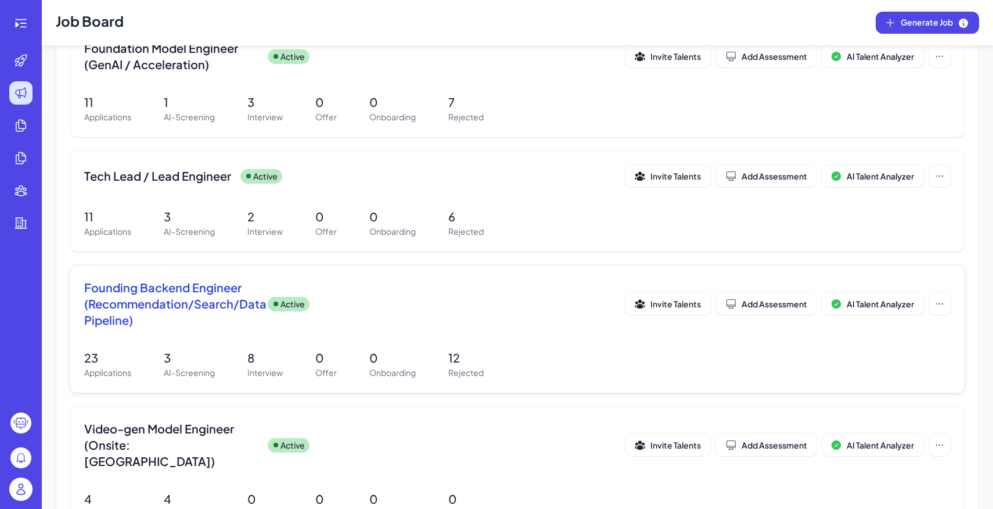
scroll to position [424, 0]
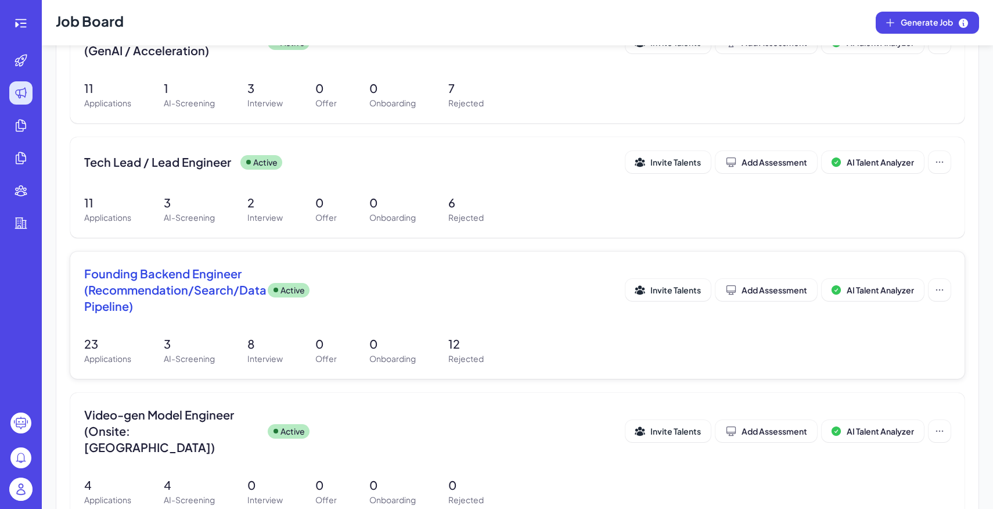
click at [291, 343] on div "23 Applications 3 AI-Screening 8 Interview 0 Offer 0 Onboarding 12 Rejected" at bounding box center [517, 350] width 866 height 30
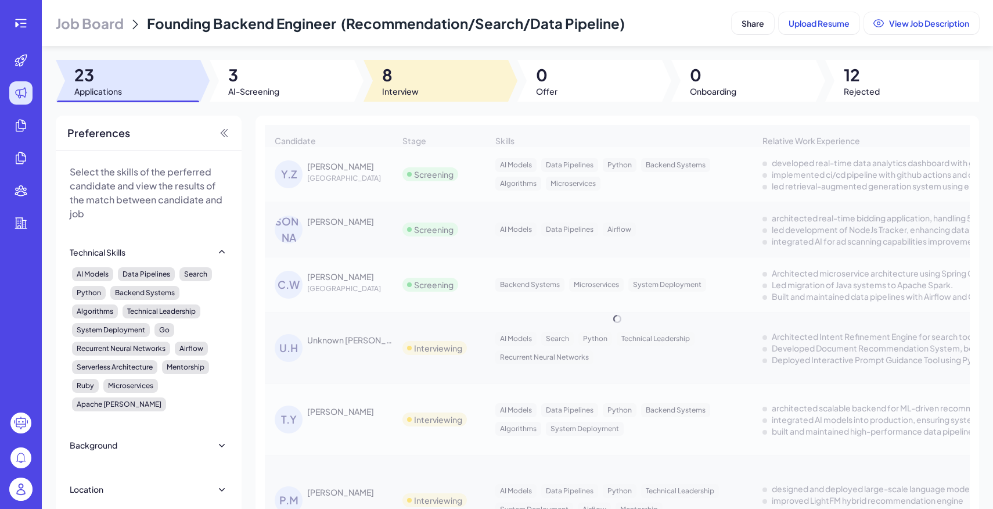
click at [416, 83] on span "8" at bounding box center [400, 74] width 37 height 21
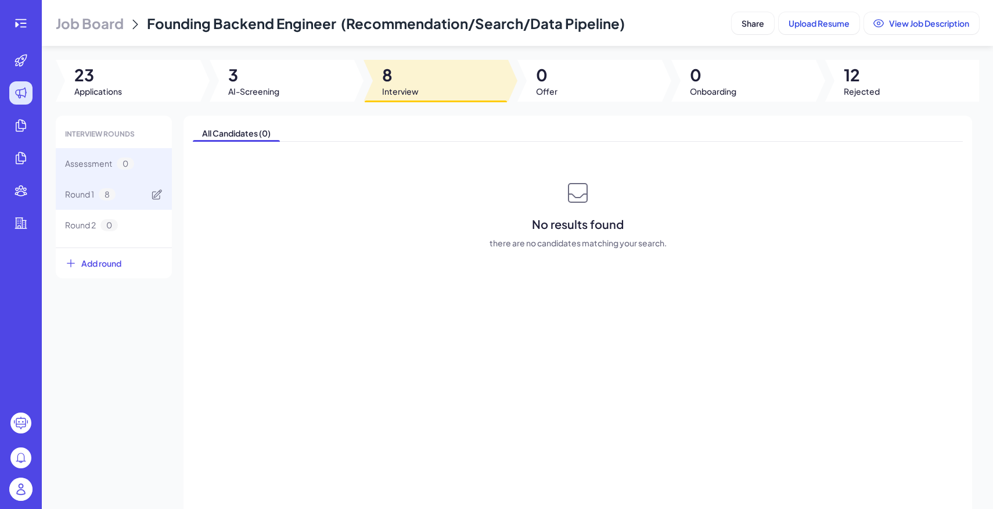
click at [105, 200] on div "Round 1 8" at bounding box center [114, 194] width 116 height 31
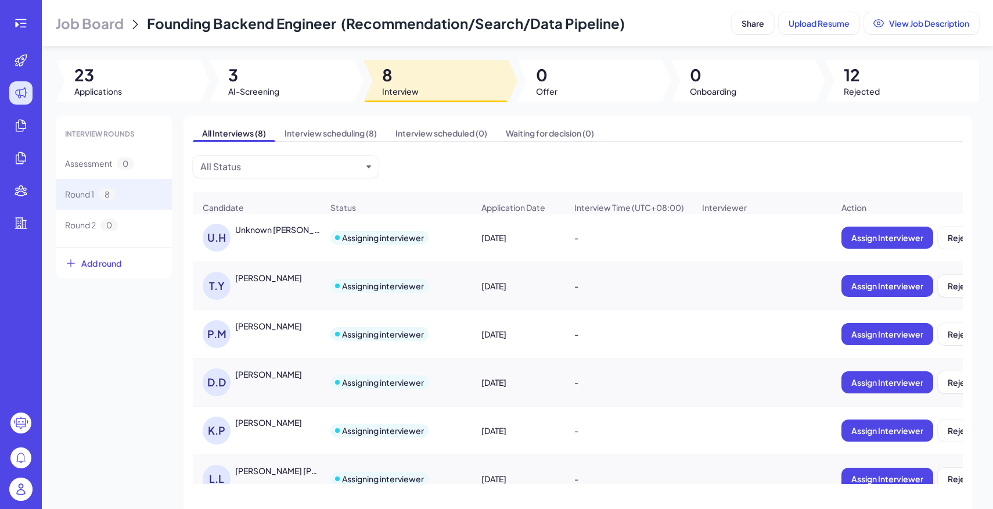
click at [879, 6] on header "Job Board Founding Backend Engineer (Recommendation/Search/Data Pipeline) Share…" at bounding box center [517, 23] width 951 height 46
